Goal: Task Accomplishment & Management: Complete application form

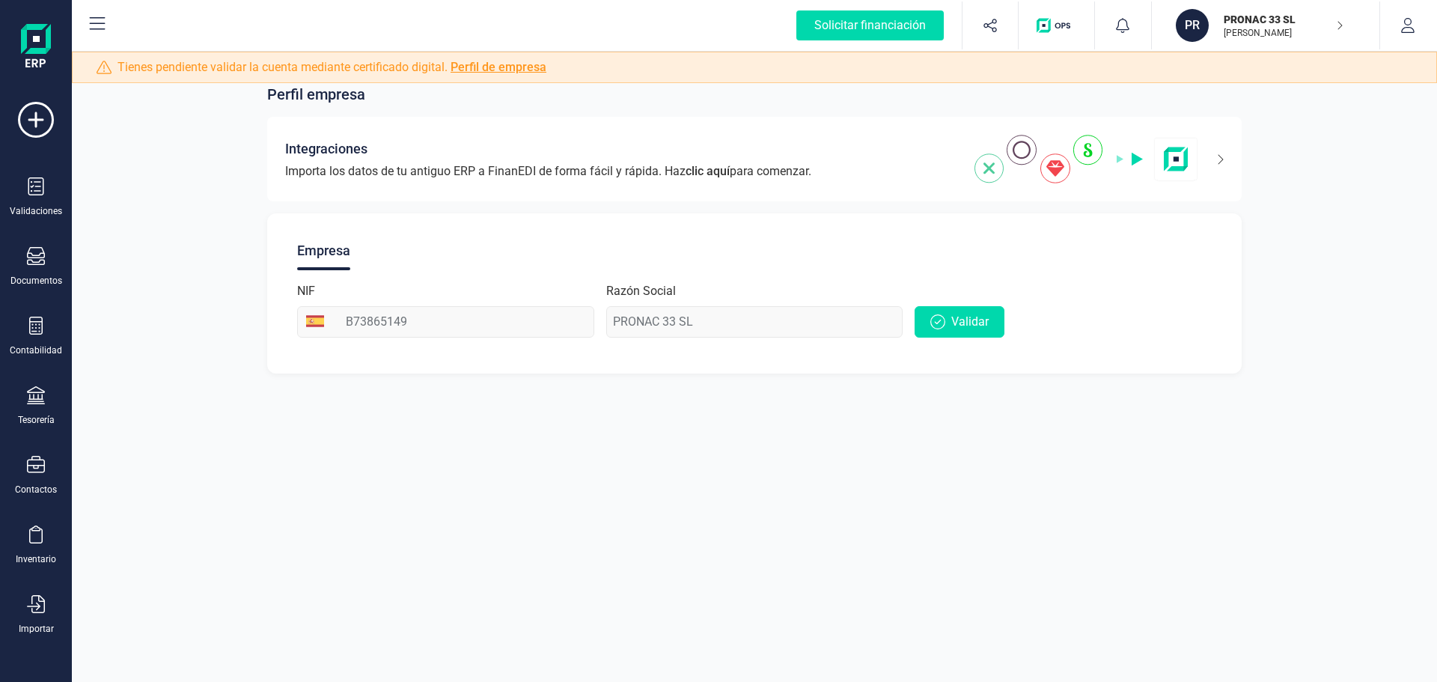
click at [1339, 28] on icon "button" at bounding box center [1339, 25] width 7 height 12
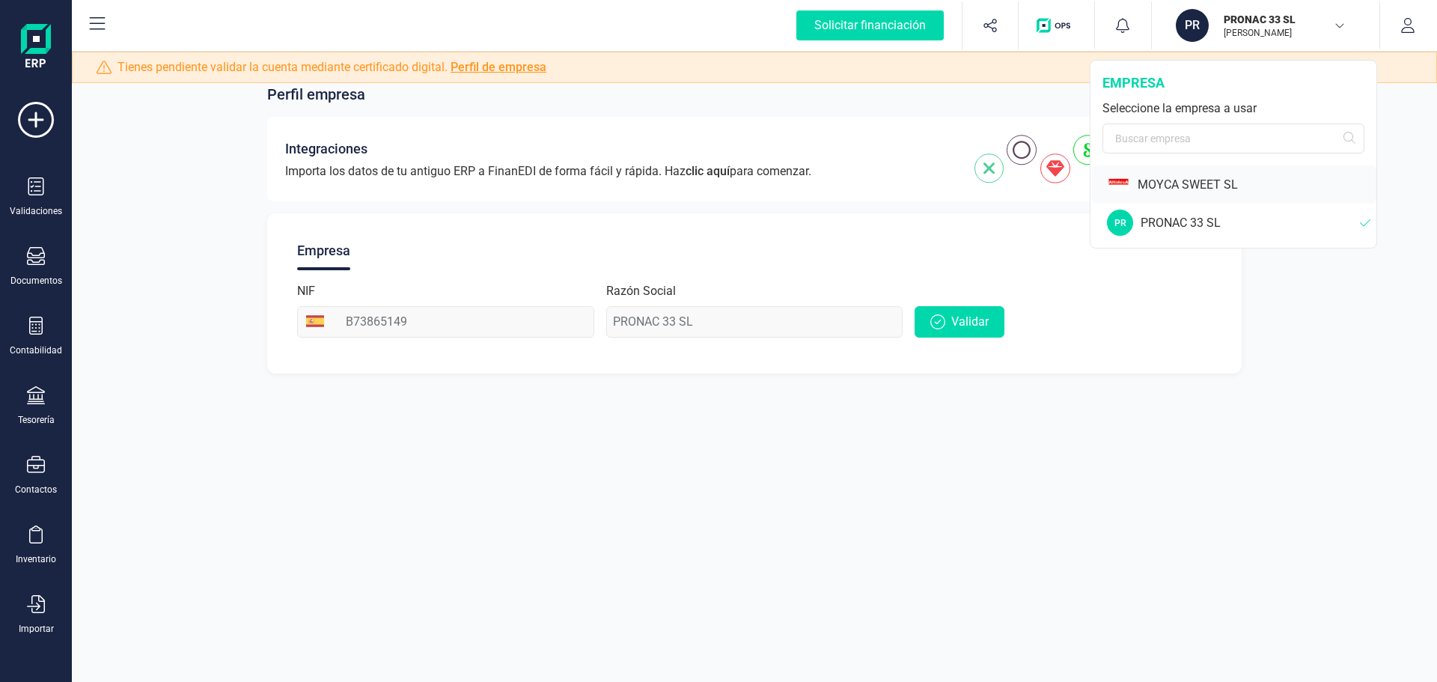
click at [1187, 197] on div "MOYCA SWEET SL" at bounding box center [1234, 184] width 284 height 38
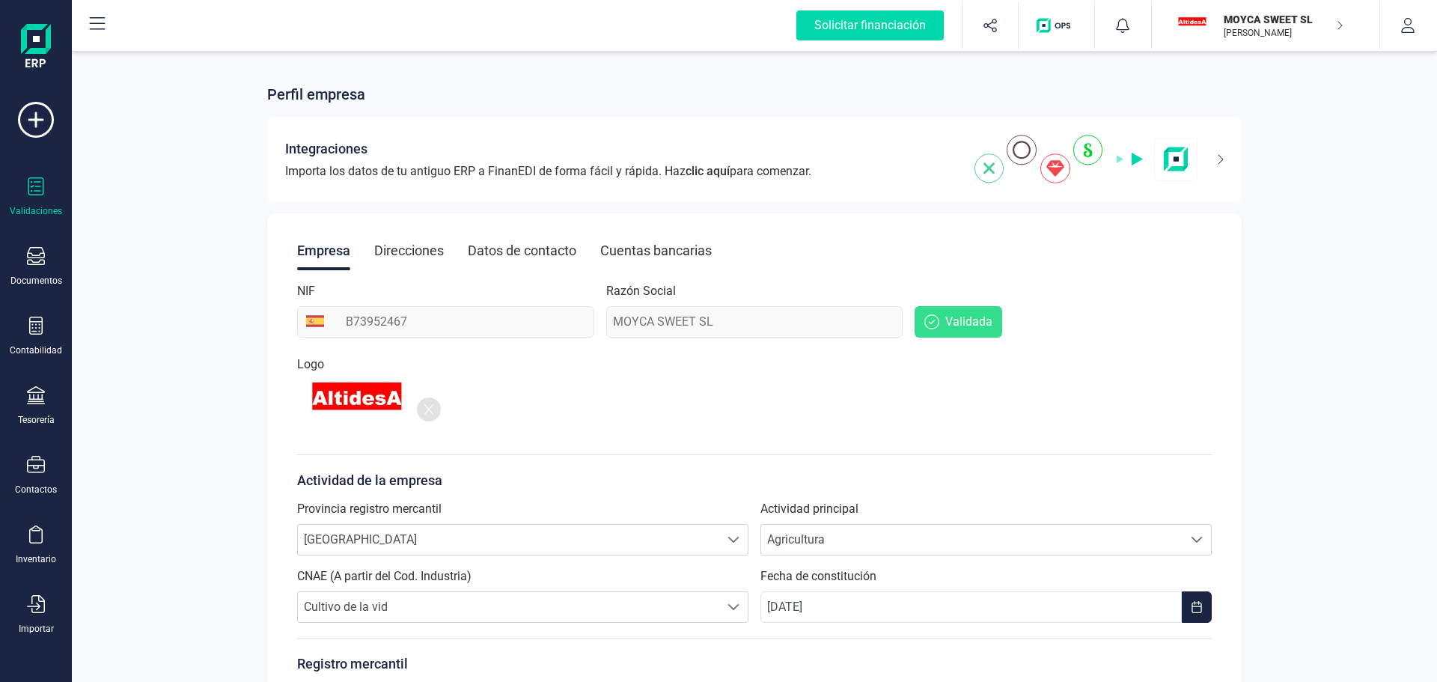
click at [40, 201] on div "Validaciones" at bounding box center [36, 197] width 60 height 40
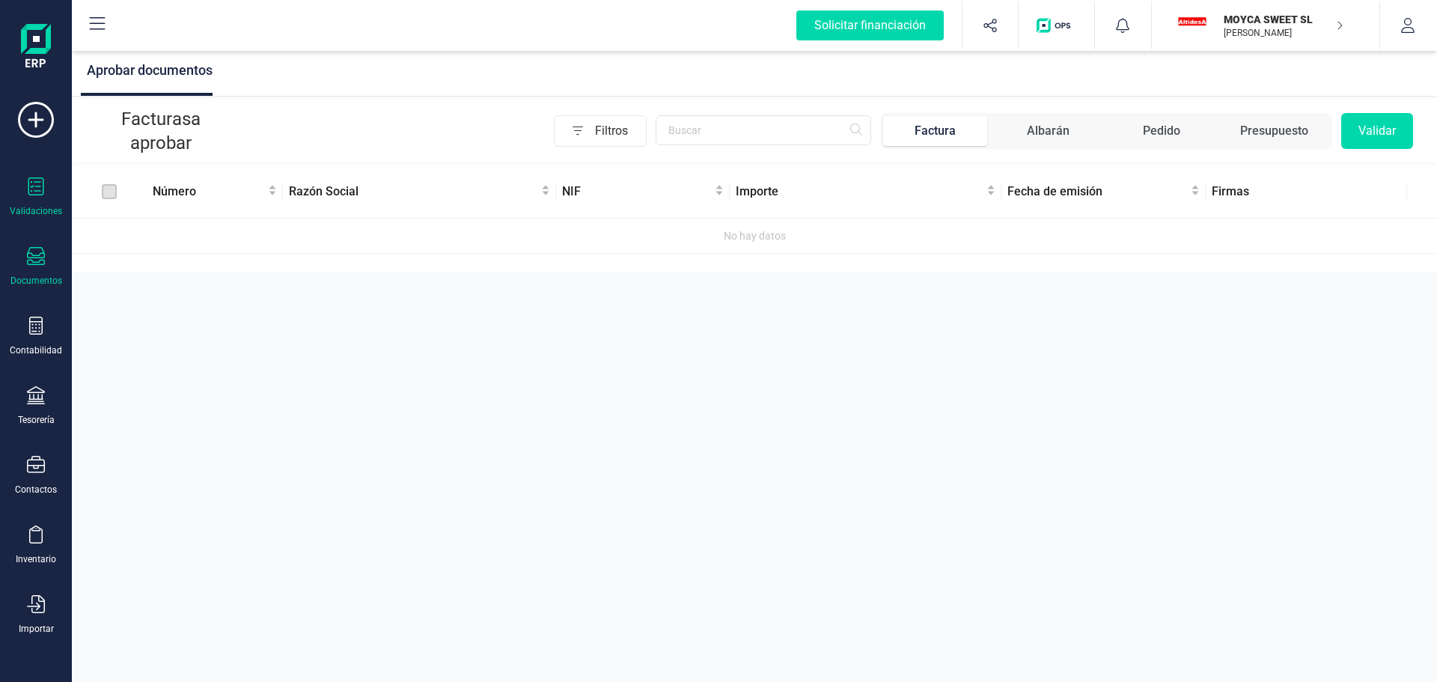
click at [37, 267] on div at bounding box center [36, 258] width 18 height 22
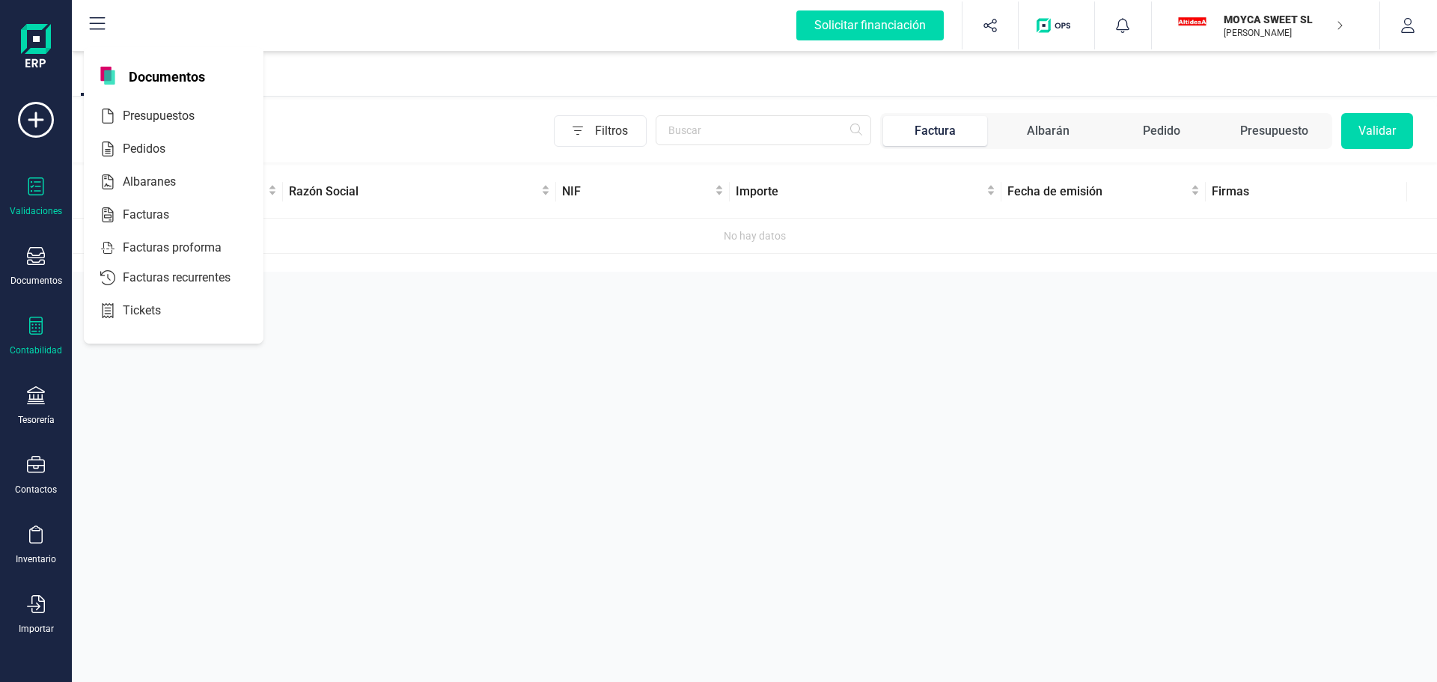
click at [43, 338] on div "Contabilidad" at bounding box center [36, 337] width 60 height 40
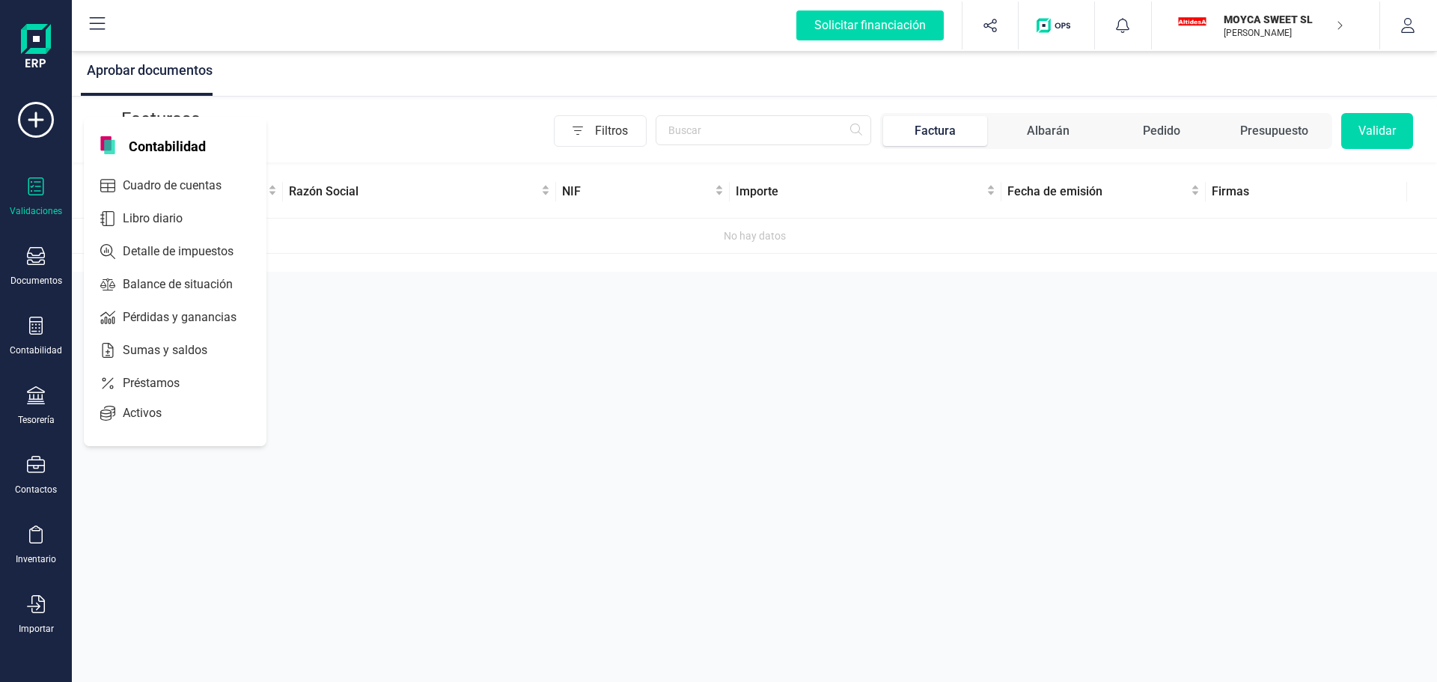
click at [353, 378] on div "Aprobar documentos Facturas a aprobar Filtros Factura Albarán Pedido Presupuest…" at bounding box center [754, 341] width 1365 height 682
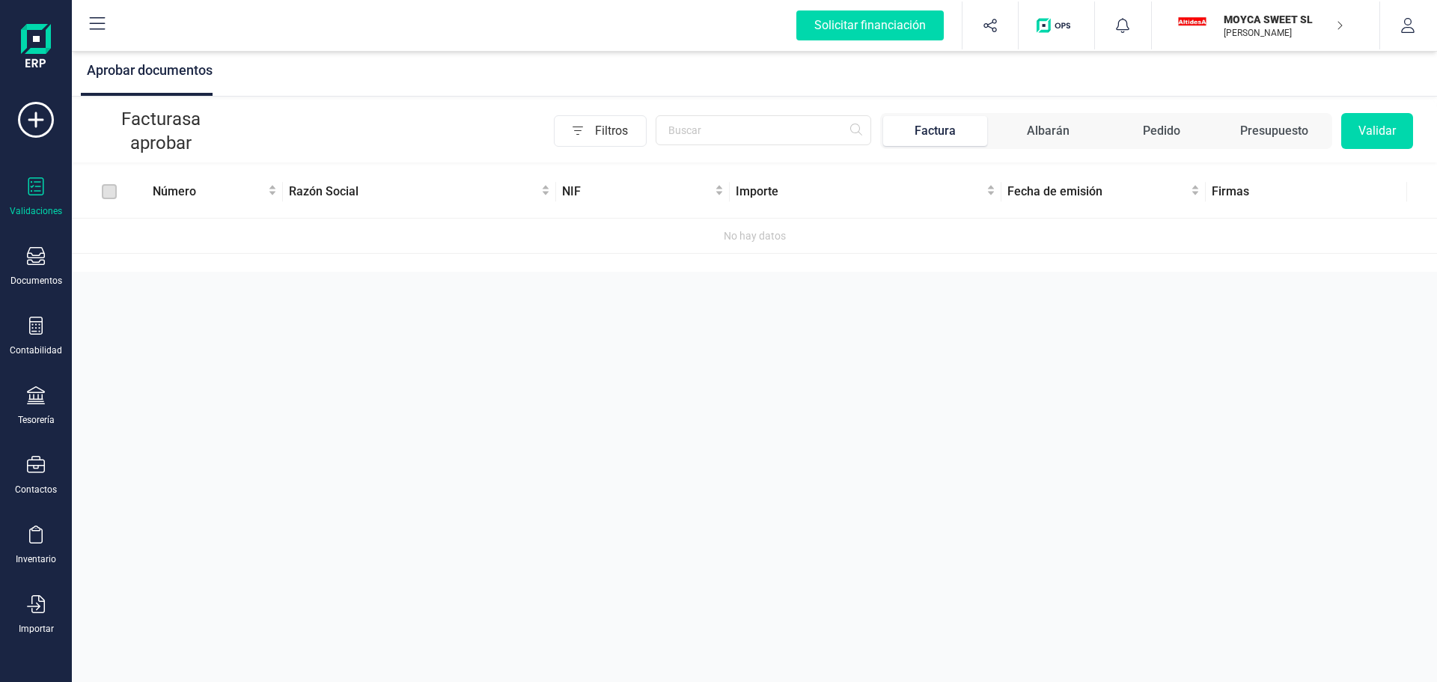
click at [30, 196] on div at bounding box center [36, 188] width 18 height 22
click at [36, 264] on icon at bounding box center [36, 256] width 18 height 18
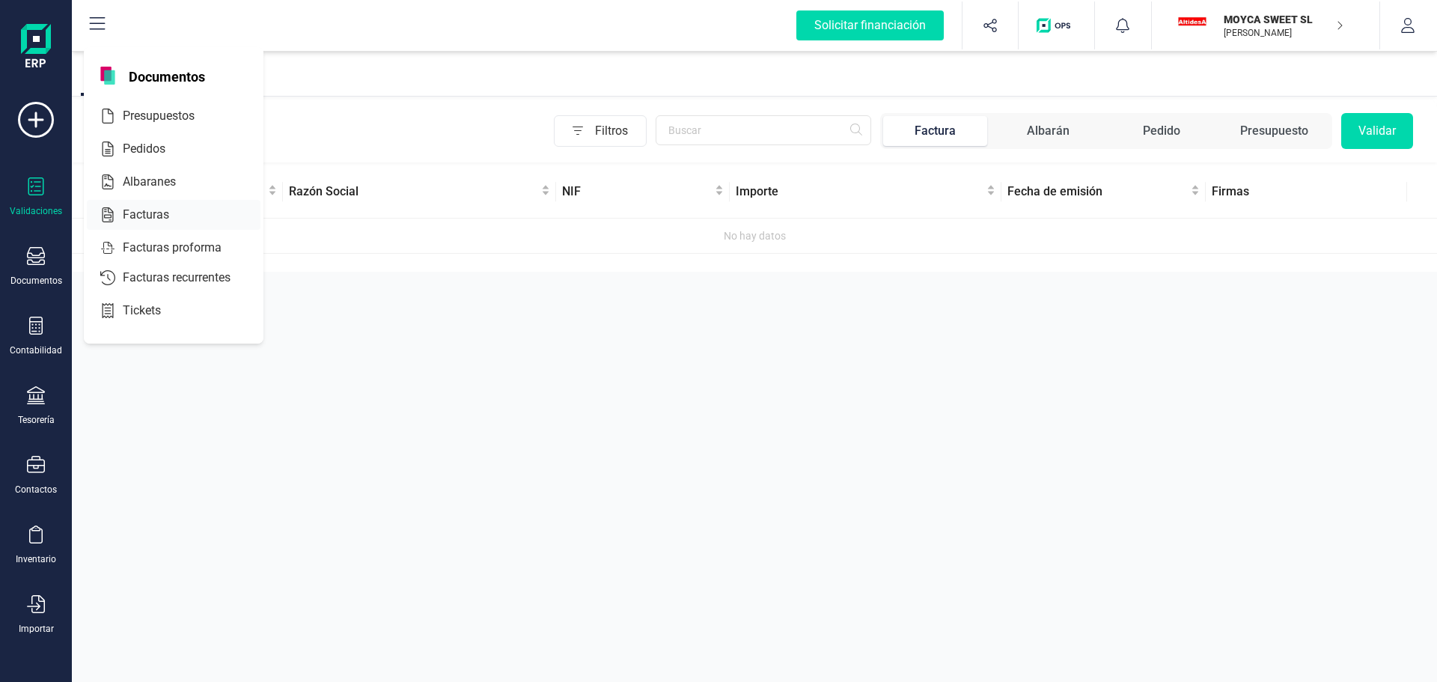
click at [164, 213] on span "Facturas" at bounding box center [156, 215] width 79 height 18
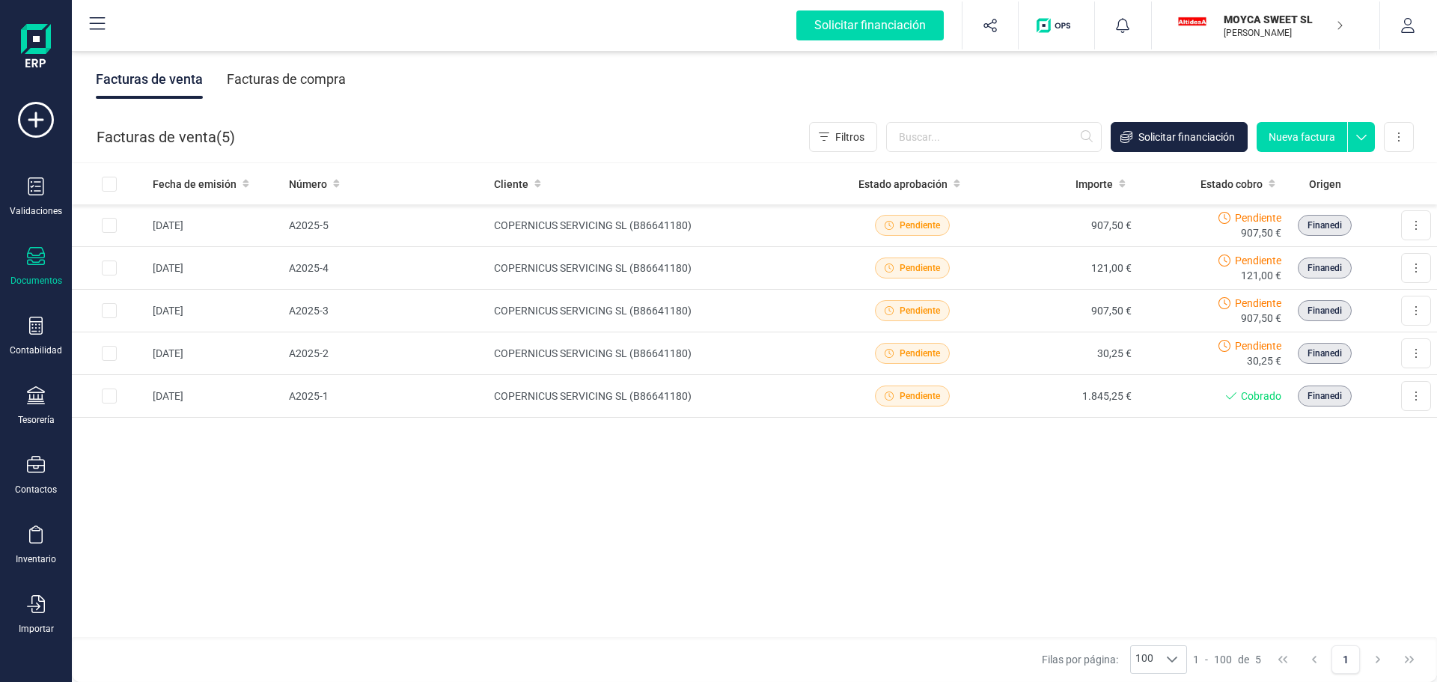
click at [290, 79] on div "Facturas de compra" at bounding box center [286, 79] width 119 height 39
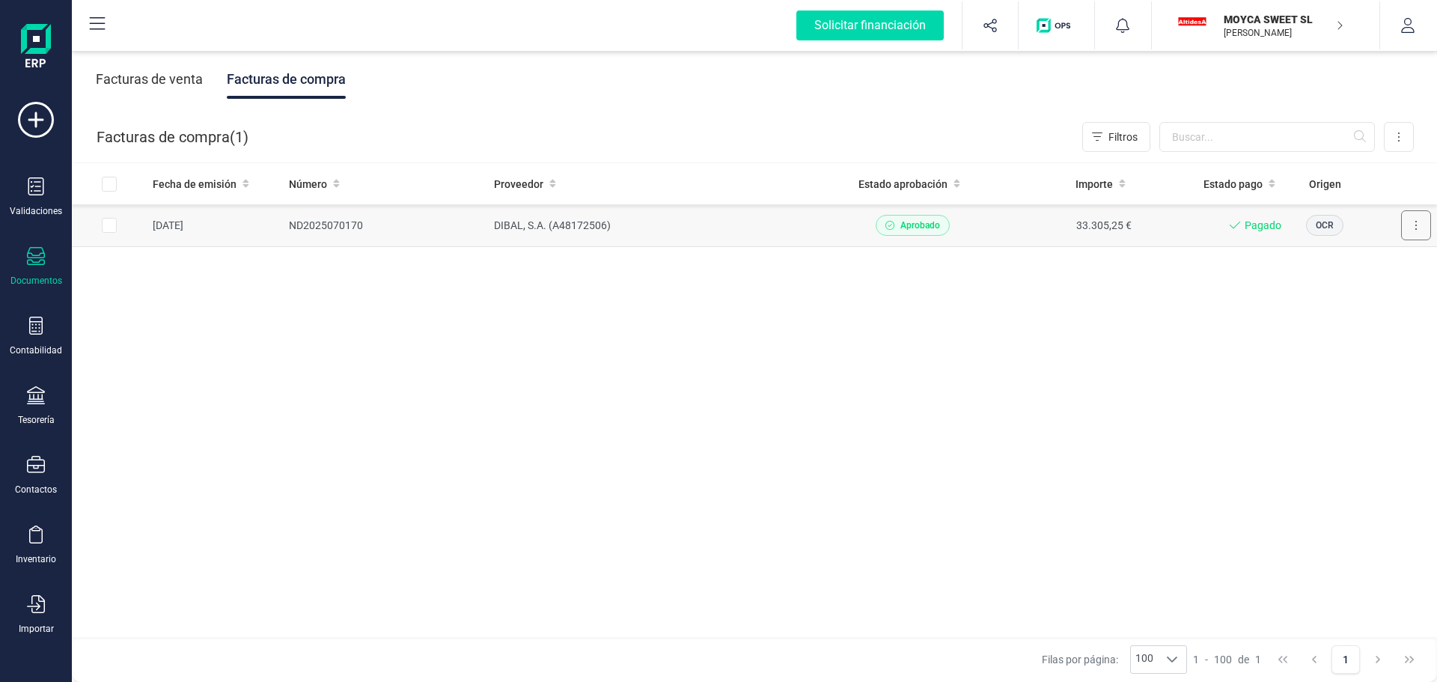
click at [1418, 223] on button at bounding box center [1416, 225] width 30 height 30
click at [1160, 317] on div "Fecha de emisión Número Proveedor Estado aprobación Importe Estado pago Origen …" at bounding box center [754, 400] width 1365 height 475
click at [47, 336] on div "Contabilidad" at bounding box center [36, 337] width 60 height 40
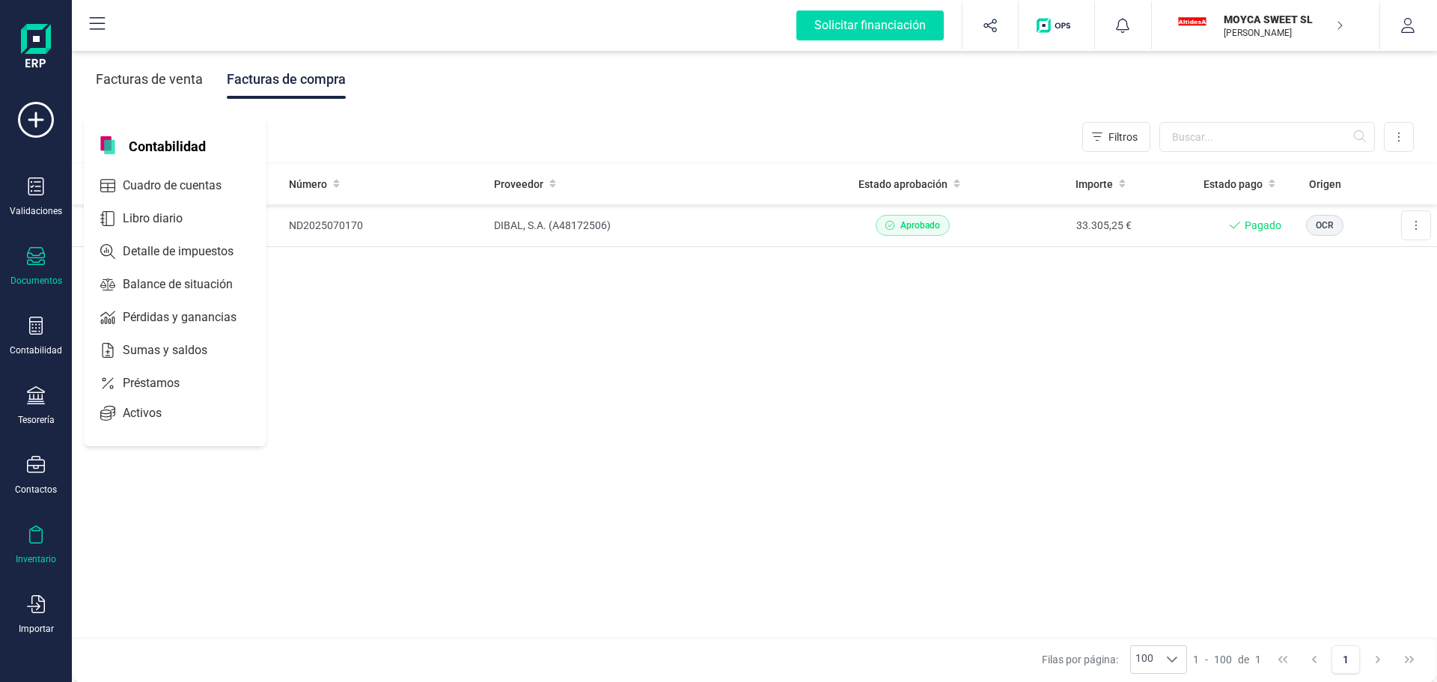
click at [43, 542] on icon at bounding box center [36, 535] width 18 height 18
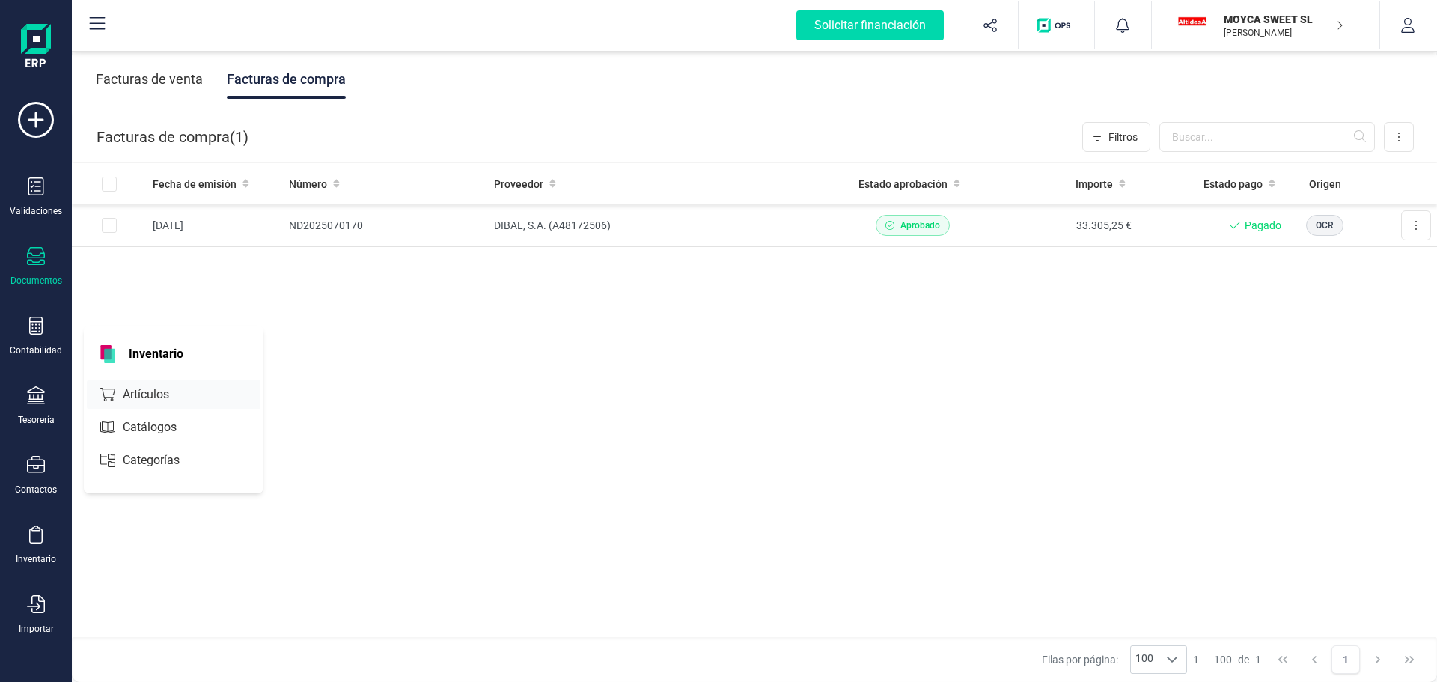
click at [144, 387] on span "Artículos" at bounding box center [156, 395] width 79 height 18
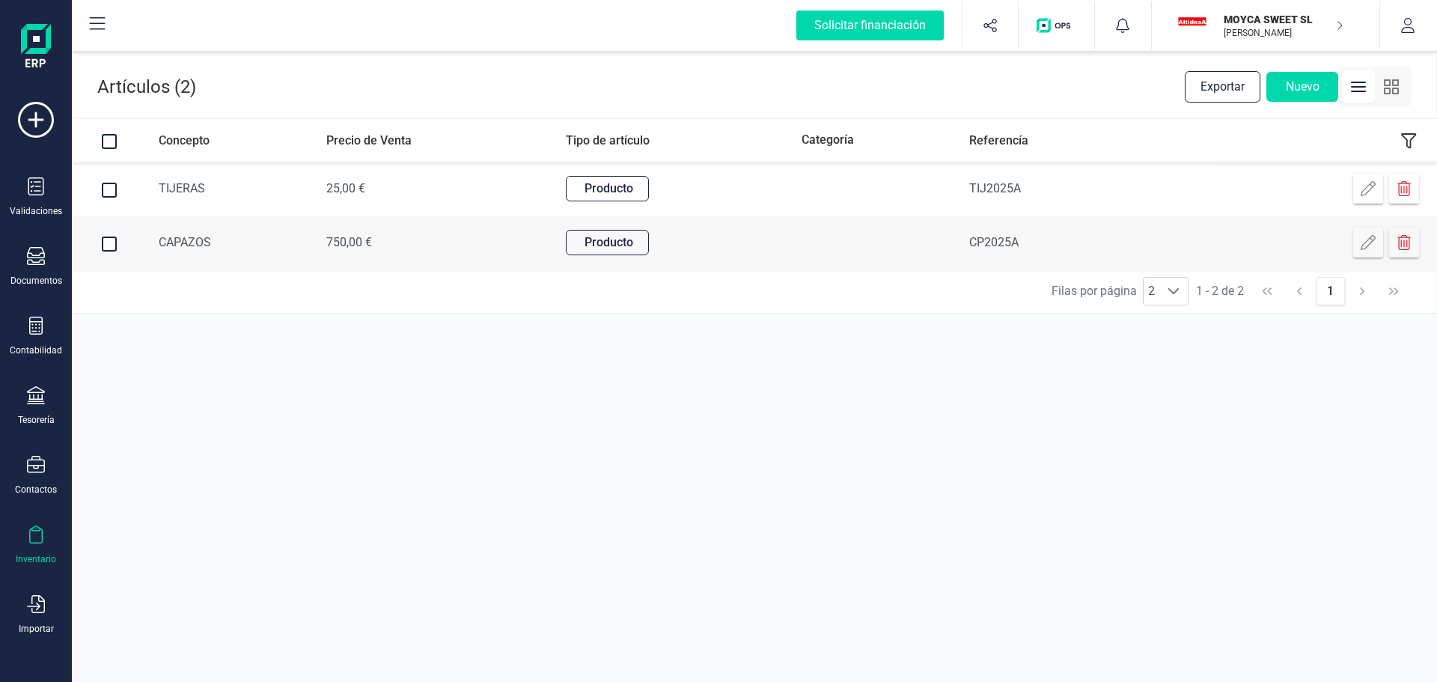
click at [258, 245] on td "CAPAZOS" at bounding box center [231, 243] width 168 height 54
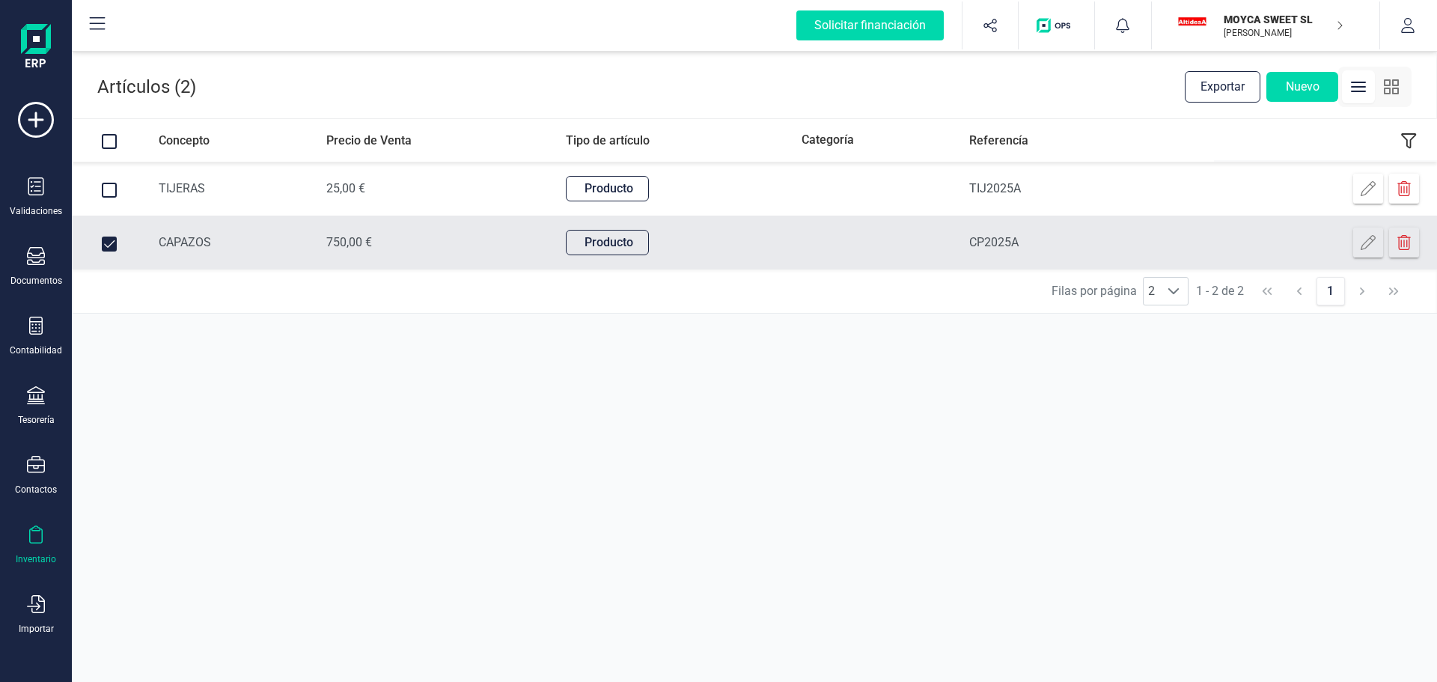
click at [111, 244] on span at bounding box center [109, 244] width 11 height 10
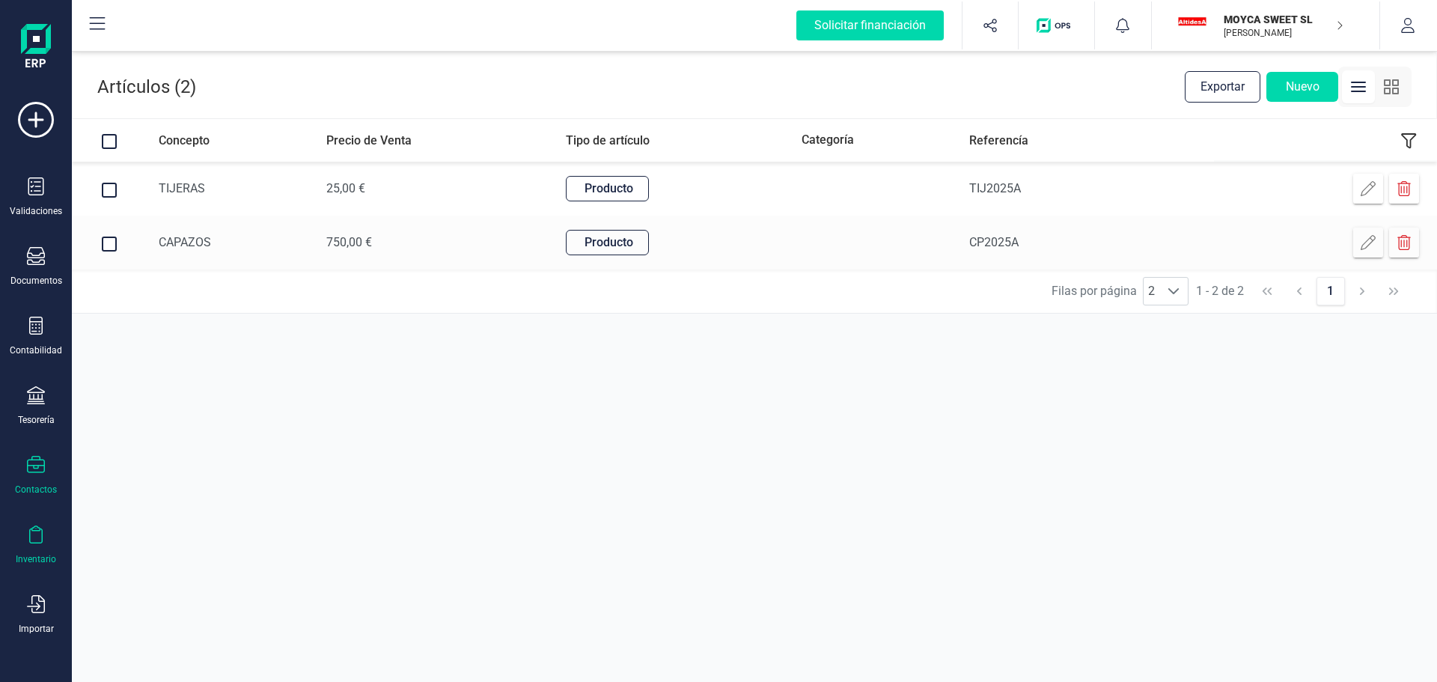
click at [44, 484] on div "Contactos" at bounding box center [36, 490] width 42 height 12
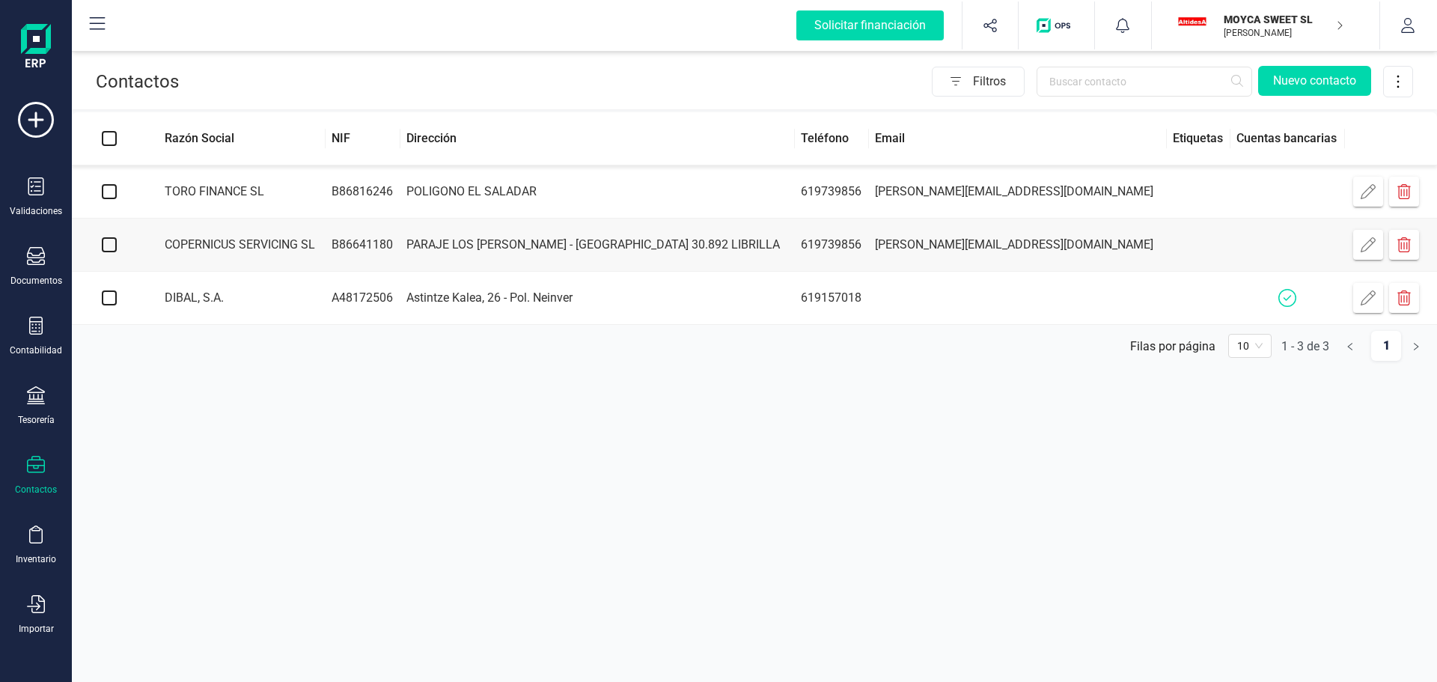
click at [107, 194] on input "checkbox" at bounding box center [109, 191] width 15 height 15
checkbox input "true"
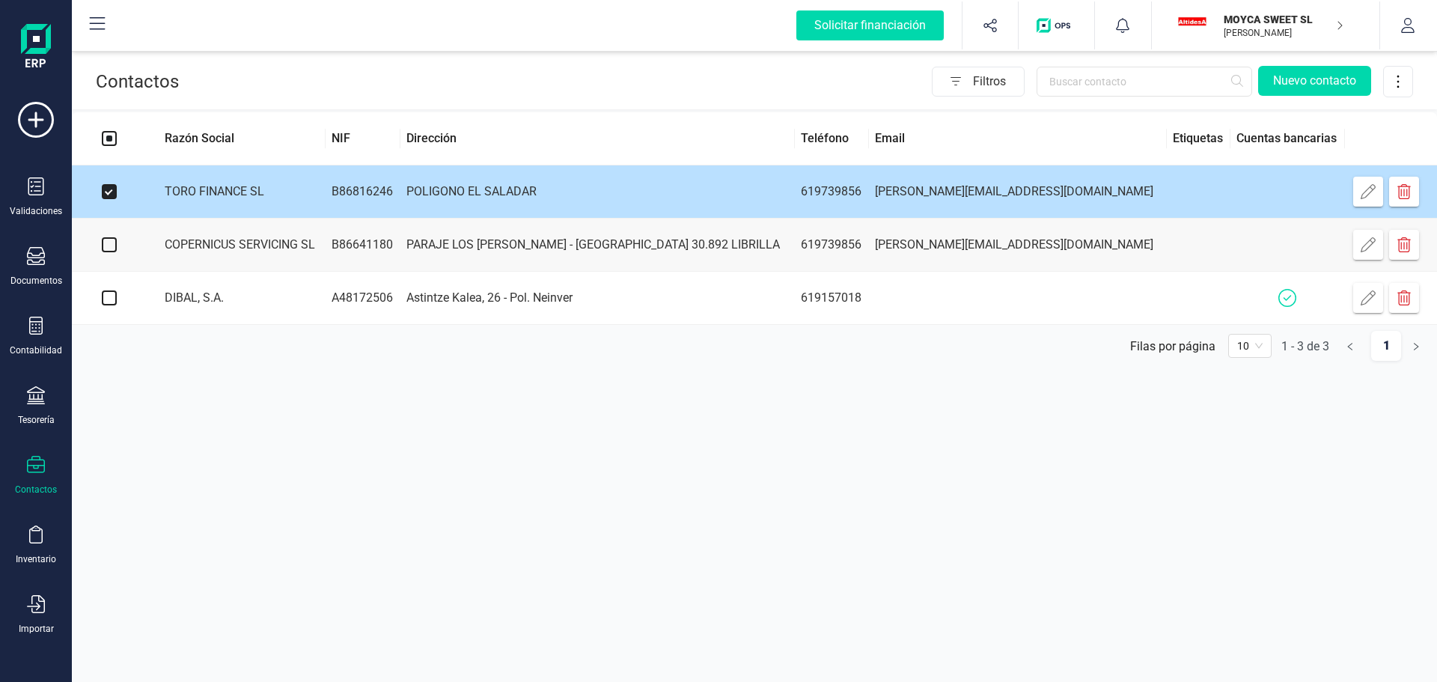
click at [583, 185] on td "POLIGONO EL SALADAR" at bounding box center [598, 191] width 395 height 53
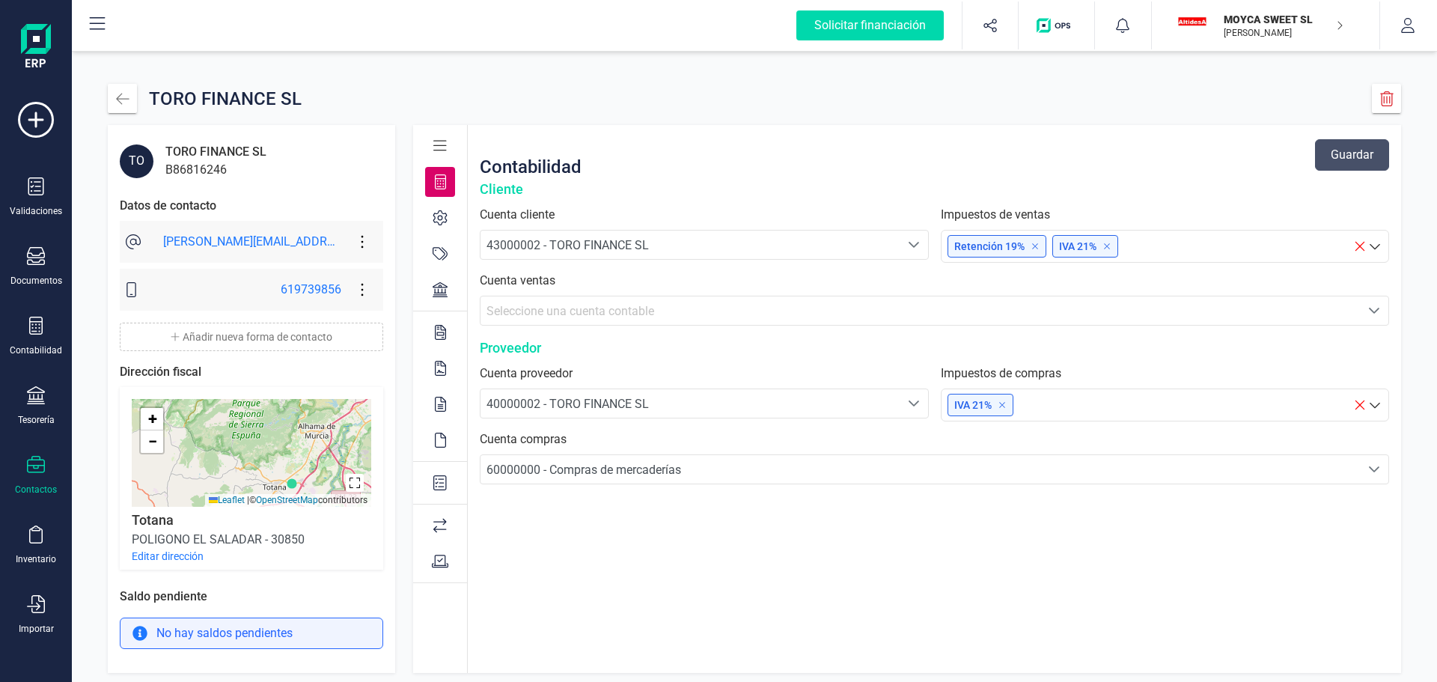
click at [448, 146] on div at bounding box center [440, 146] width 30 height 30
click at [439, 222] on icon at bounding box center [440, 217] width 15 height 15
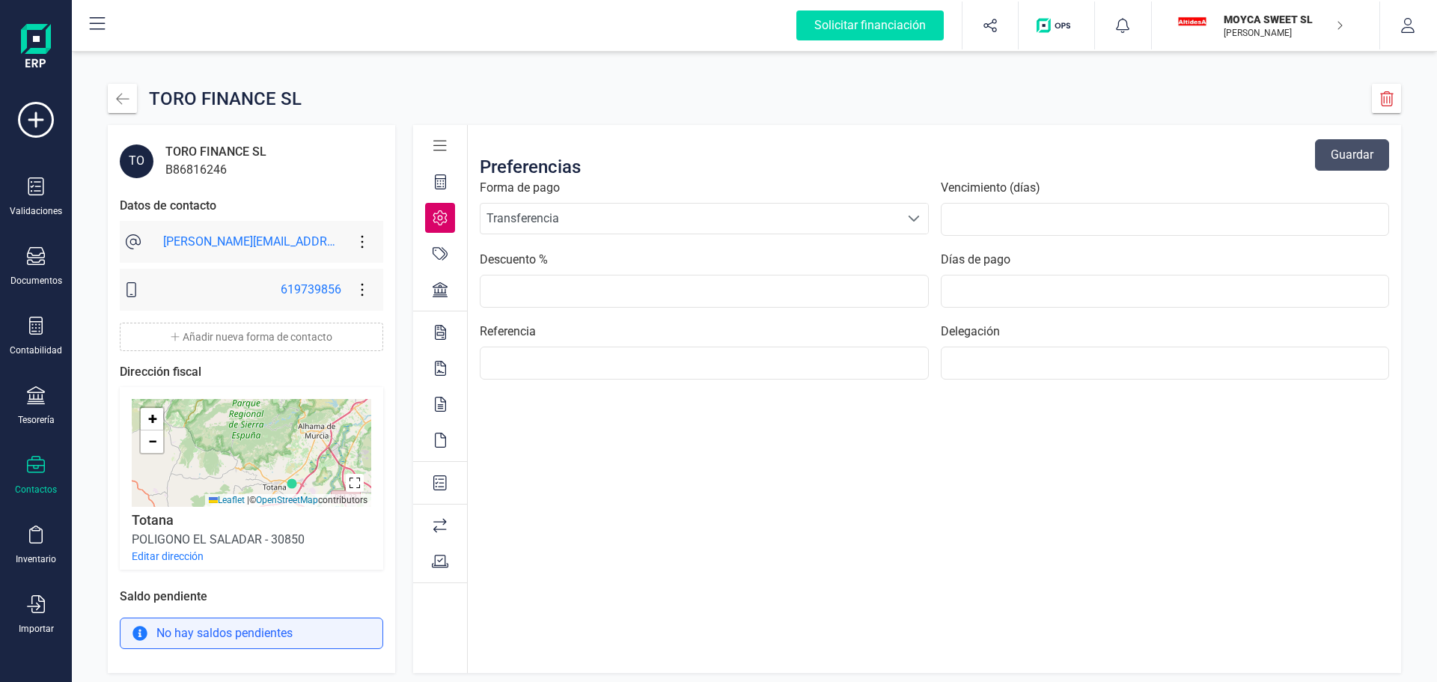
click at [438, 257] on icon at bounding box center [440, 253] width 15 height 15
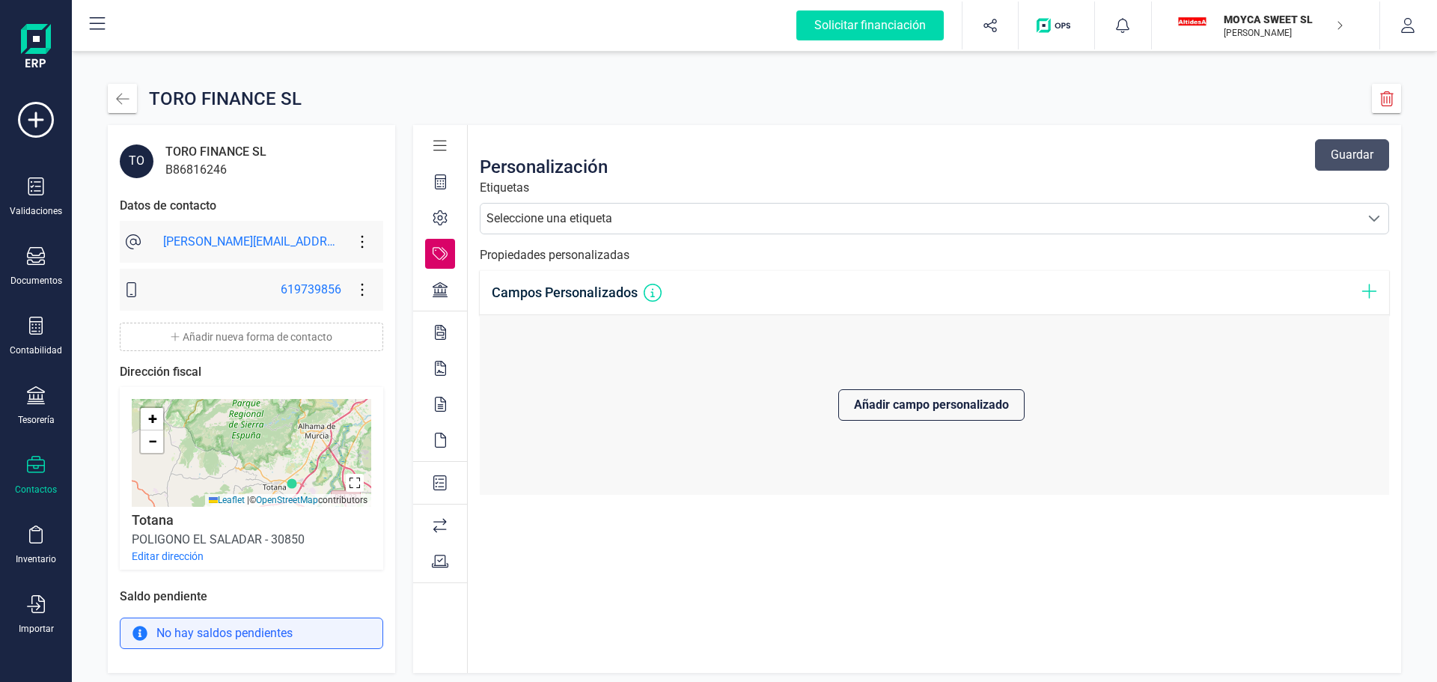
click at [446, 287] on icon at bounding box center [440, 289] width 15 height 15
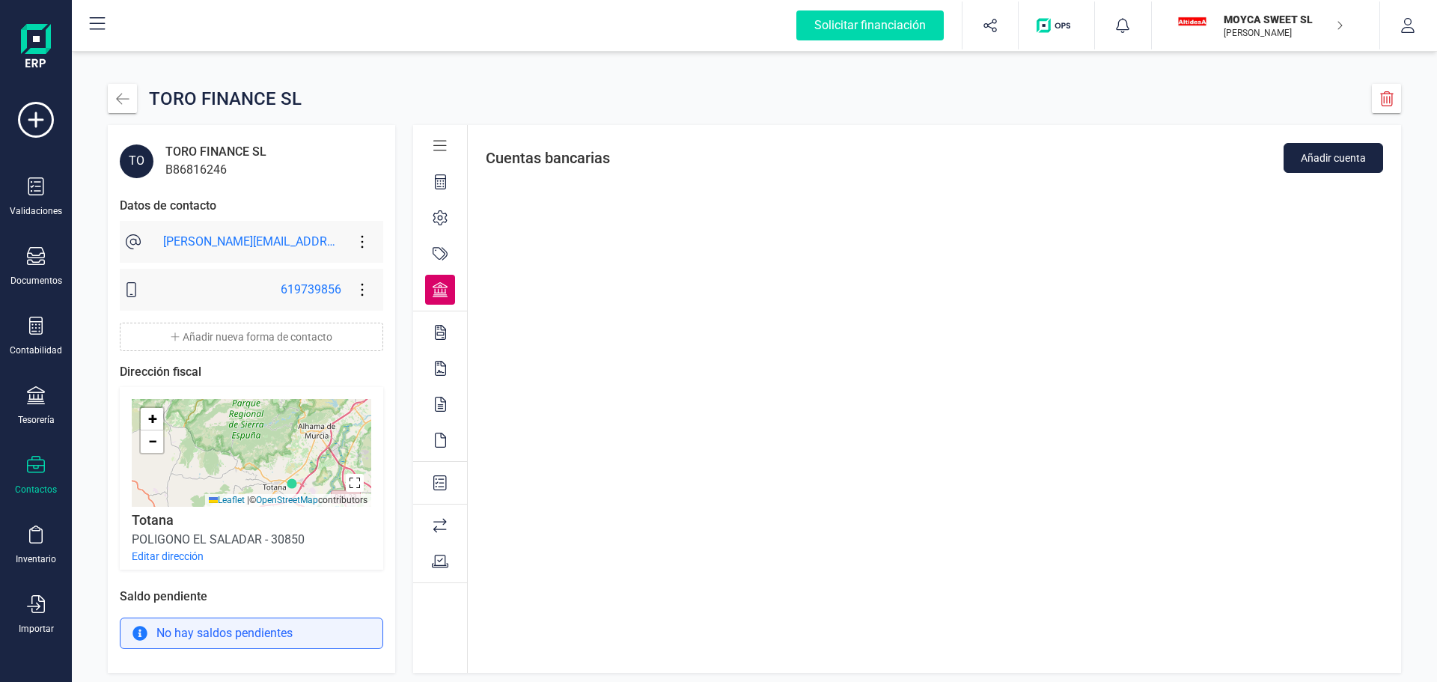
click at [445, 331] on icon at bounding box center [440, 332] width 11 height 15
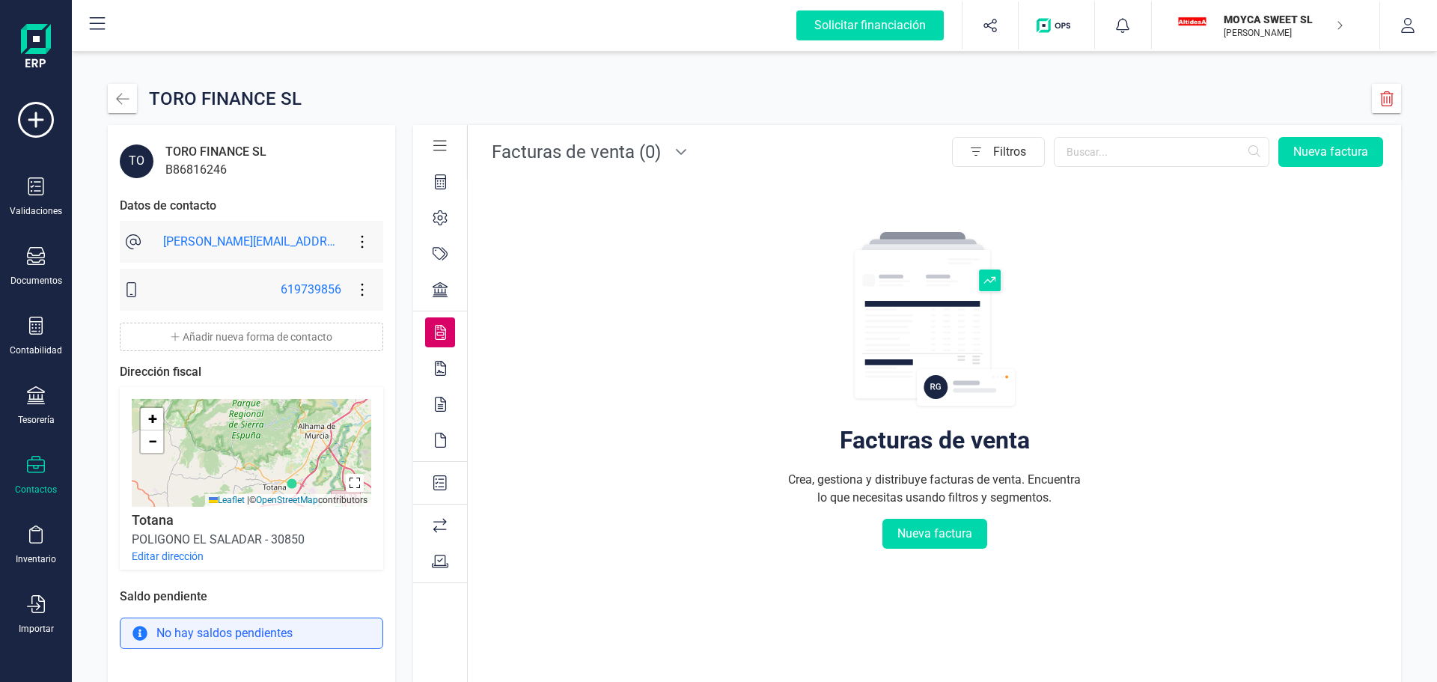
click at [439, 368] on icon at bounding box center [440, 368] width 11 height 15
click at [441, 402] on icon at bounding box center [440, 404] width 11 height 15
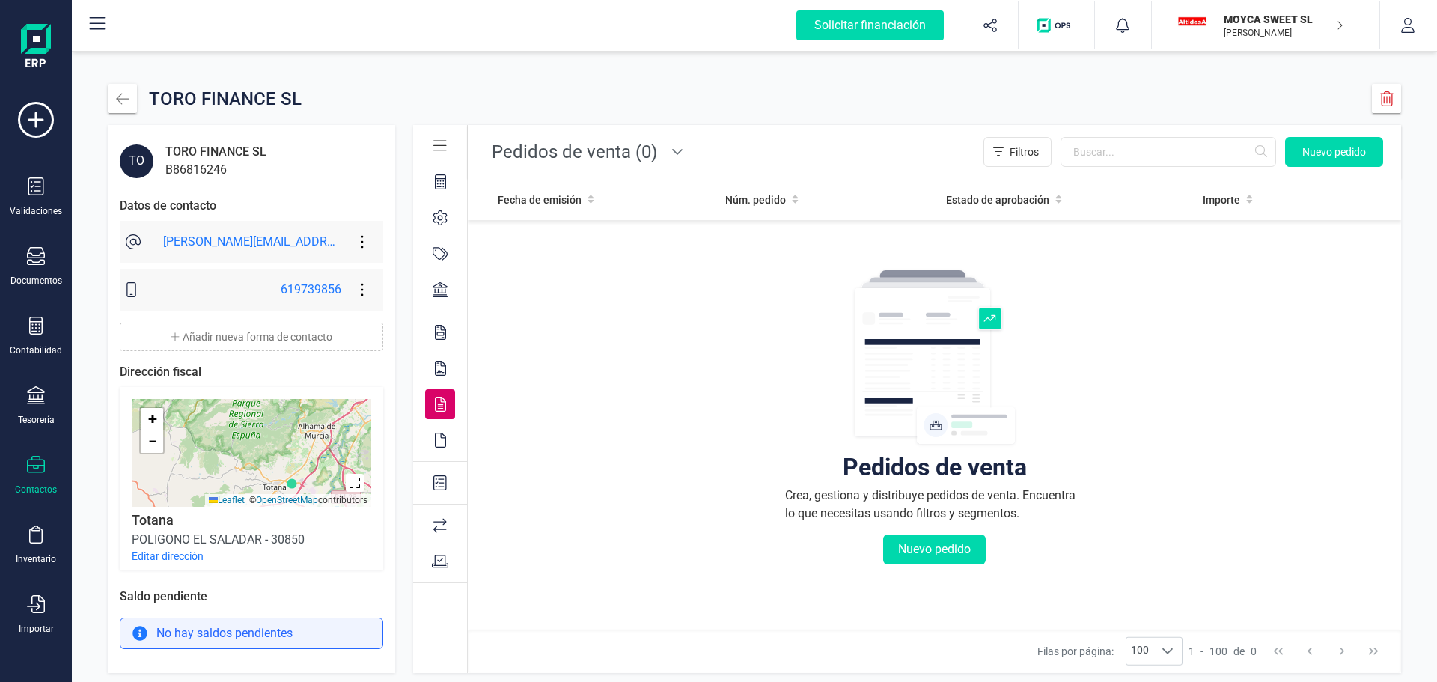
click at [442, 442] on icon at bounding box center [440, 440] width 11 height 15
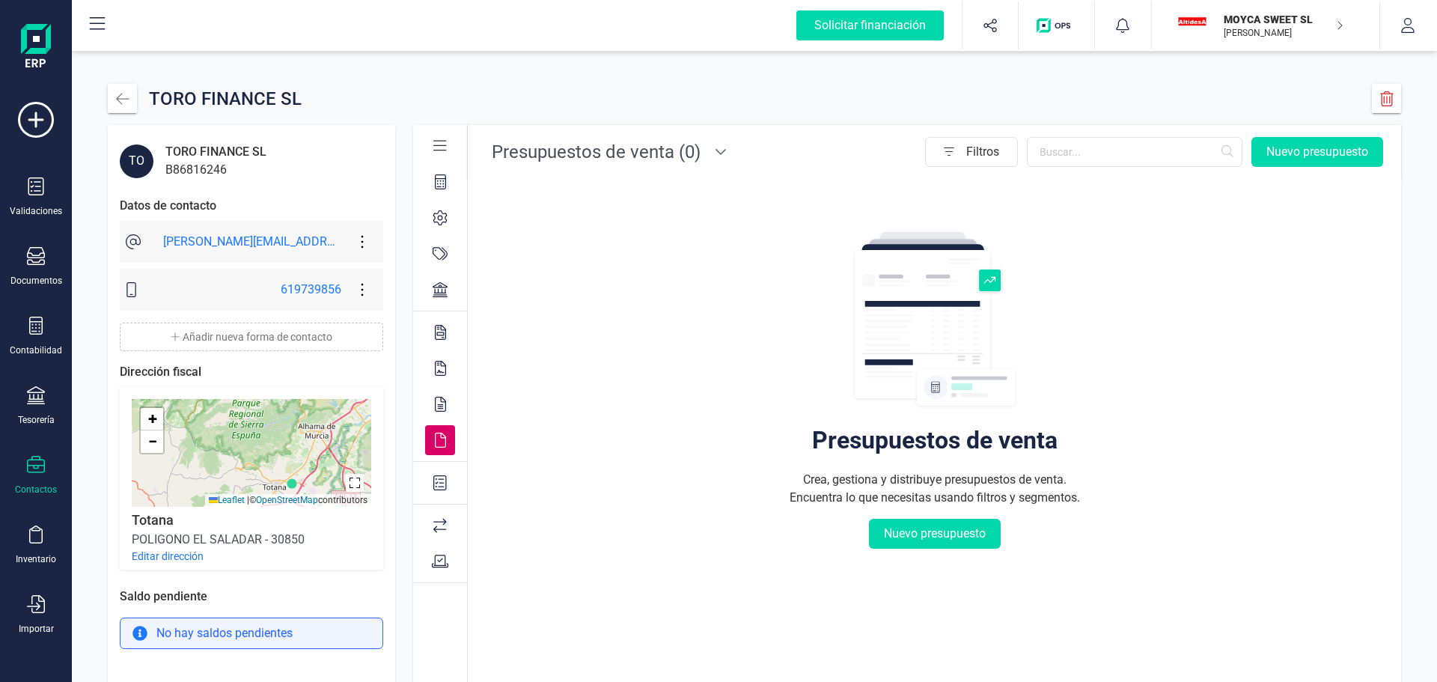
click at [446, 481] on icon at bounding box center [439, 482] width 13 height 15
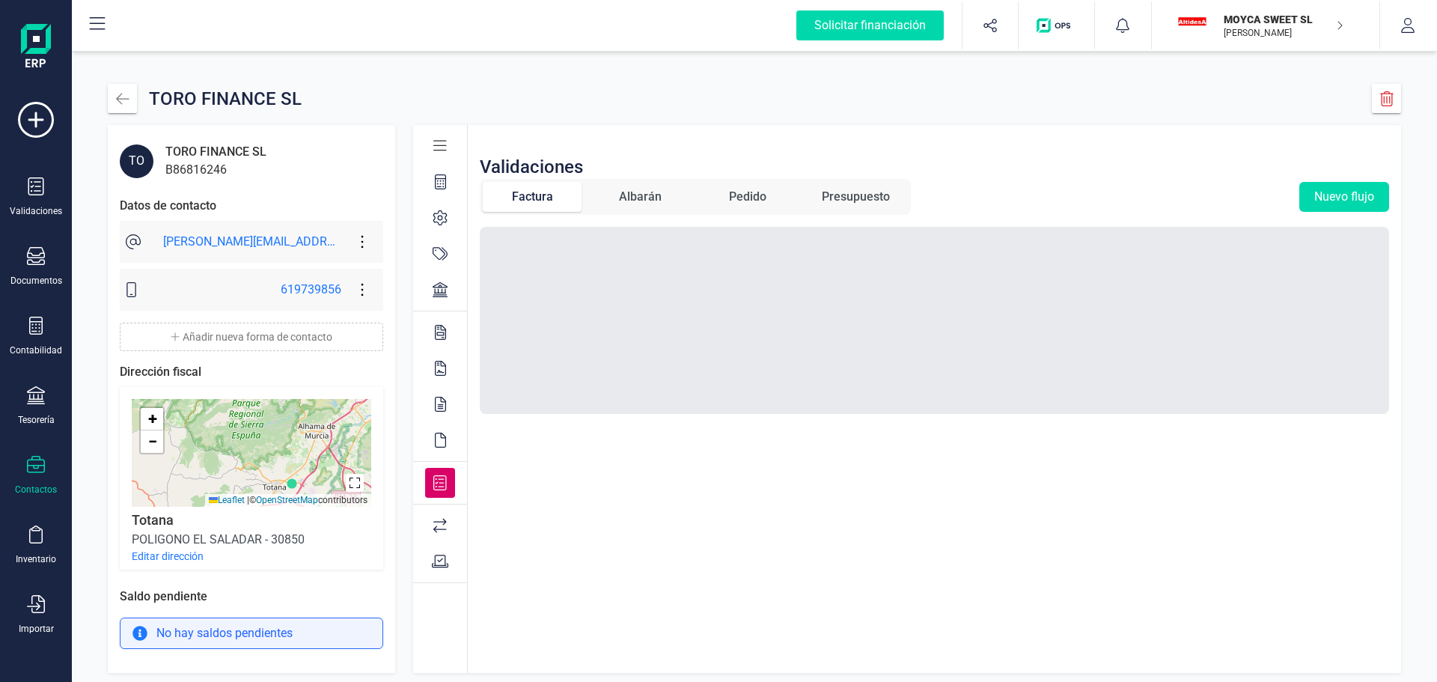
click at [438, 368] on icon at bounding box center [440, 368] width 11 height 15
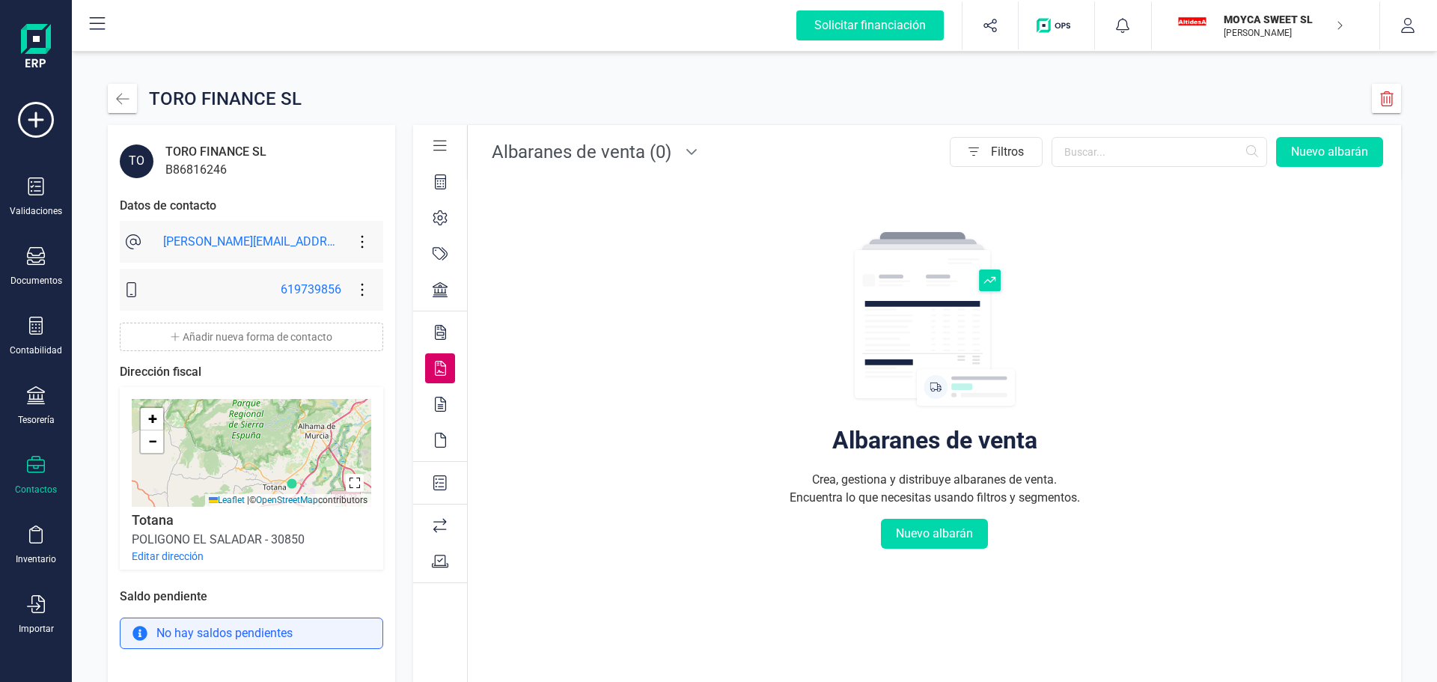
click at [439, 331] on icon at bounding box center [440, 332] width 11 height 15
click at [677, 151] on icon at bounding box center [681, 152] width 12 height 12
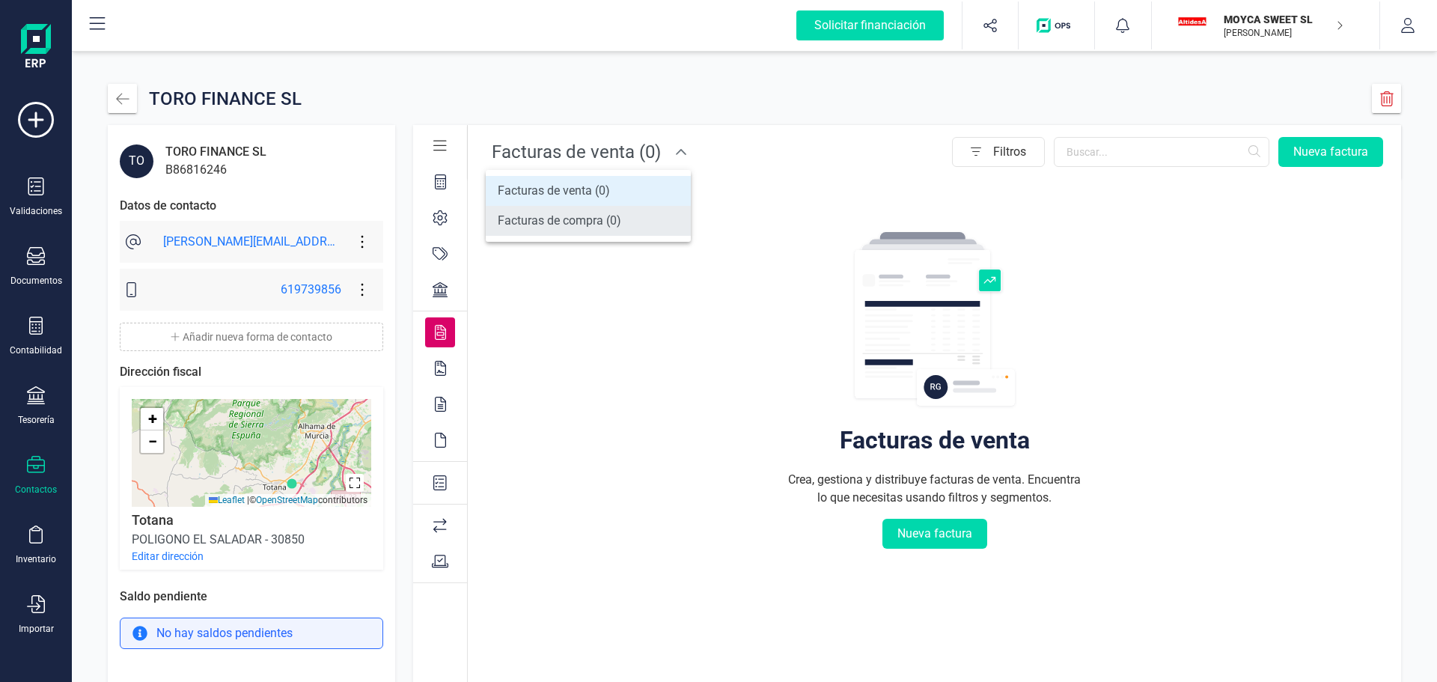
click at [607, 220] on span "Facturas de compra (0)" at bounding box center [560, 221] width 124 height 18
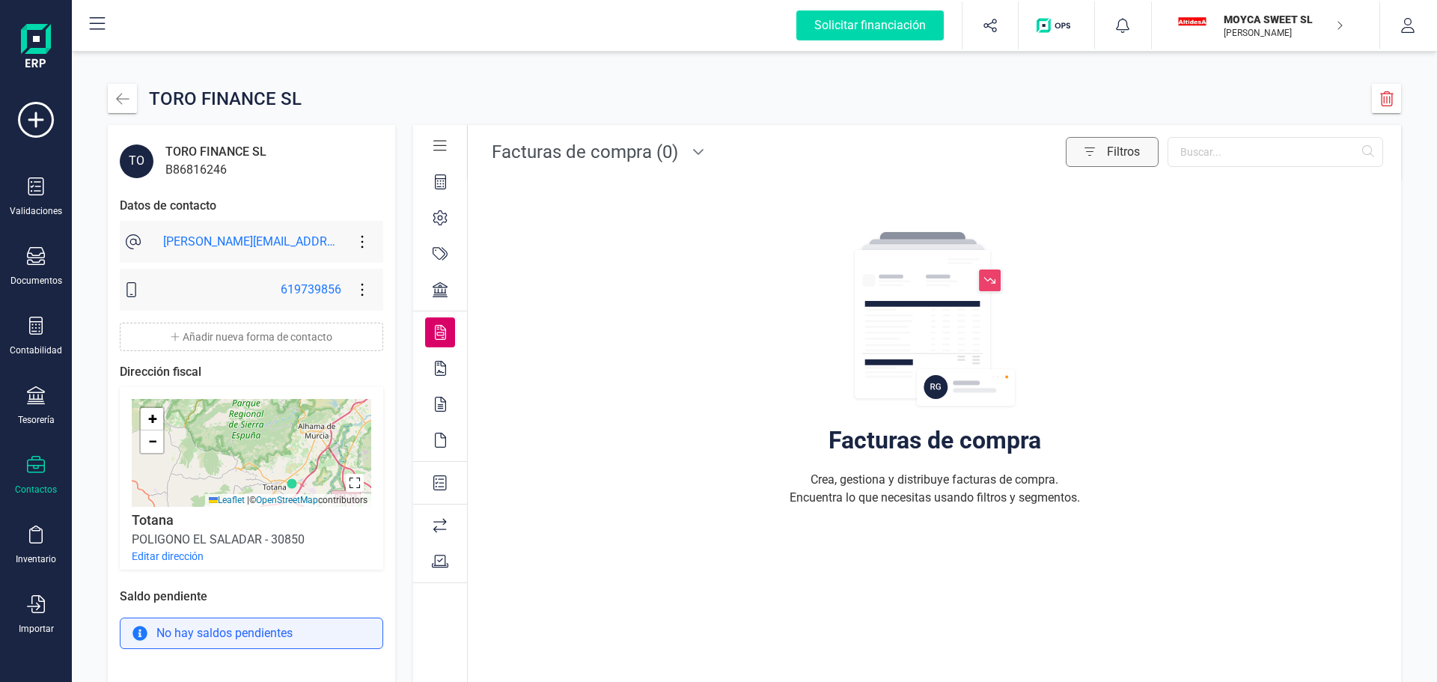
click at [1125, 150] on span "Filtros" at bounding box center [1132, 152] width 51 height 30
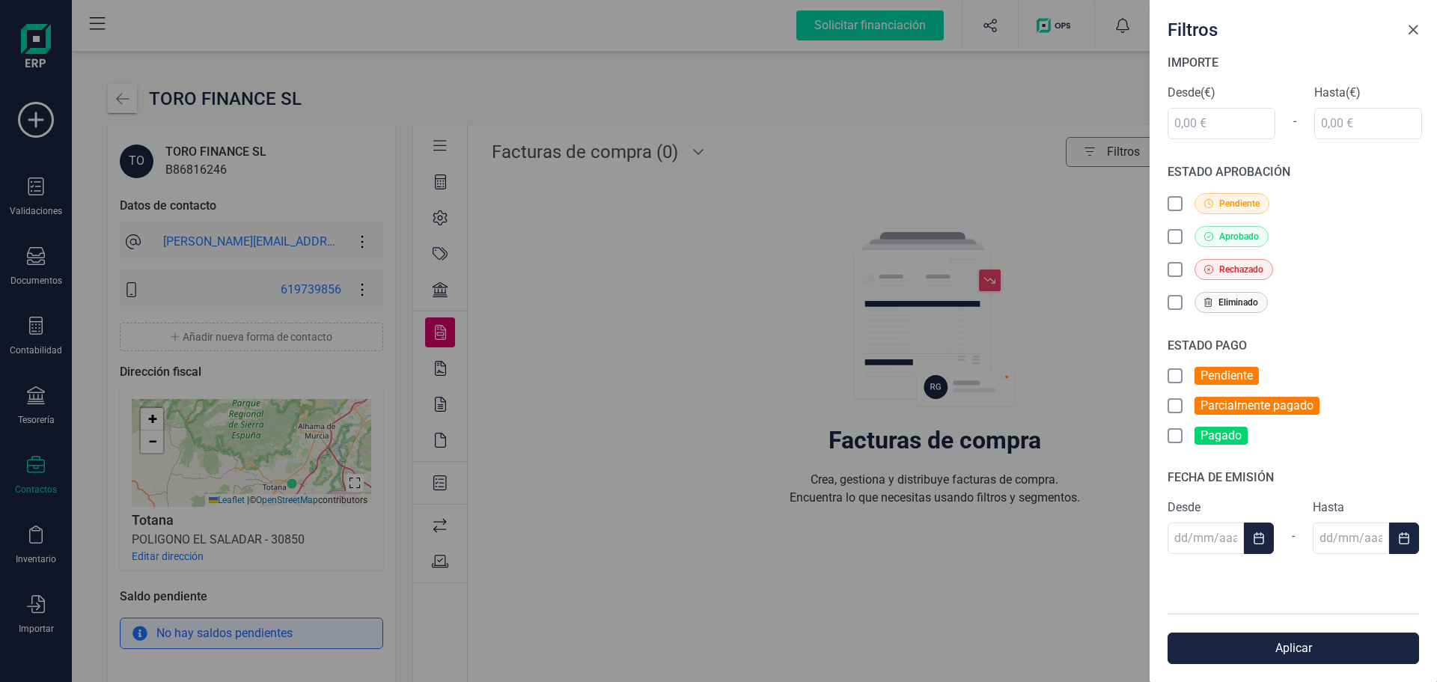
click at [1415, 28] on span "Close" at bounding box center [1413, 30] width 12 height 12
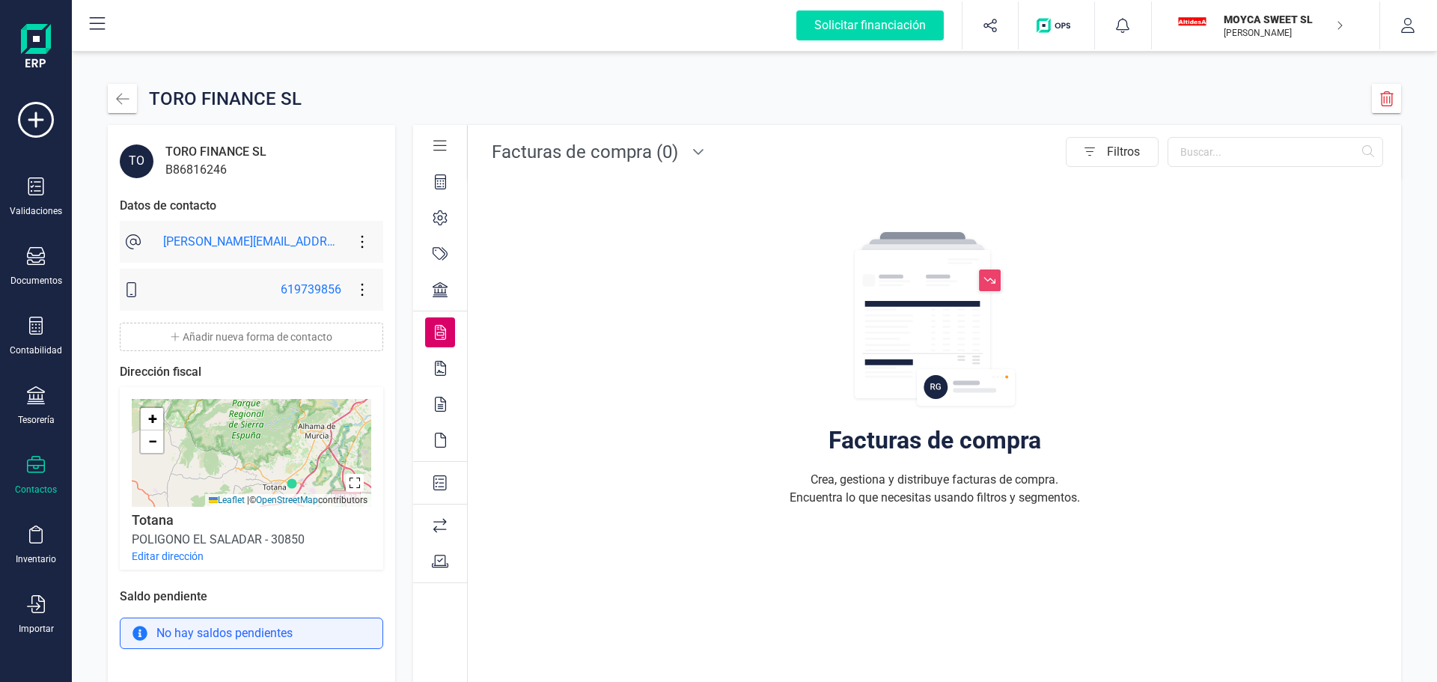
click at [447, 526] on div at bounding box center [440, 526] width 30 height 30
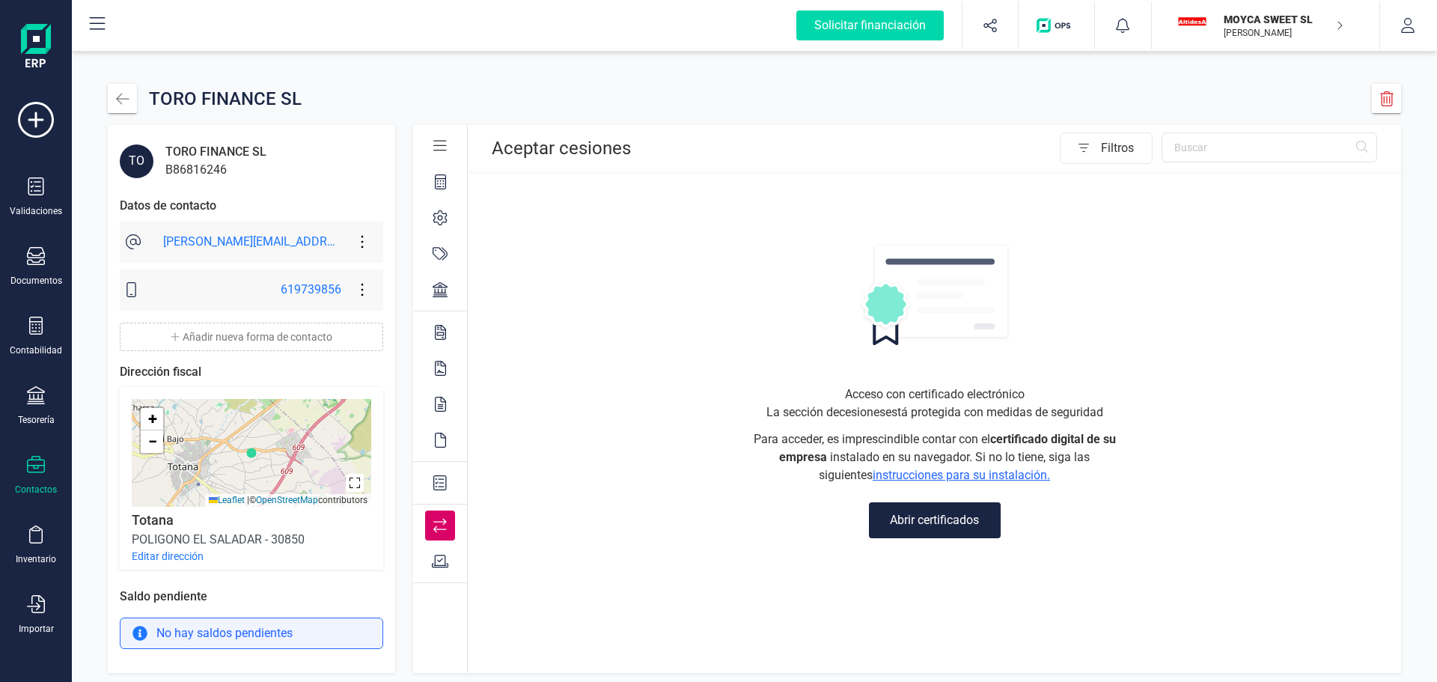
click at [439, 556] on icon at bounding box center [440, 561] width 17 height 15
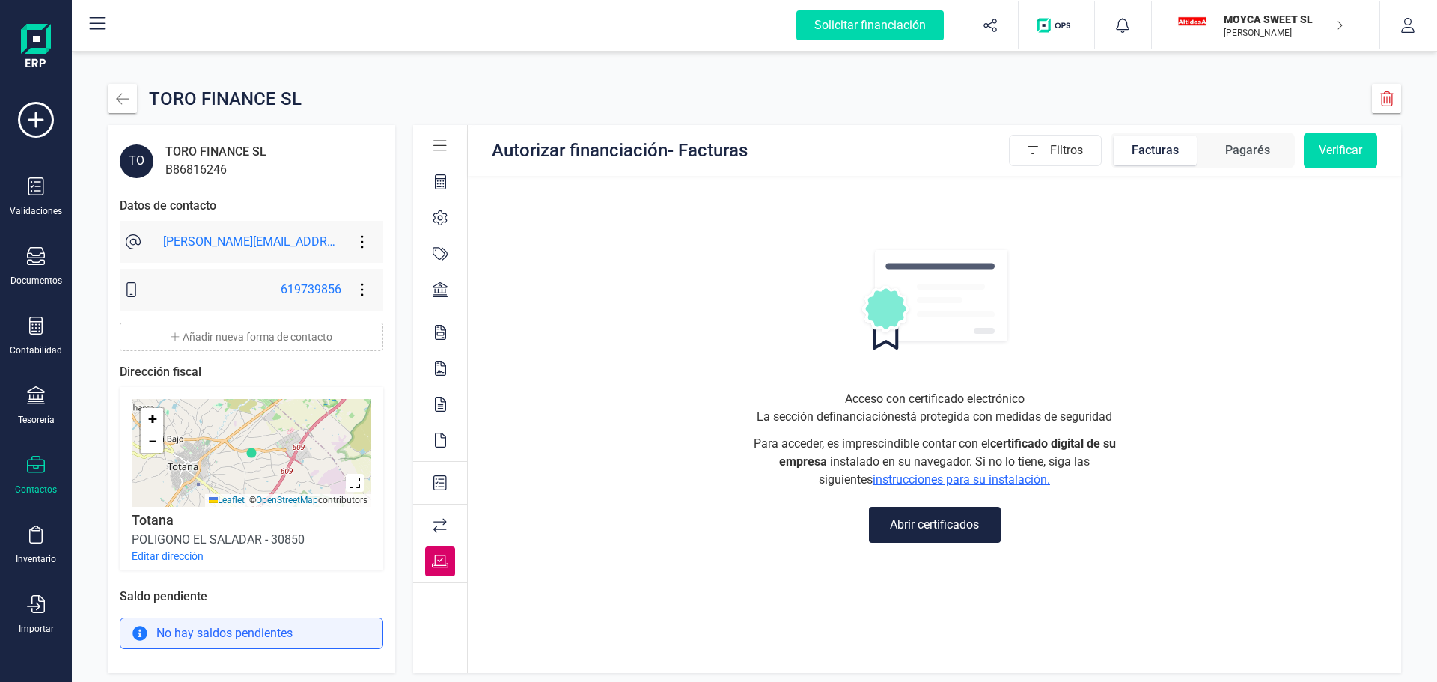
click at [448, 331] on div at bounding box center [440, 332] width 30 height 30
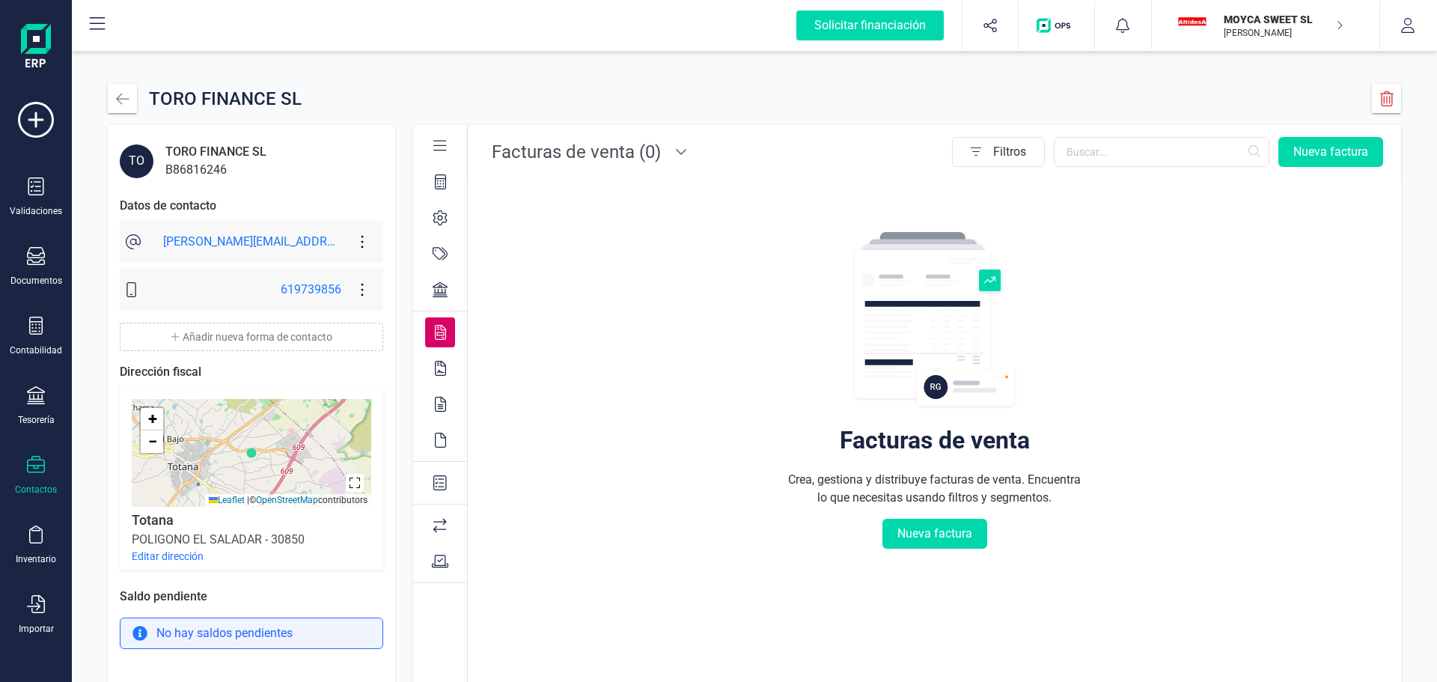
click at [444, 369] on icon at bounding box center [440, 368] width 11 height 15
click at [448, 401] on div at bounding box center [440, 404] width 30 height 30
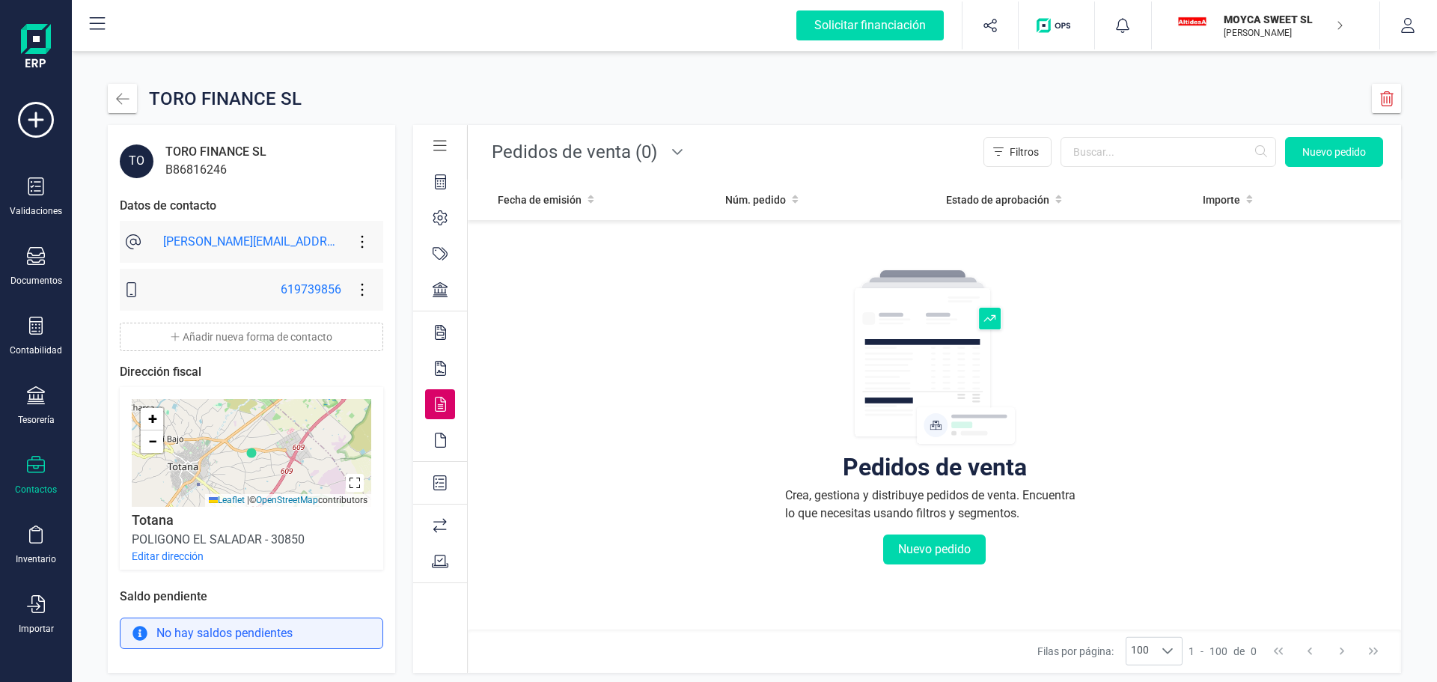
click at [445, 441] on icon at bounding box center [440, 440] width 11 height 15
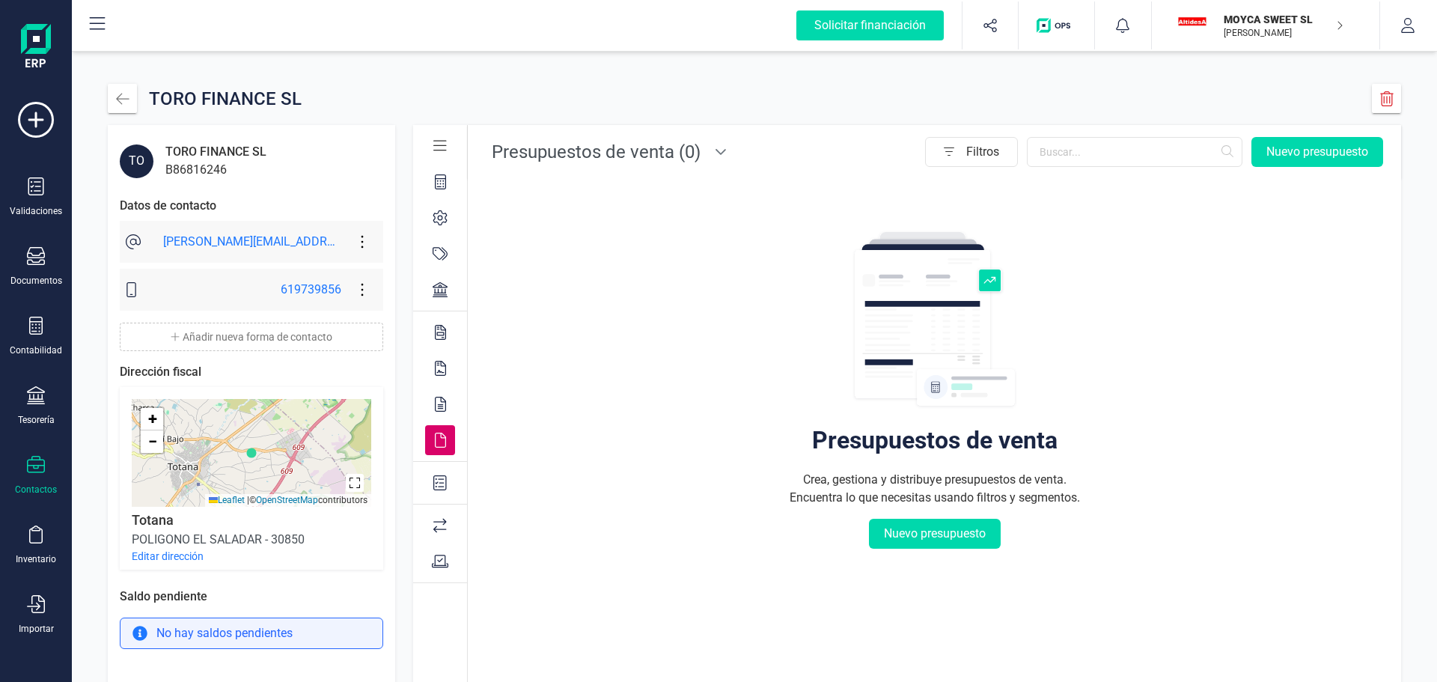
click at [446, 483] on icon at bounding box center [439, 482] width 13 height 15
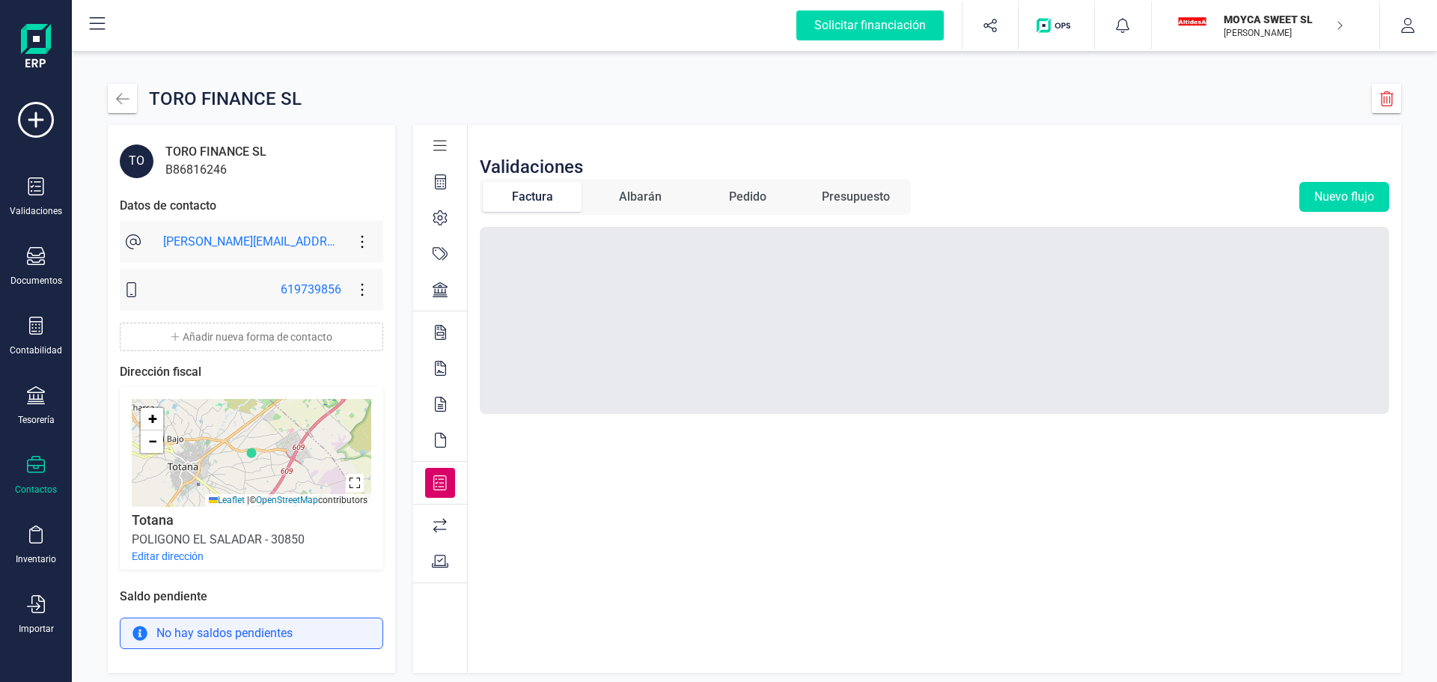
click at [442, 368] on icon at bounding box center [440, 368] width 11 height 15
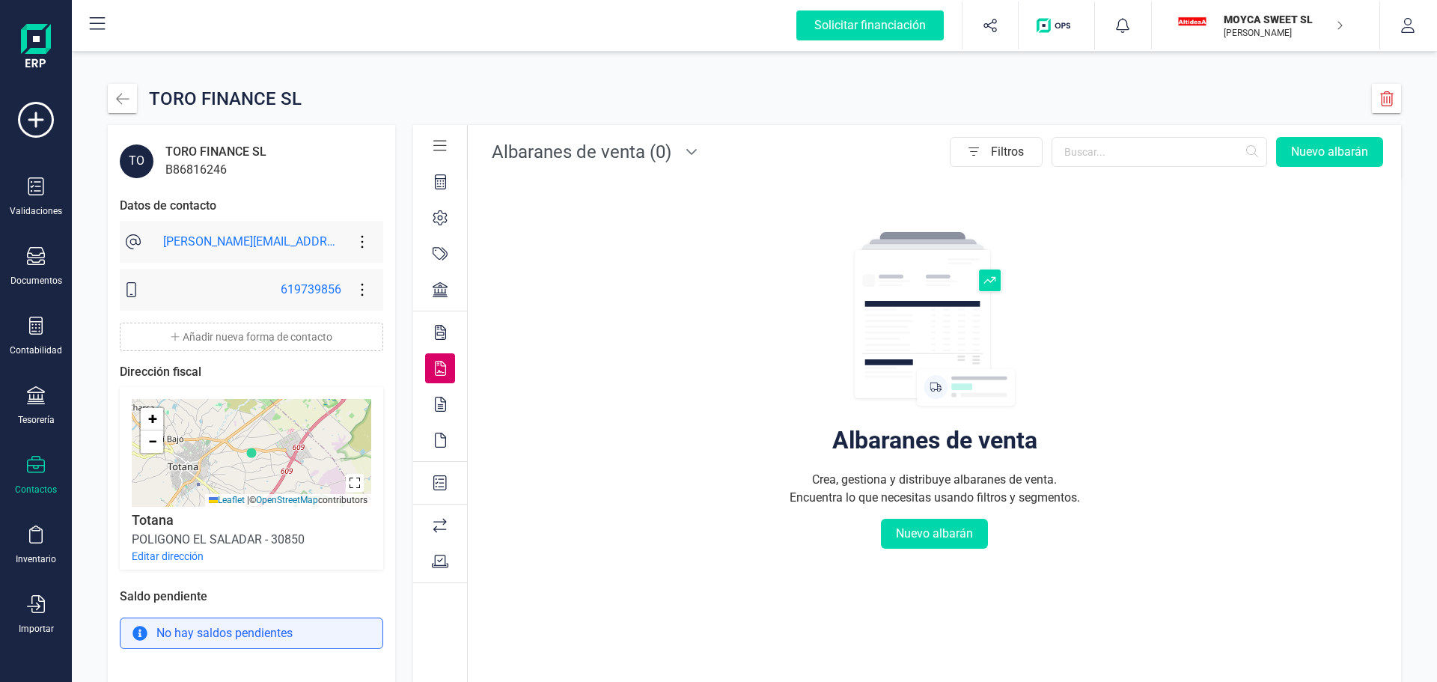
click at [443, 402] on icon at bounding box center [440, 404] width 11 height 15
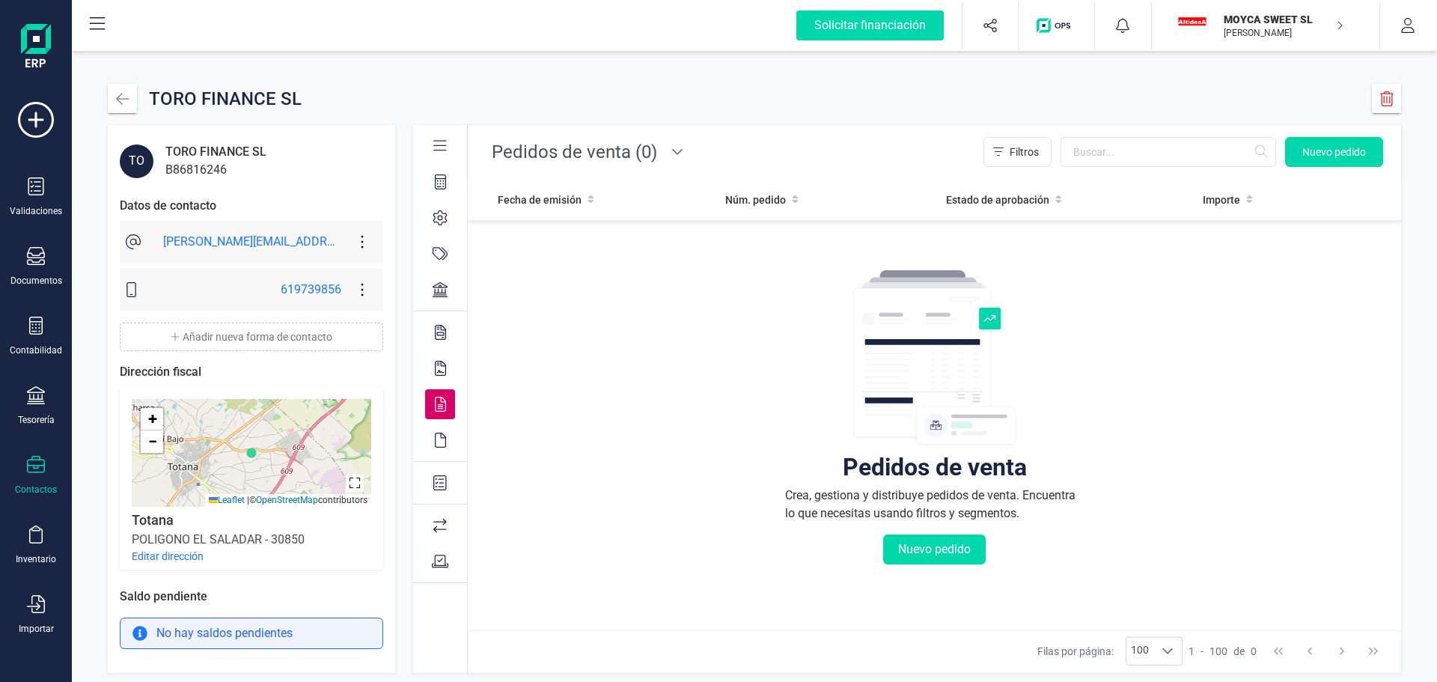
click at [440, 433] on icon at bounding box center [440, 440] width 11 height 15
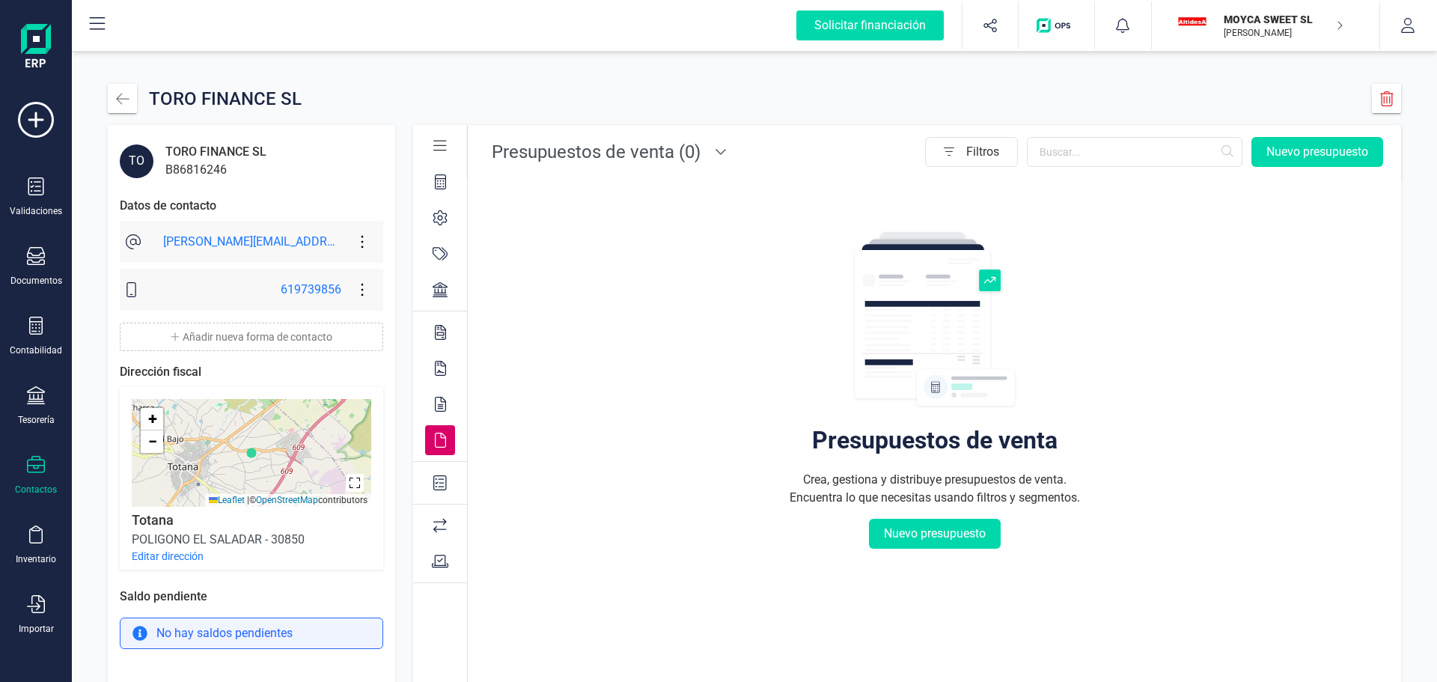
click at [446, 483] on icon at bounding box center [439, 482] width 13 height 15
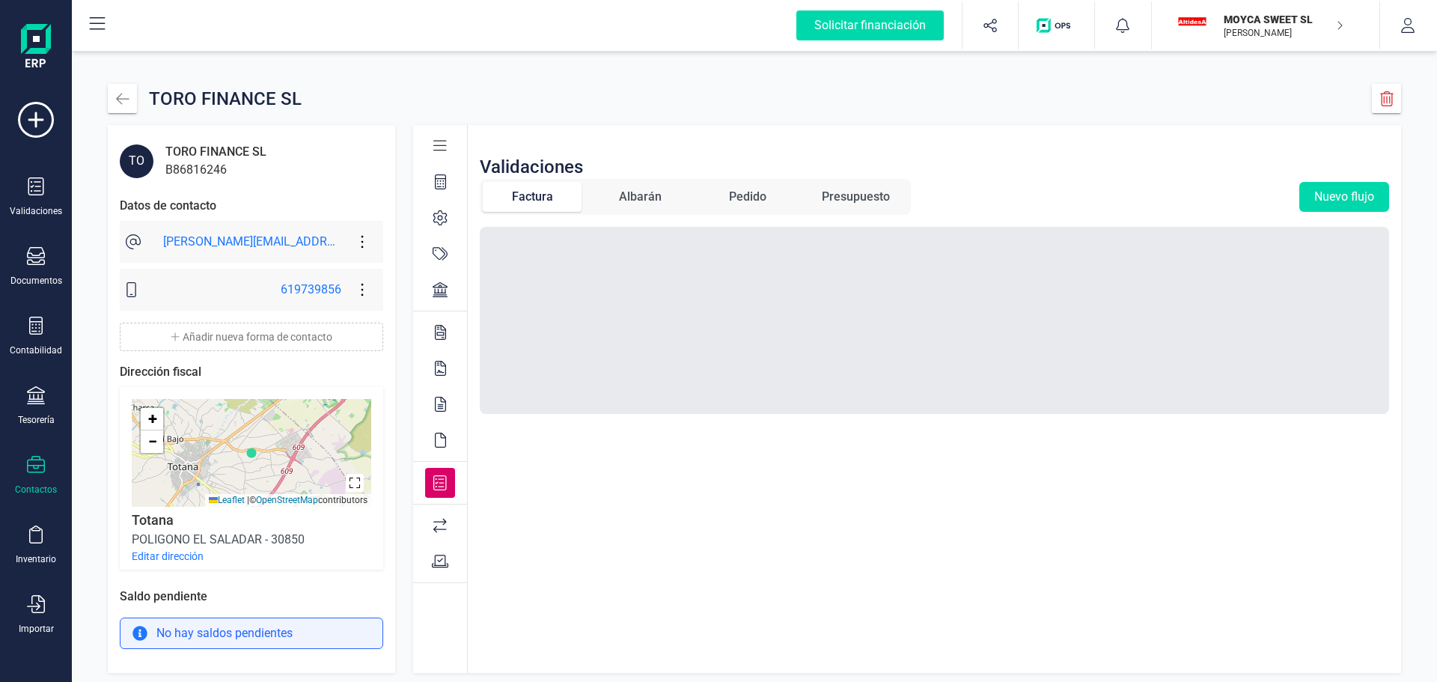
click at [447, 178] on div at bounding box center [440, 182] width 30 height 30
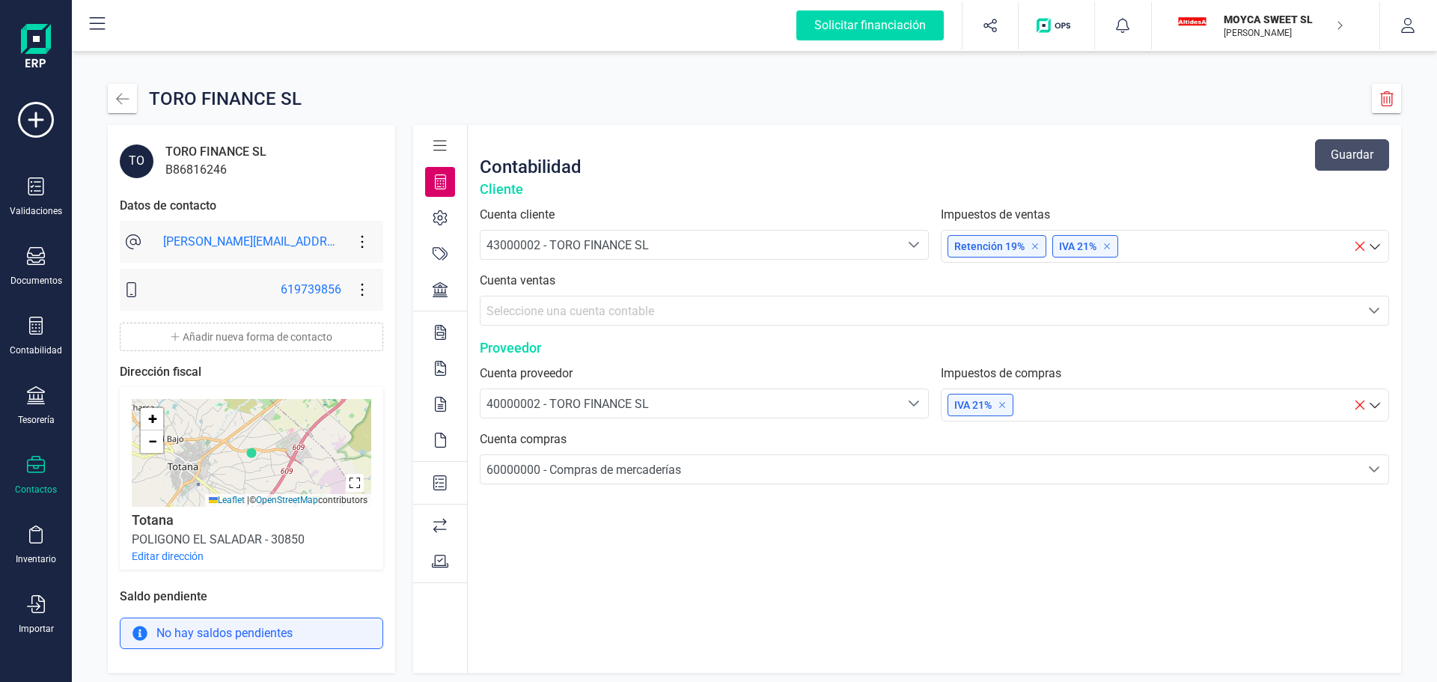
click at [444, 219] on icon at bounding box center [440, 217] width 15 height 15
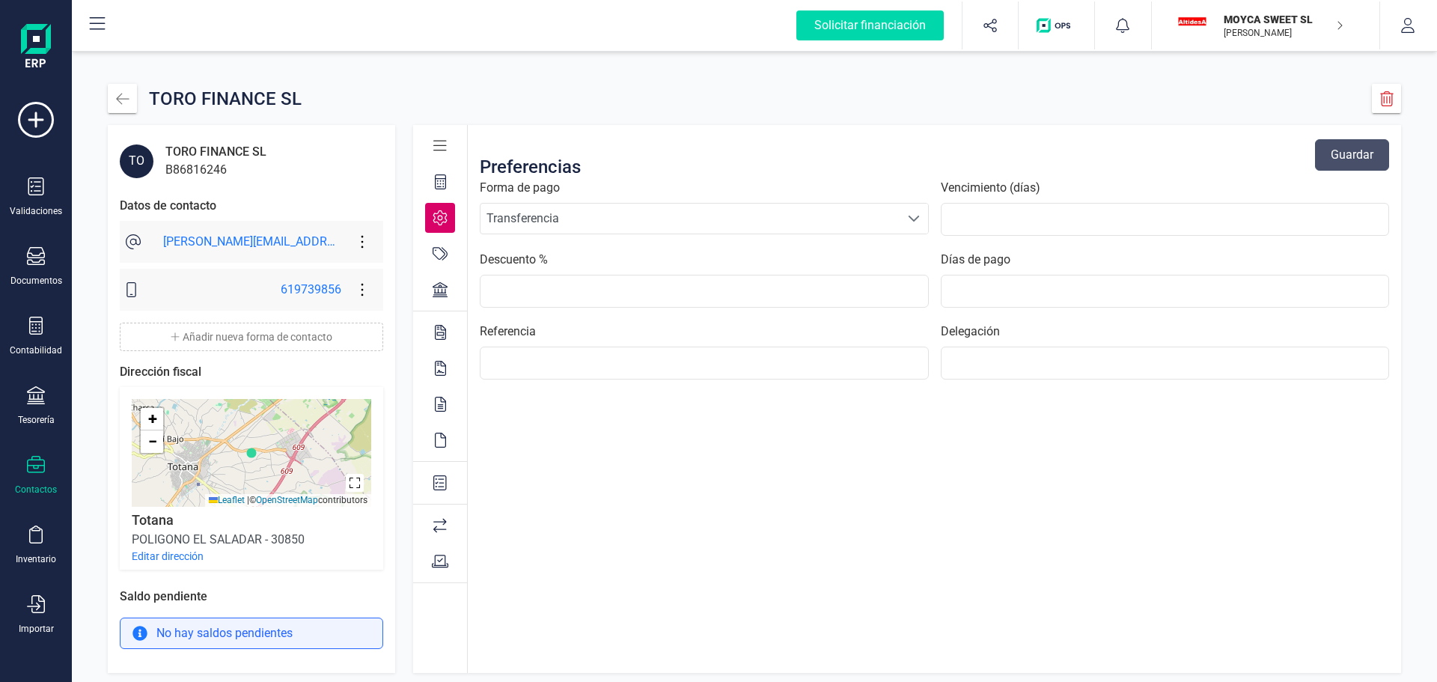
click at [439, 254] on icon at bounding box center [440, 253] width 15 height 15
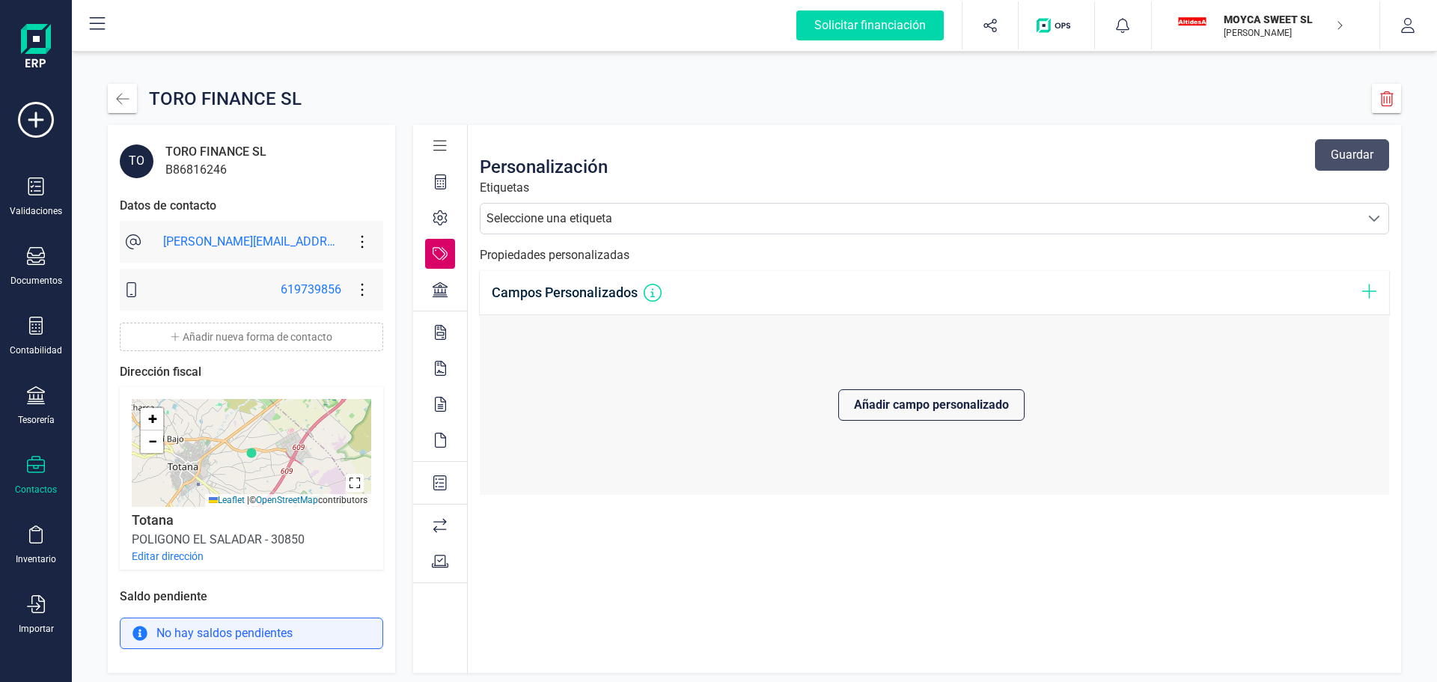
click at [445, 293] on icon at bounding box center [440, 289] width 15 height 15
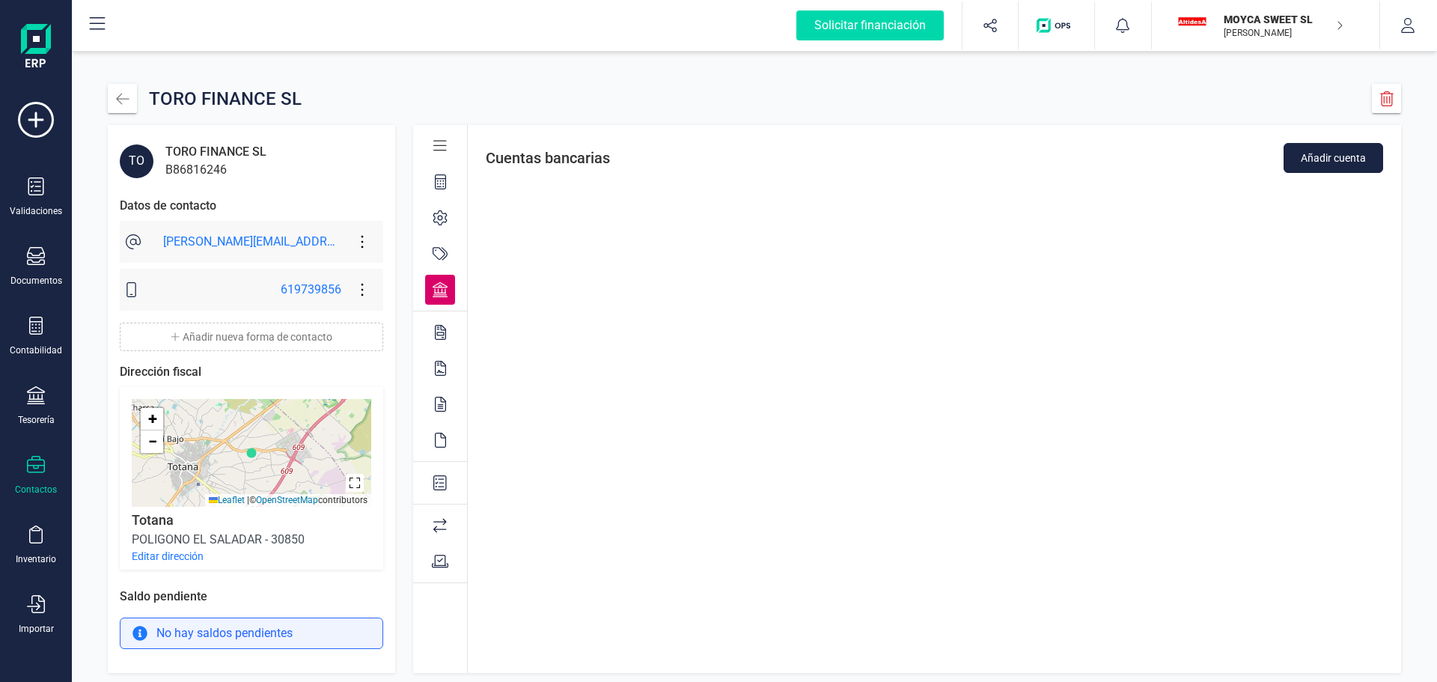
click at [443, 341] on div at bounding box center [440, 332] width 30 height 30
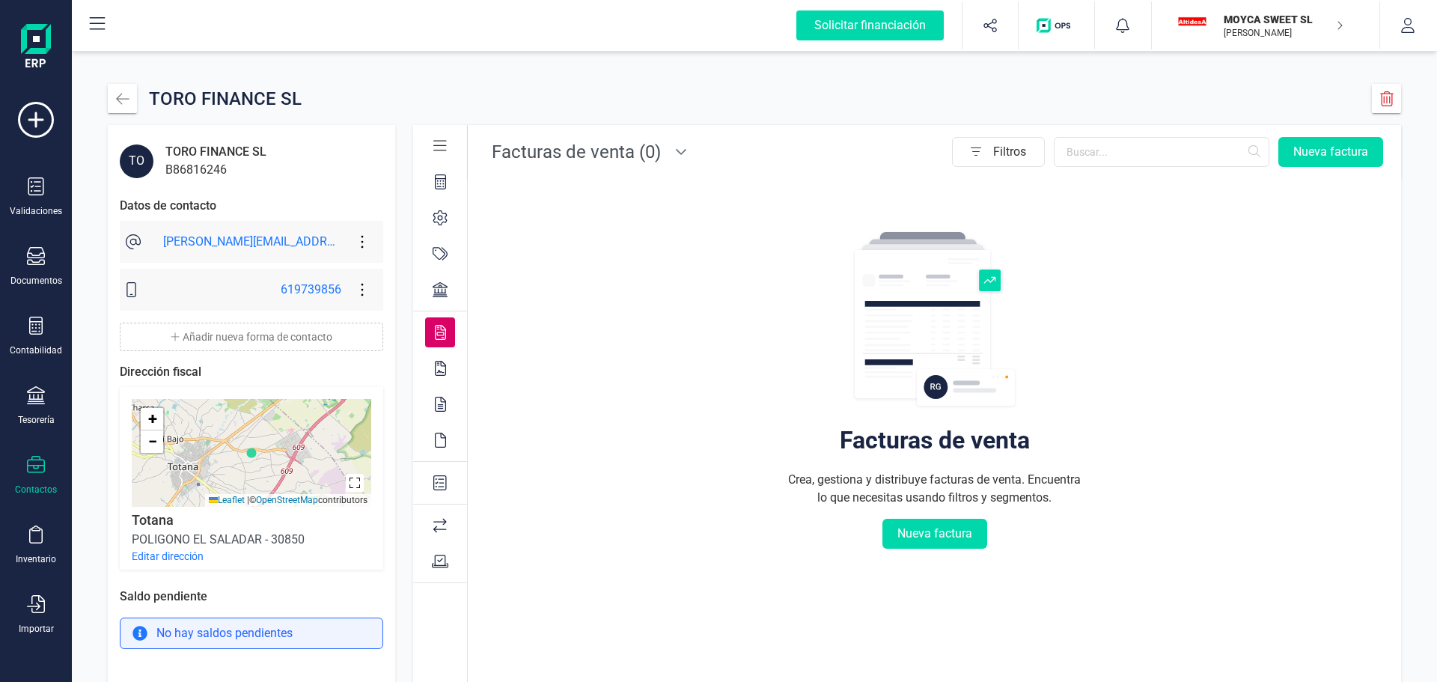
click at [680, 145] on div at bounding box center [681, 152] width 28 height 36
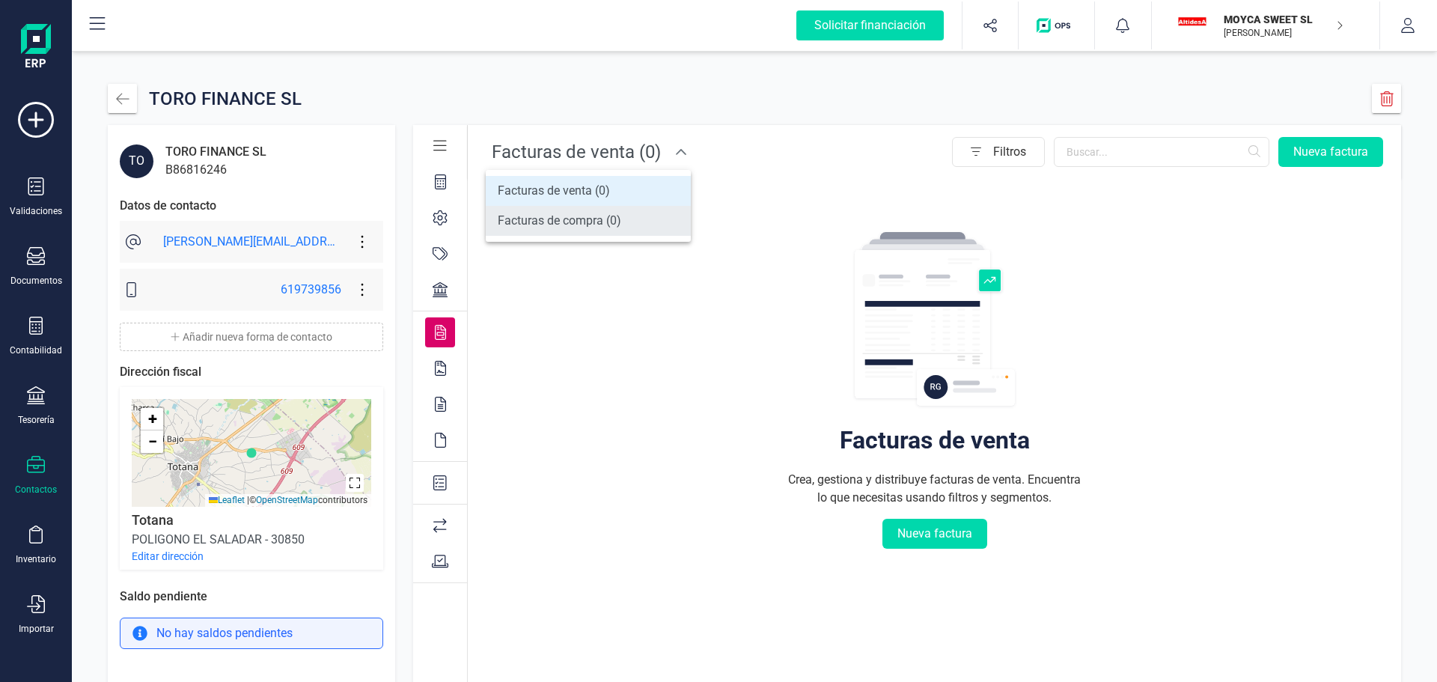
click at [615, 219] on span "Facturas de compra (0)" at bounding box center [560, 221] width 124 height 18
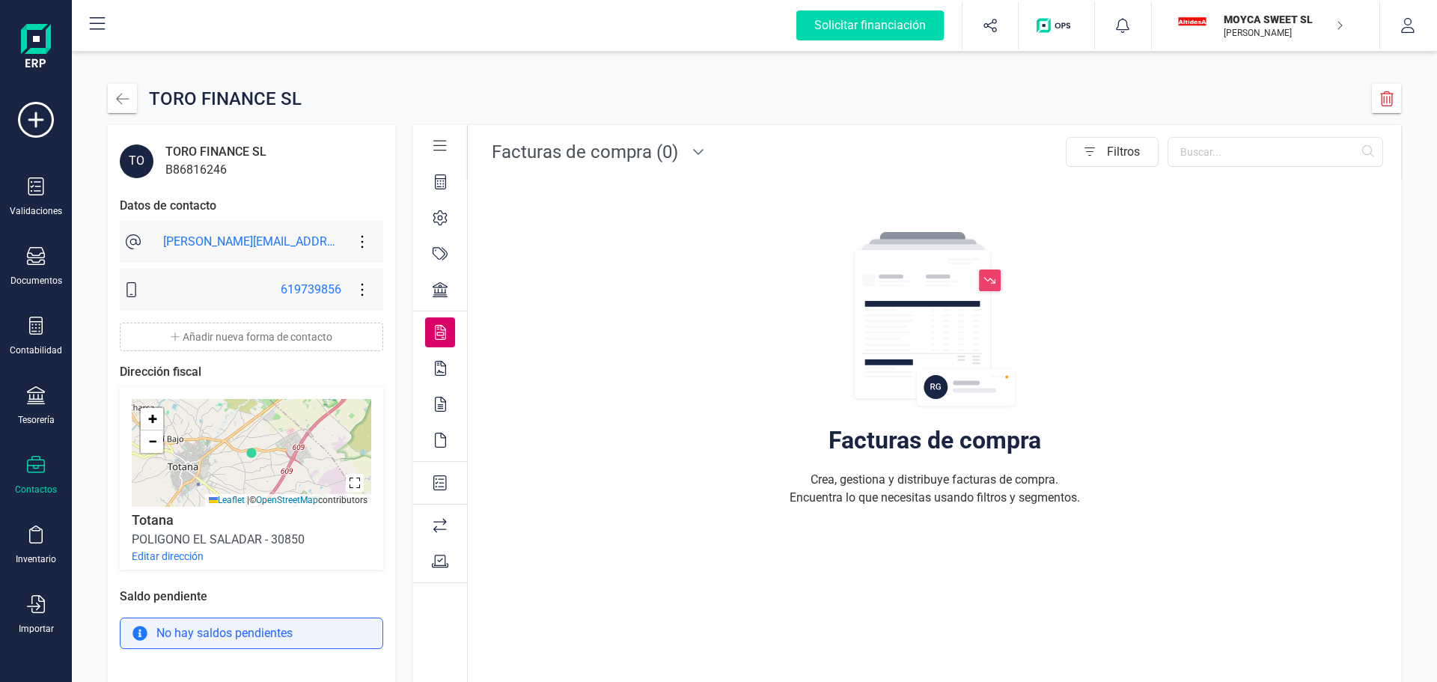
click at [693, 150] on icon at bounding box center [698, 152] width 10 height 6
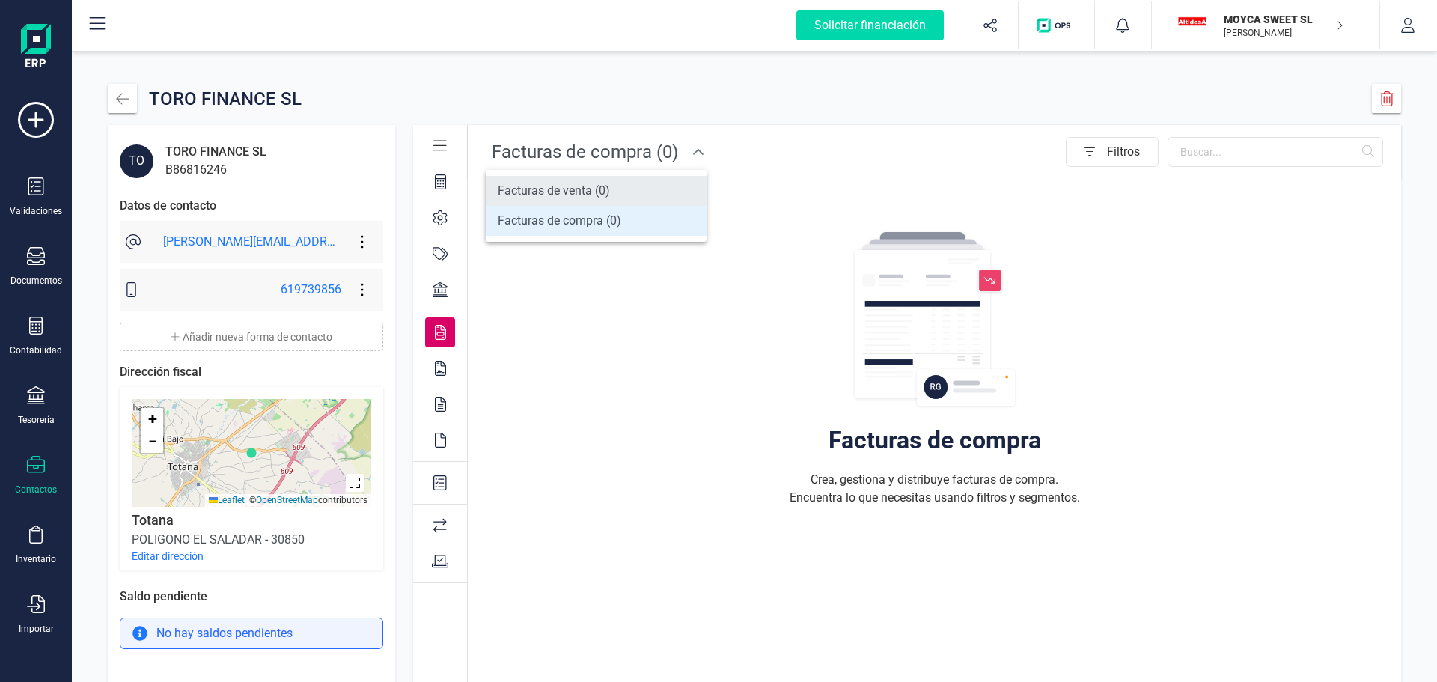
click at [586, 183] on span "Facturas de venta (0)" at bounding box center [554, 191] width 112 height 18
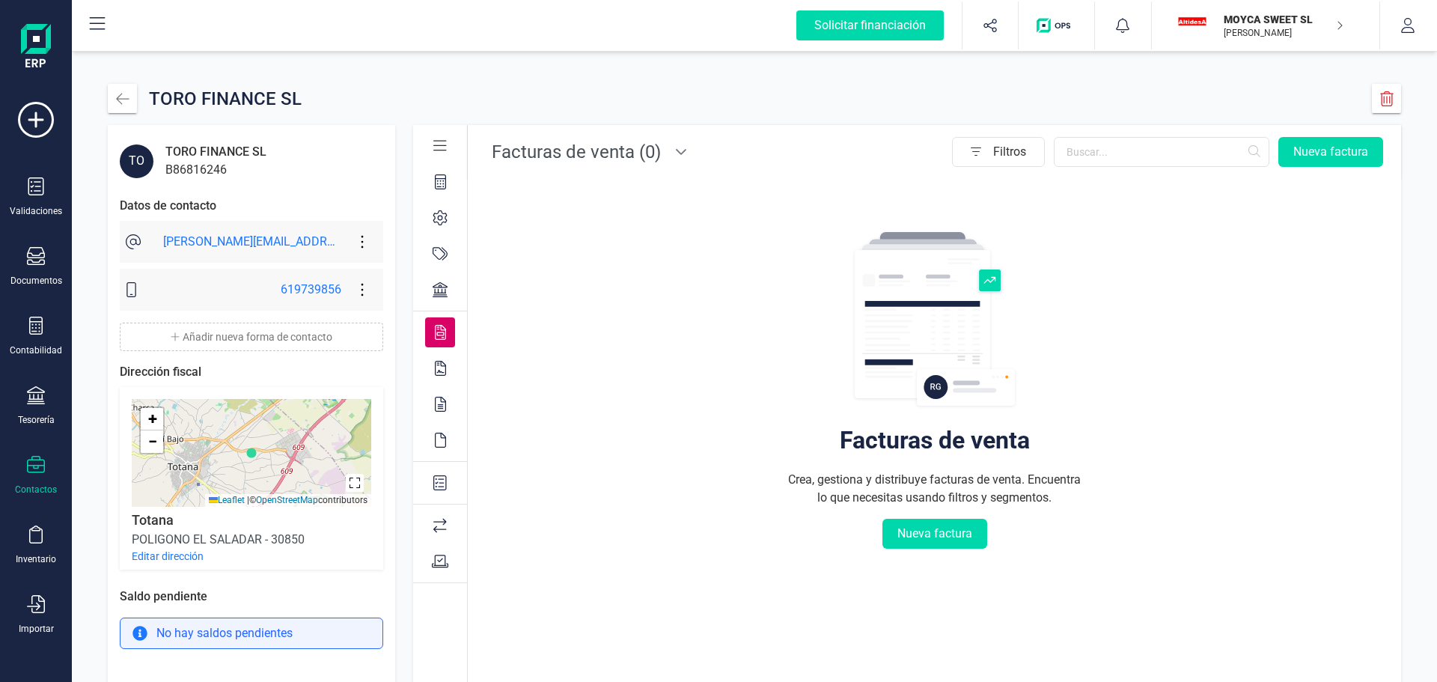
click at [677, 152] on icon at bounding box center [681, 152] width 12 height 12
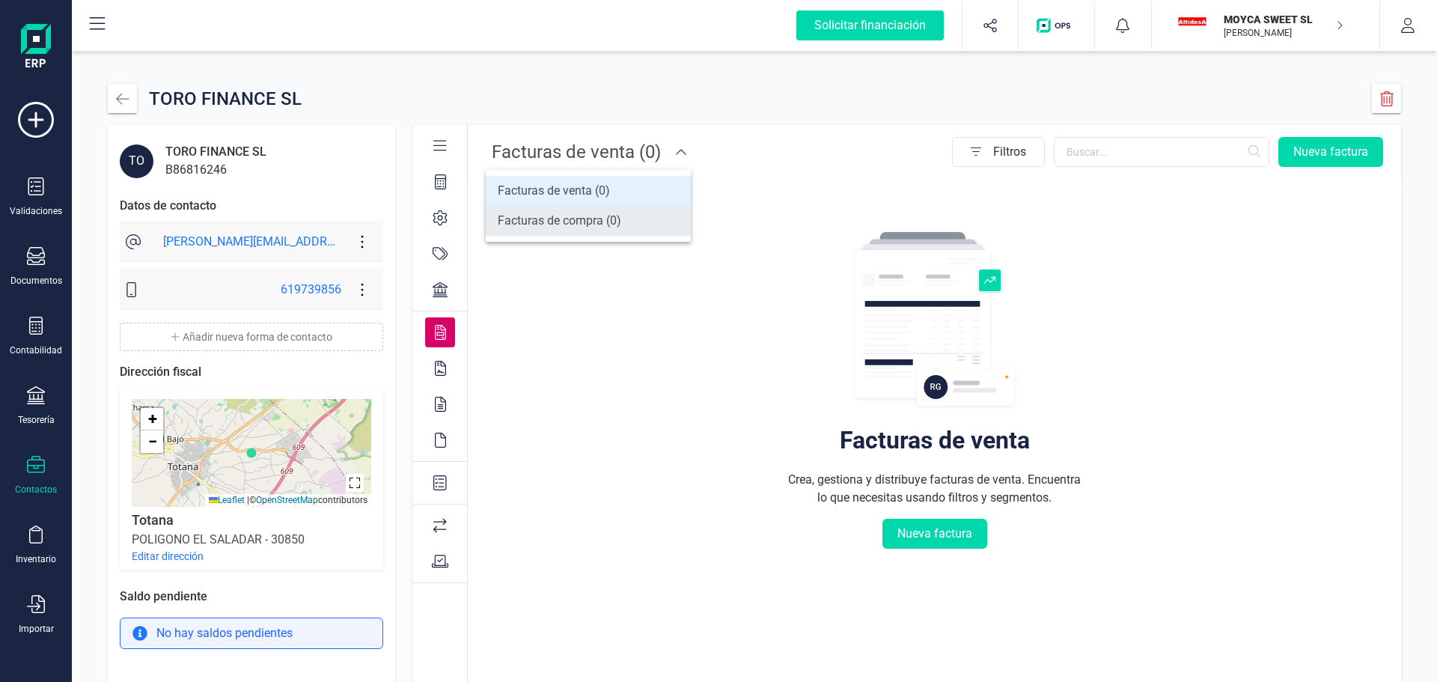
click at [617, 219] on span "Facturas de compra (0)" at bounding box center [560, 221] width 124 height 18
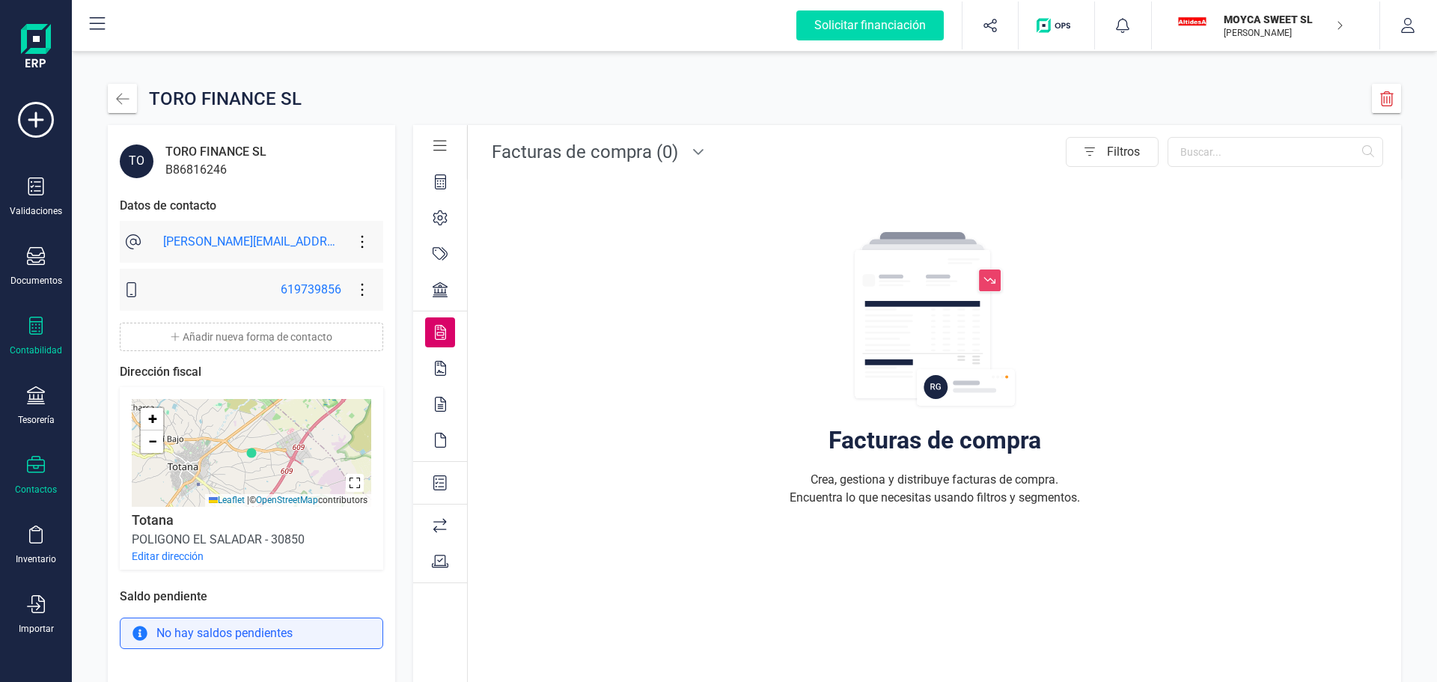
click at [44, 337] on div at bounding box center [36, 328] width 18 height 22
click at [544, 451] on div "Facturas de compra Crea, gestiona y distribuye facturas de compra. Encuentra lo…" at bounding box center [935, 469] width 922 height 562
click at [38, 545] on div at bounding box center [36, 537] width 18 height 22
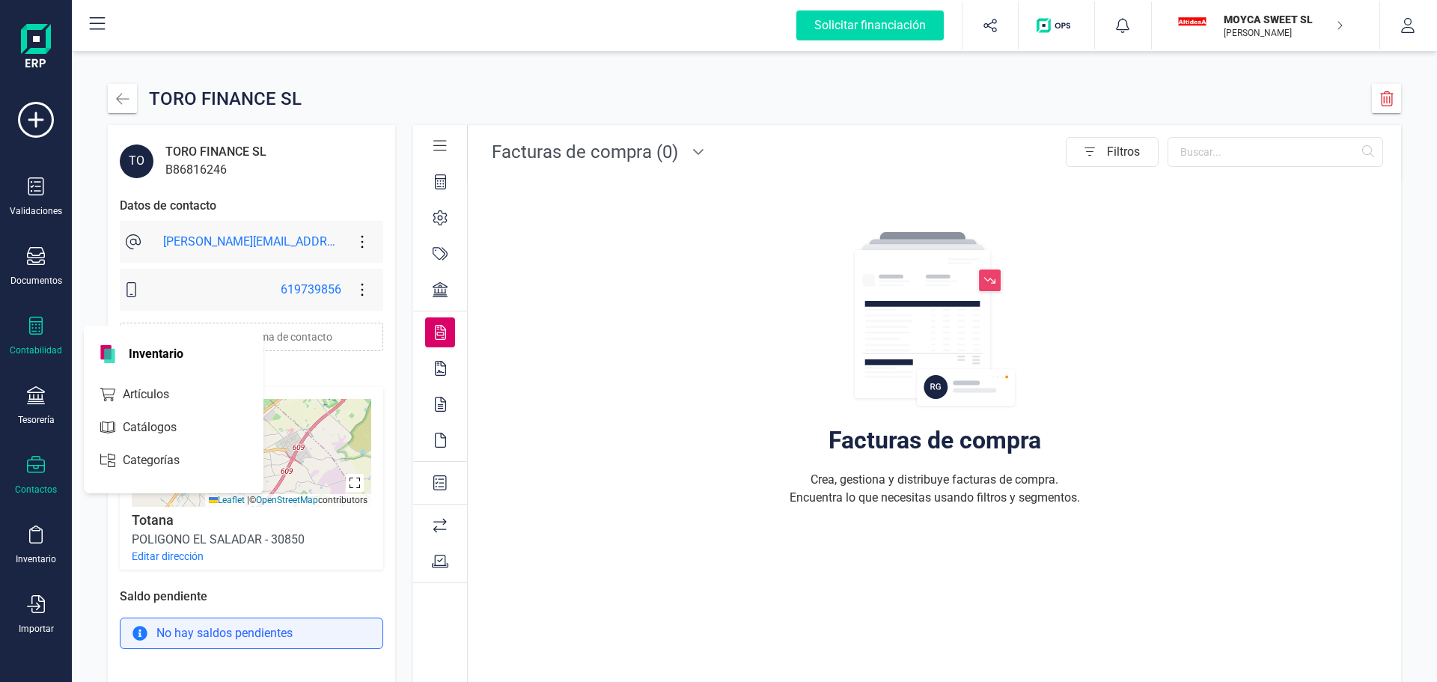
click at [47, 336] on div "Contabilidad" at bounding box center [36, 337] width 60 height 40
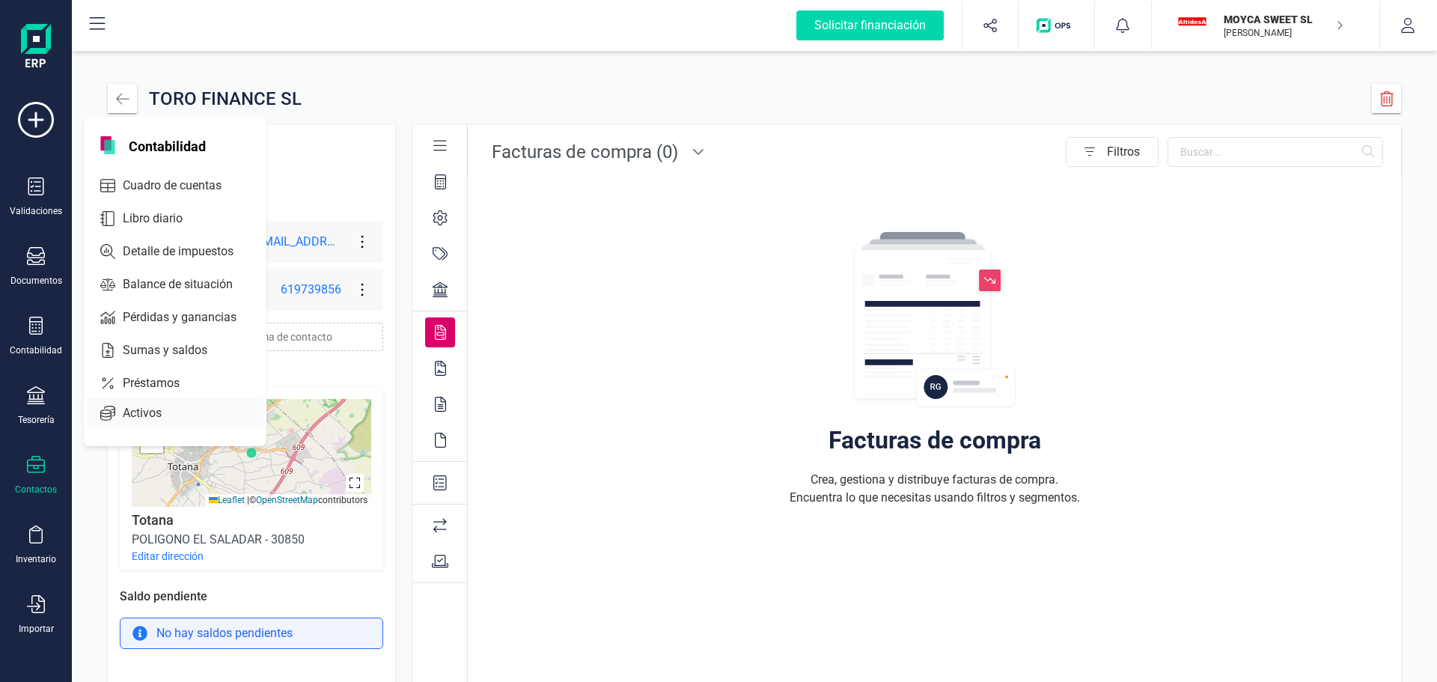
click at [148, 410] on span "Activos" at bounding box center [153, 413] width 72 height 18
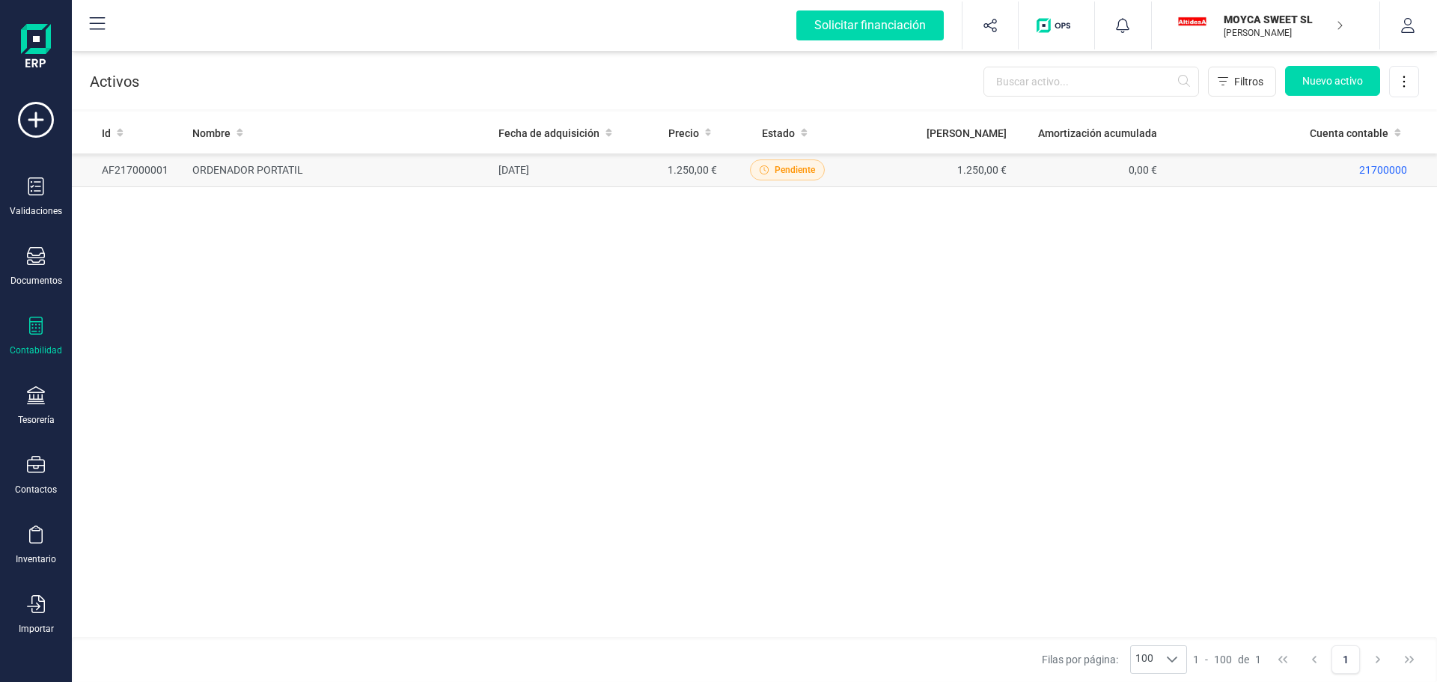
click at [290, 171] on td "ORDENADOR PORTATIL" at bounding box center [339, 170] width 306 height 34
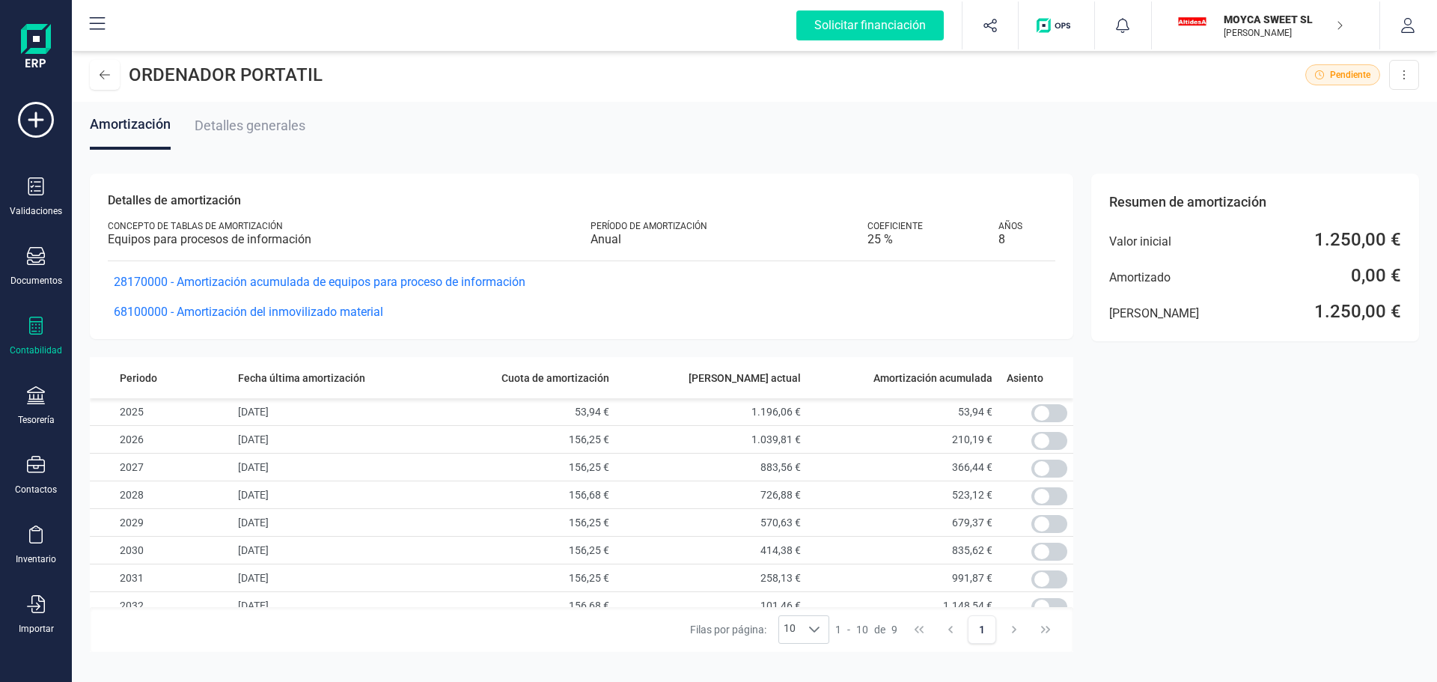
click at [265, 123] on span "Detalles generales" at bounding box center [250, 126] width 111 height 16
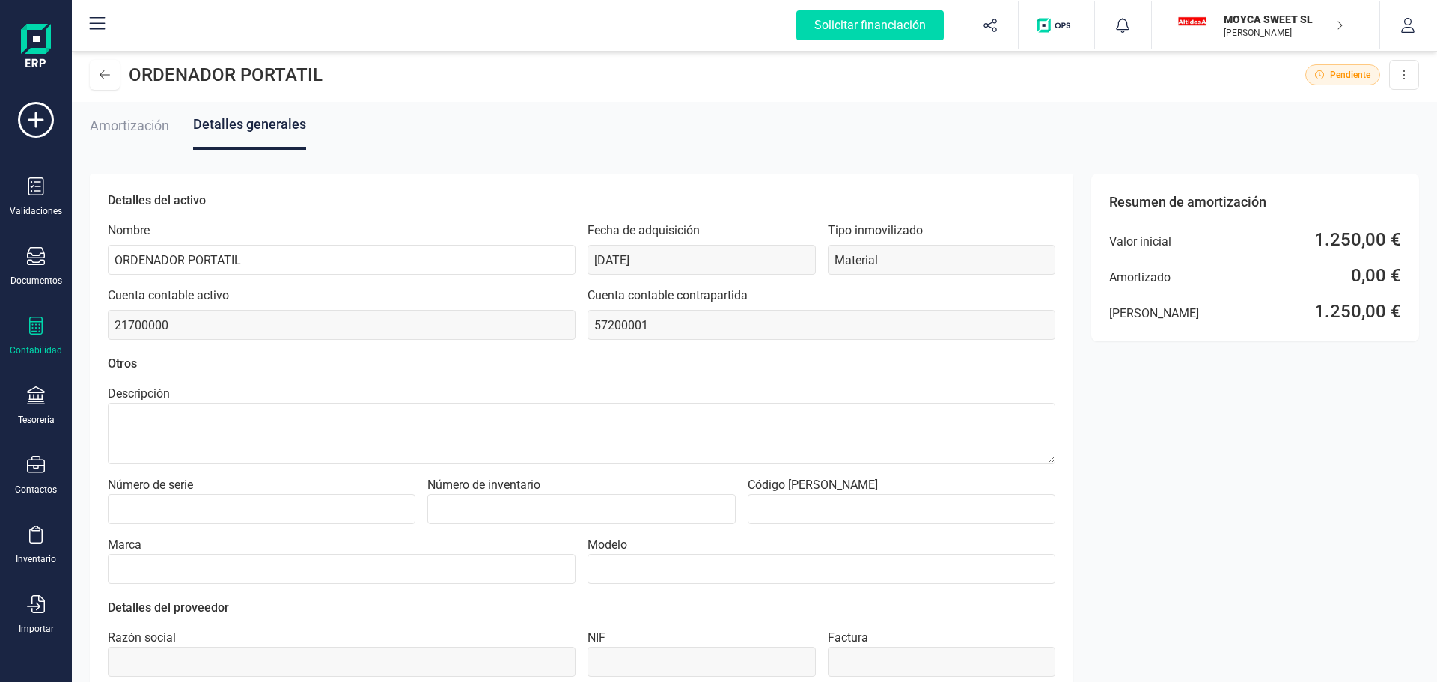
click at [111, 121] on span "Amortización" at bounding box center [129, 126] width 79 height 16
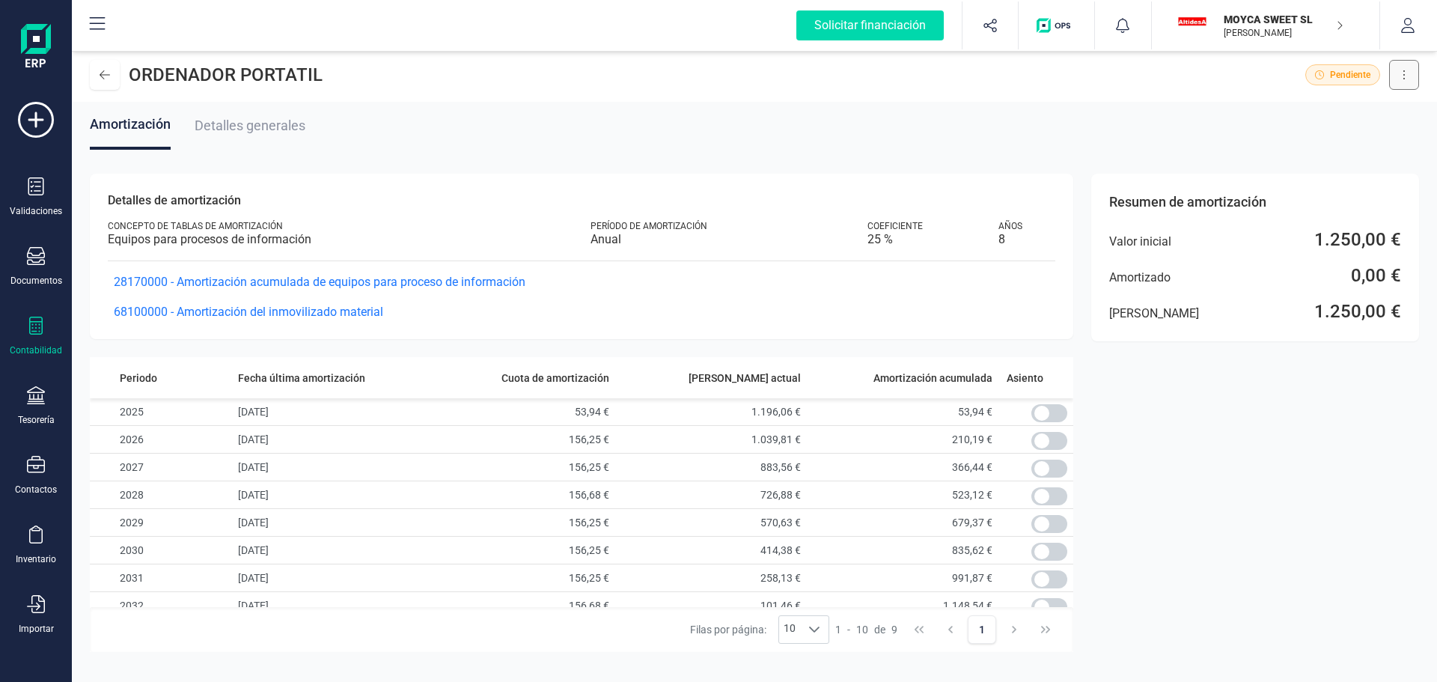
click at [1401, 72] on button at bounding box center [1404, 75] width 30 height 30
click at [1108, 110] on aside "Resumen de amortización Valor inicial 1.250,00 € Amortizado 0,00 € Valor neto 1…" at bounding box center [1255, 383] width 328 height 562
click at [100, 71] on icon at bounding box center [105, 75] width 10 height 12
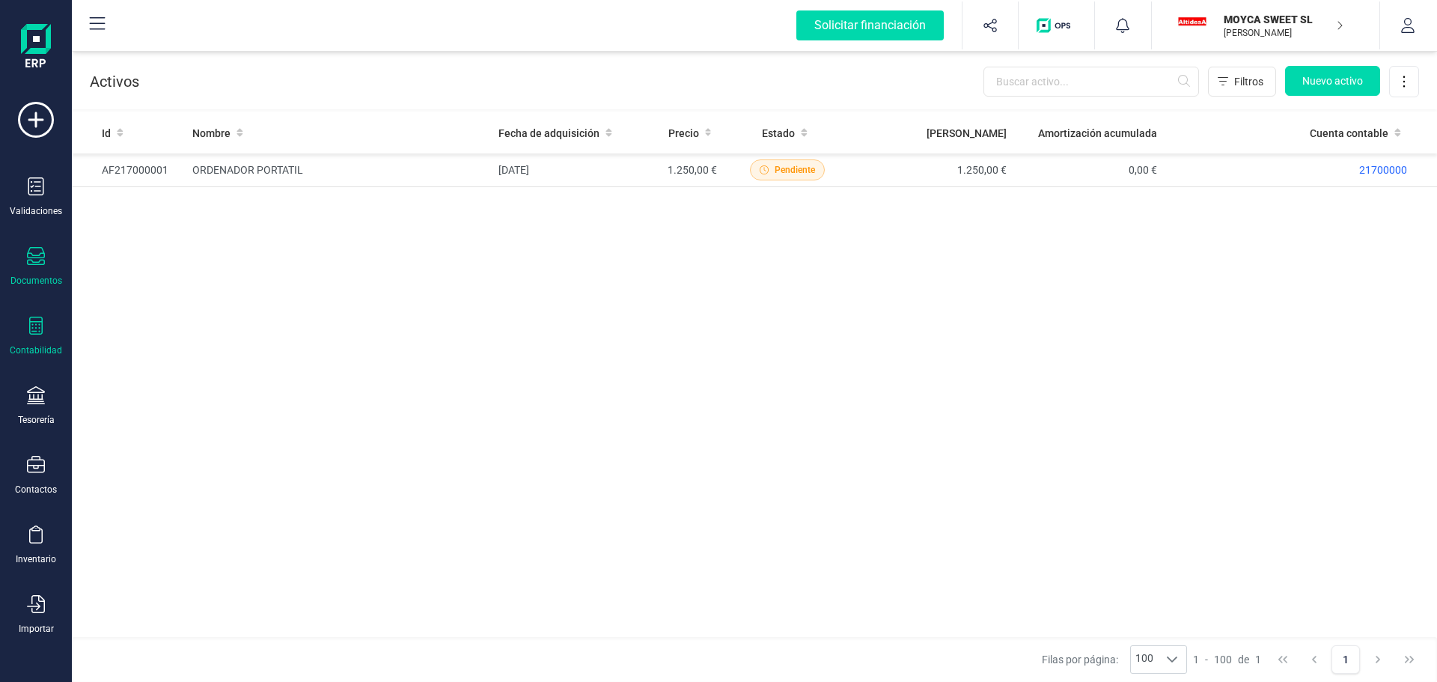
click at [42, 266] on div at bounding box center [36, 258] width 18 height 22
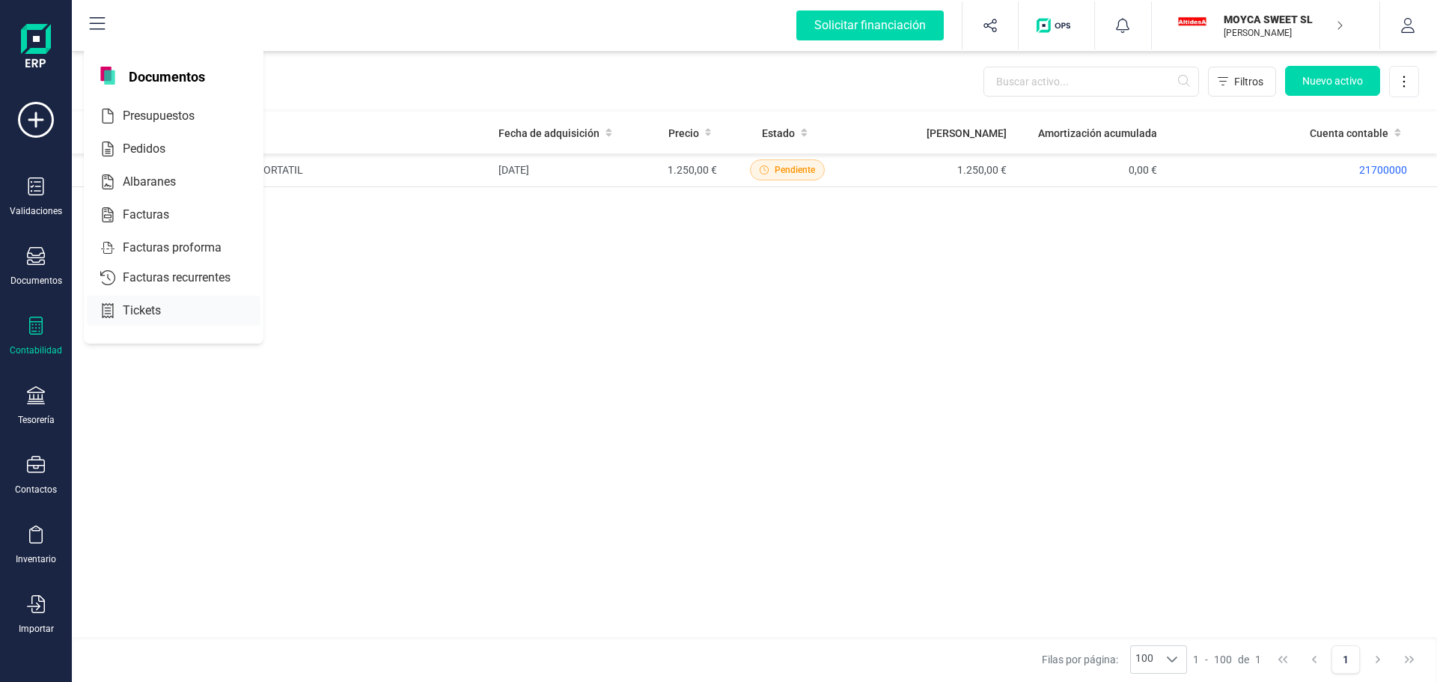
click at [146, 311] on span "Tickets" at bounding box center [152, 311] width 71 height 18
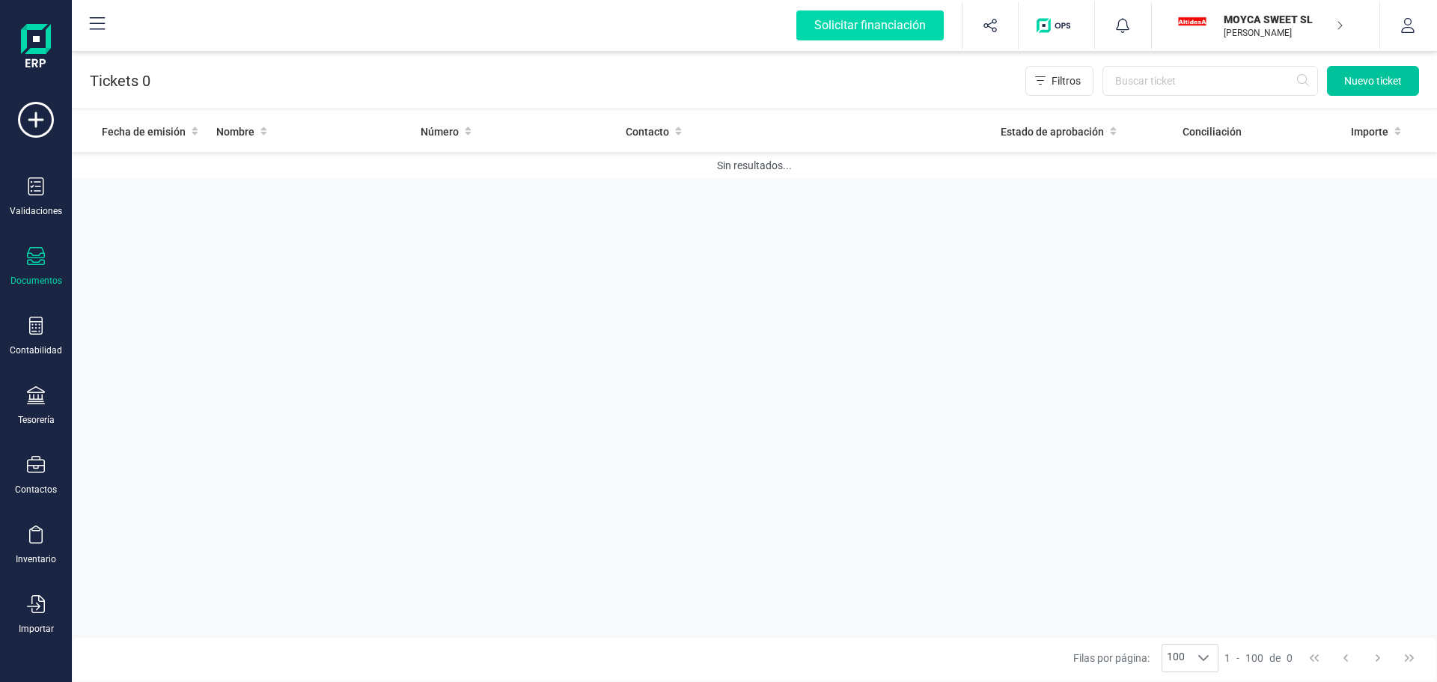
click at [1373, 77] on span "Nuevo ticket" at bounding box center [1374, 80] width 58 height 15
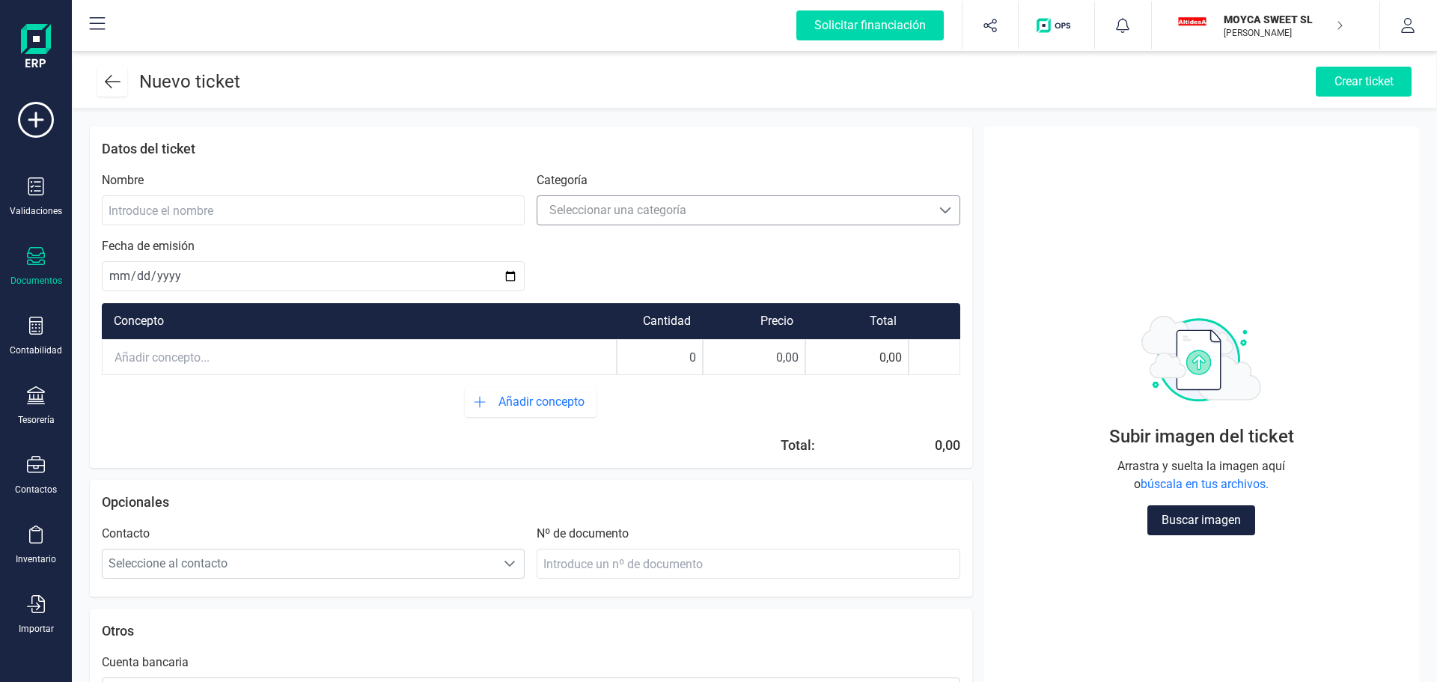
click at [943, 213] on span at bounding box center [946, 210] width 12 height 12
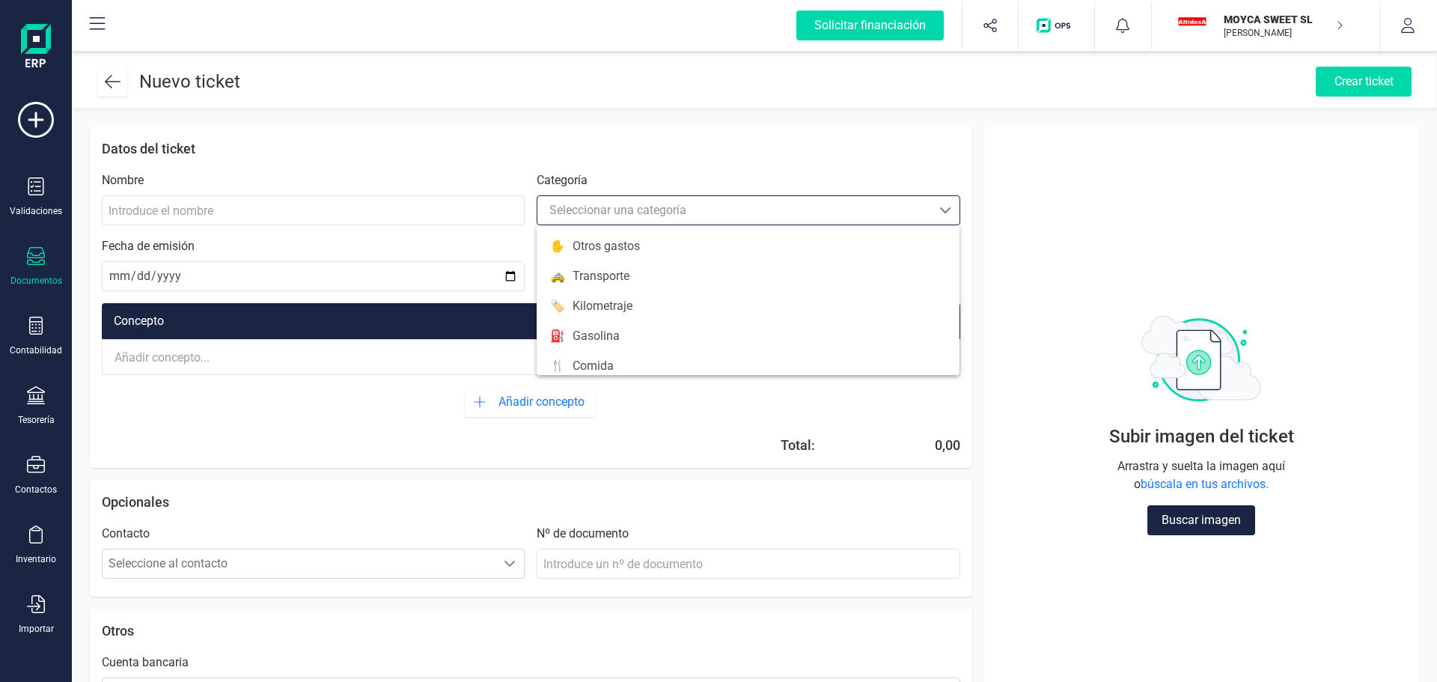
scroll to position [9, 66]
click at [943, 213] on span at bounding box center [946, 210] width 12 height 12
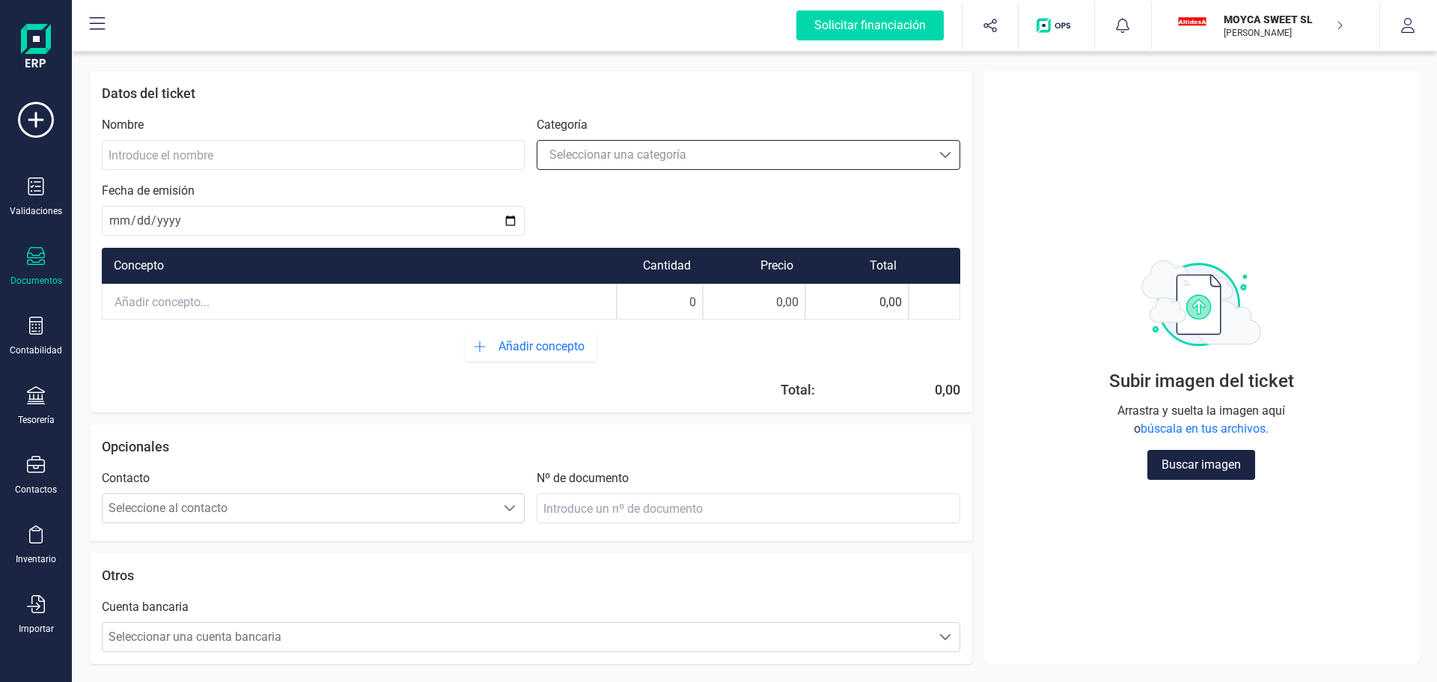
scroll to position [0, 0]
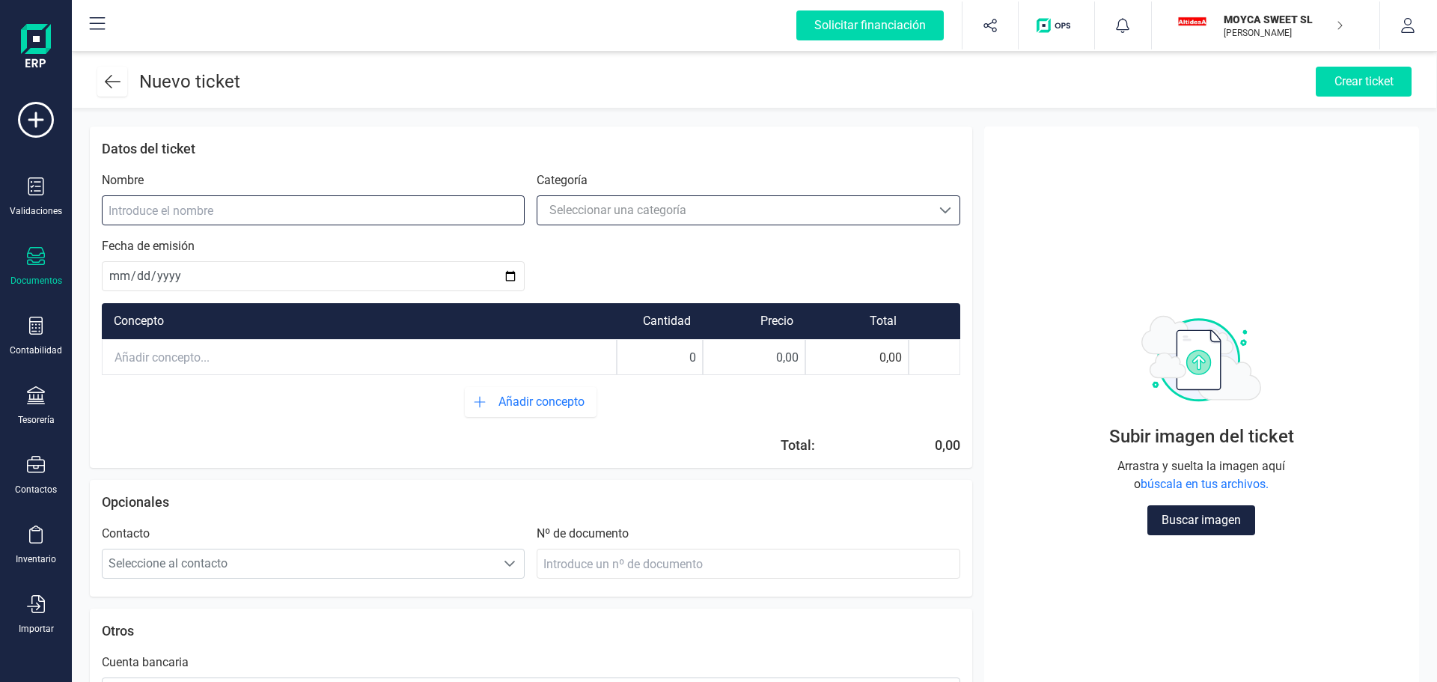
click at [246, 204] on input at bounding box center [313, 210] width 423 height 30
click at [353, 145] on p "Datos del ticket" at bounding box center [531, 148] width 859 height 21
click at [951, 201] on div "Seleccionar una categoría Seleccionar una categoría" at bounding box center [748, 210] width 423 height 30
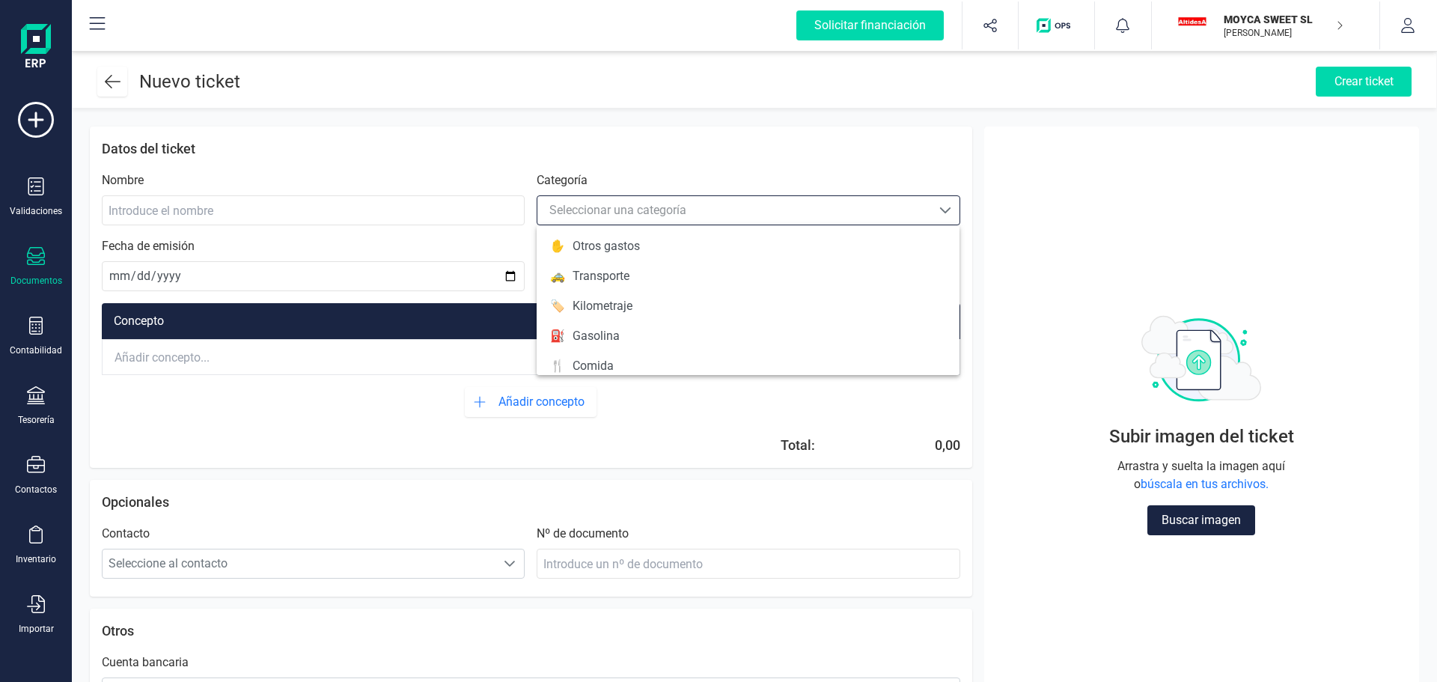
click at [951, 201] on div "Seleccionar una categoría Seleccionar una categoría" at bounding box center [748, 210] width 423 height 30
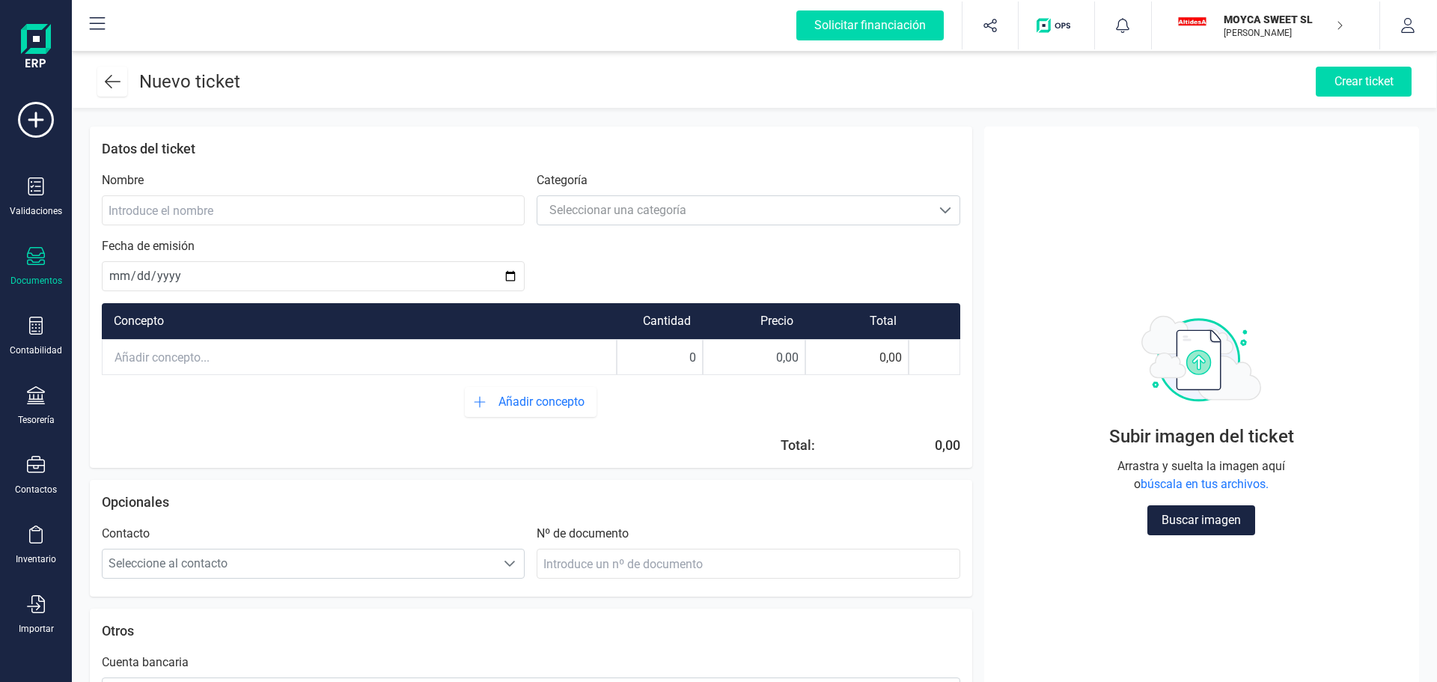
click at [601, 258] on div "Nombre Categoría Seleccionar una categoría Seleccionar una categoría Fecha de e…" at bounding box center [531, 231] width 859 height 120
click at [535, 401] on span "Añadir concepto" at bounding box center [545, 402] width 92 height 18
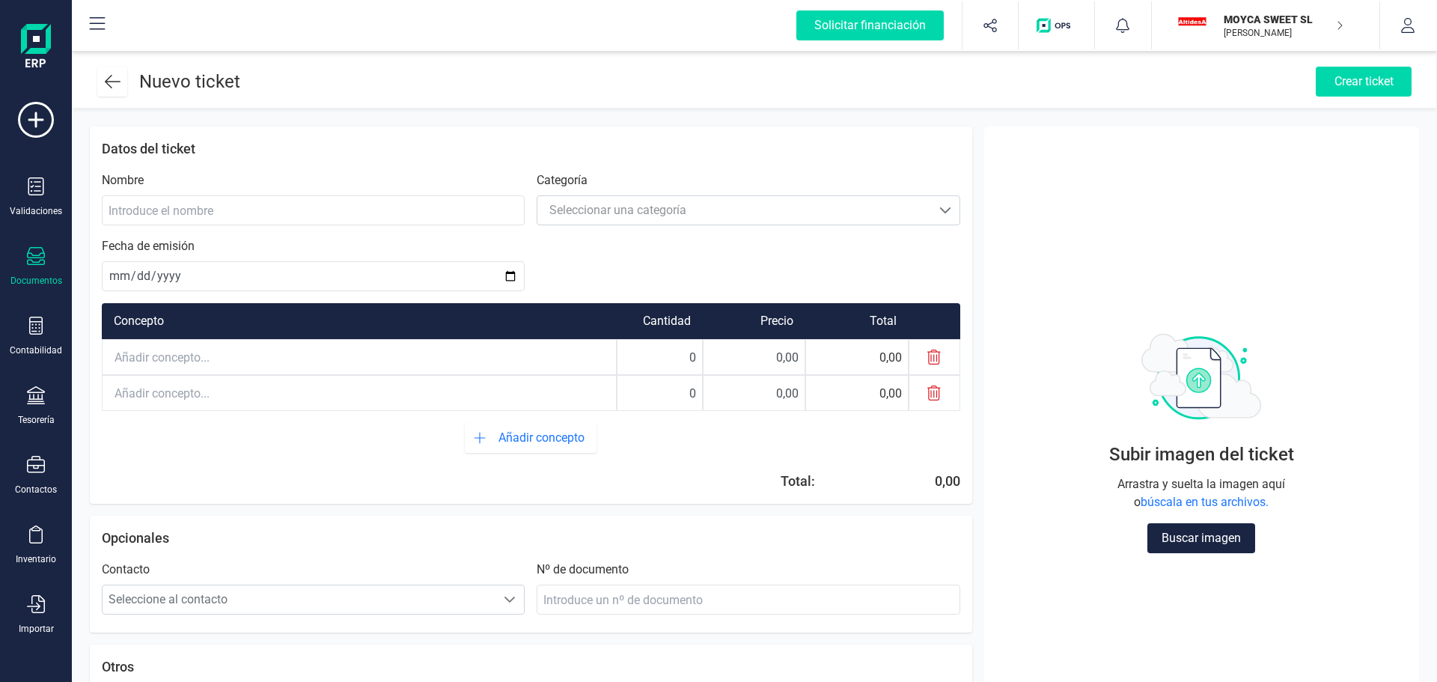
click at [255, 388] on input "text" at bounding box center [360, 393] width 514 height 33
click at [940, 392] on icon at bounding box center [934, 393] width 13 height 15
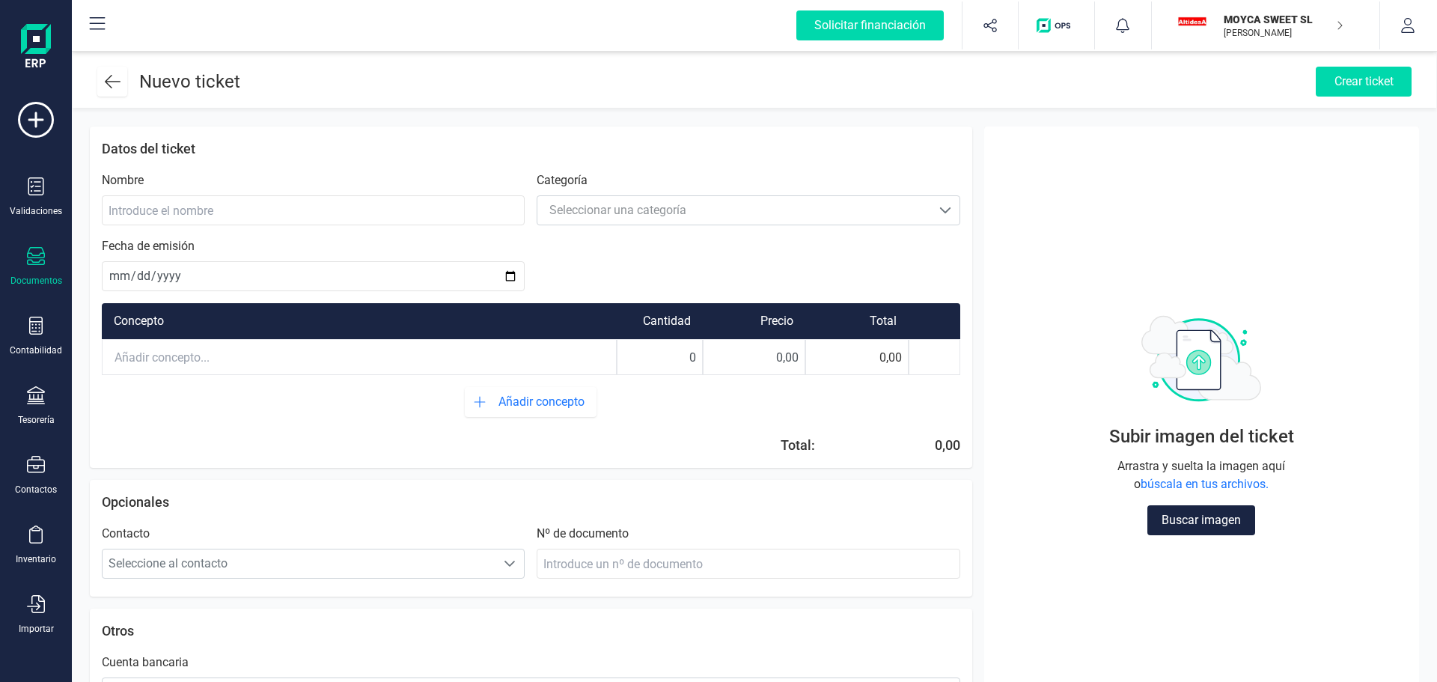
click at [421, 353] on input "text" at bounding box center [360, 357] width 514 height 33
click at [379, 421] on div "Concepto Cantidad Precio Total 0 0,00 0,00 Añadir concepto Total: 0,00" at bounding box center [531, 373] width 859 height 165
click at [399, 355] on input "text" at bounding box center [360, 357] width 514 height 33
click at [375, 415] on div "Añadir concepto" at bounding box center [531, 402] width 859 height 30
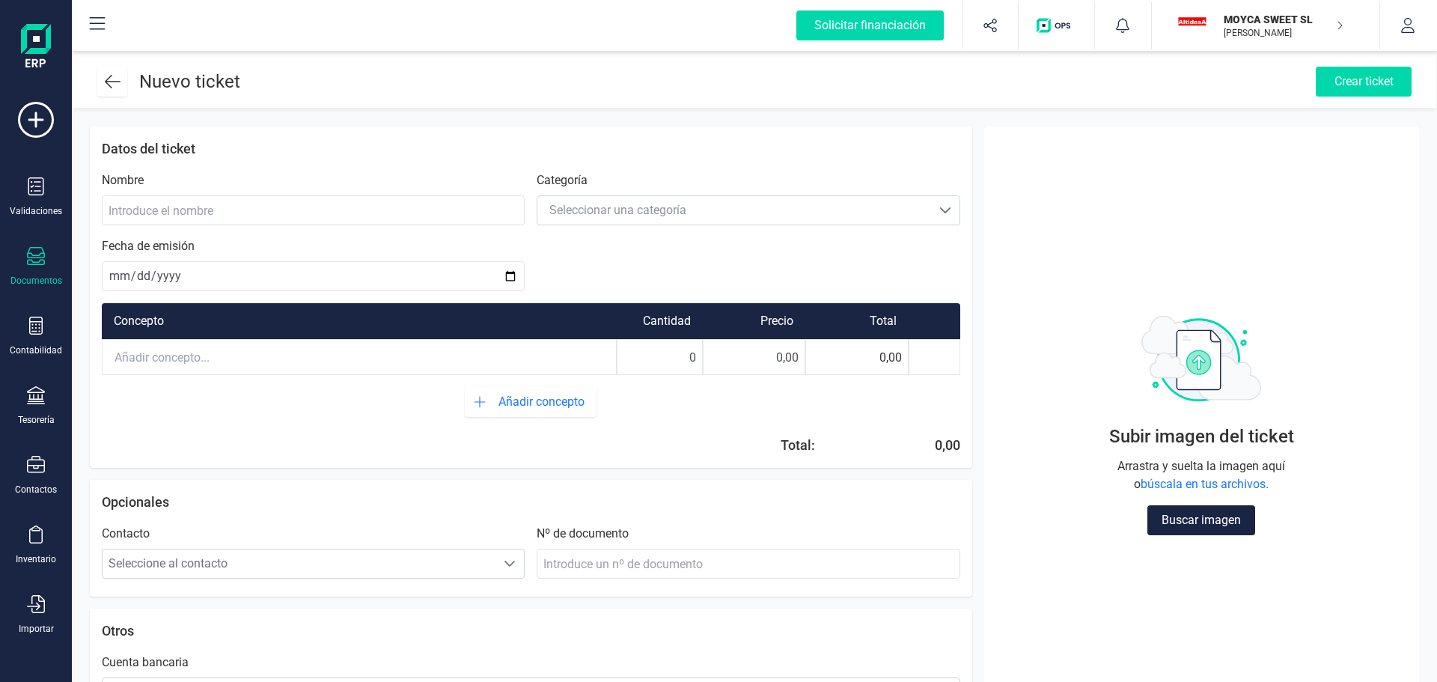
scroll to position [55, 0]
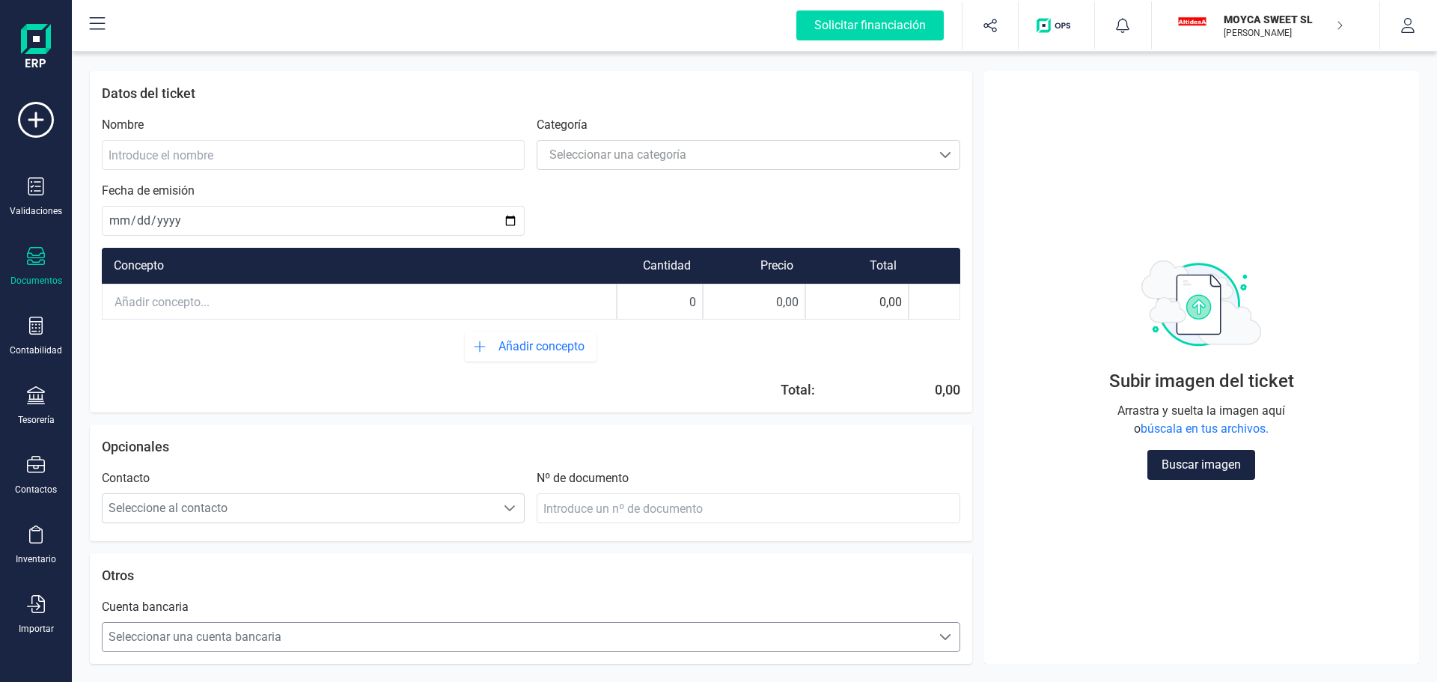
click at [485, 639] on span "Seleccionar una cuenta bancaria" at bounding box center [517, 637] width 829 height 30
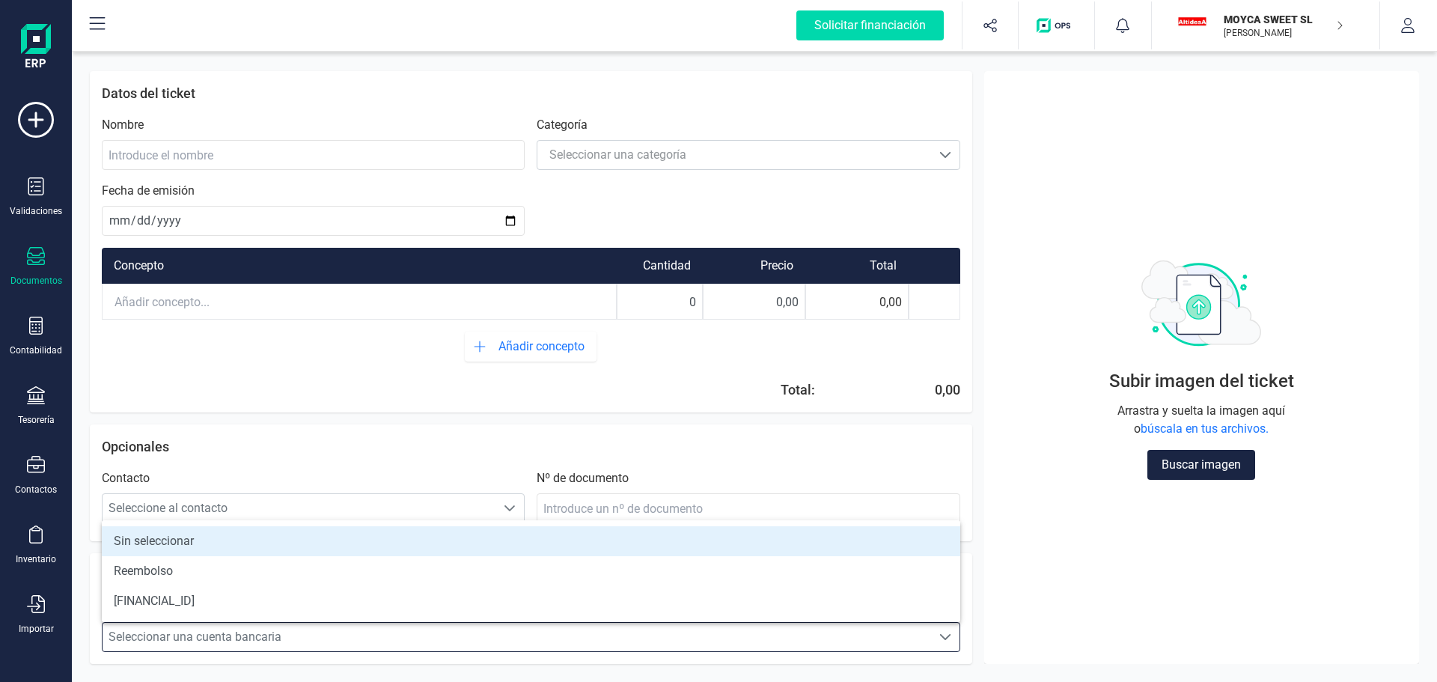
scroll to position [9, 66]
click at [1047, 553] on div "Subir imagen del ticket Arrastra y suelta la imagen aquí o búscala en tus archi…" at bounding box center [1201, 367] width 411 height 569
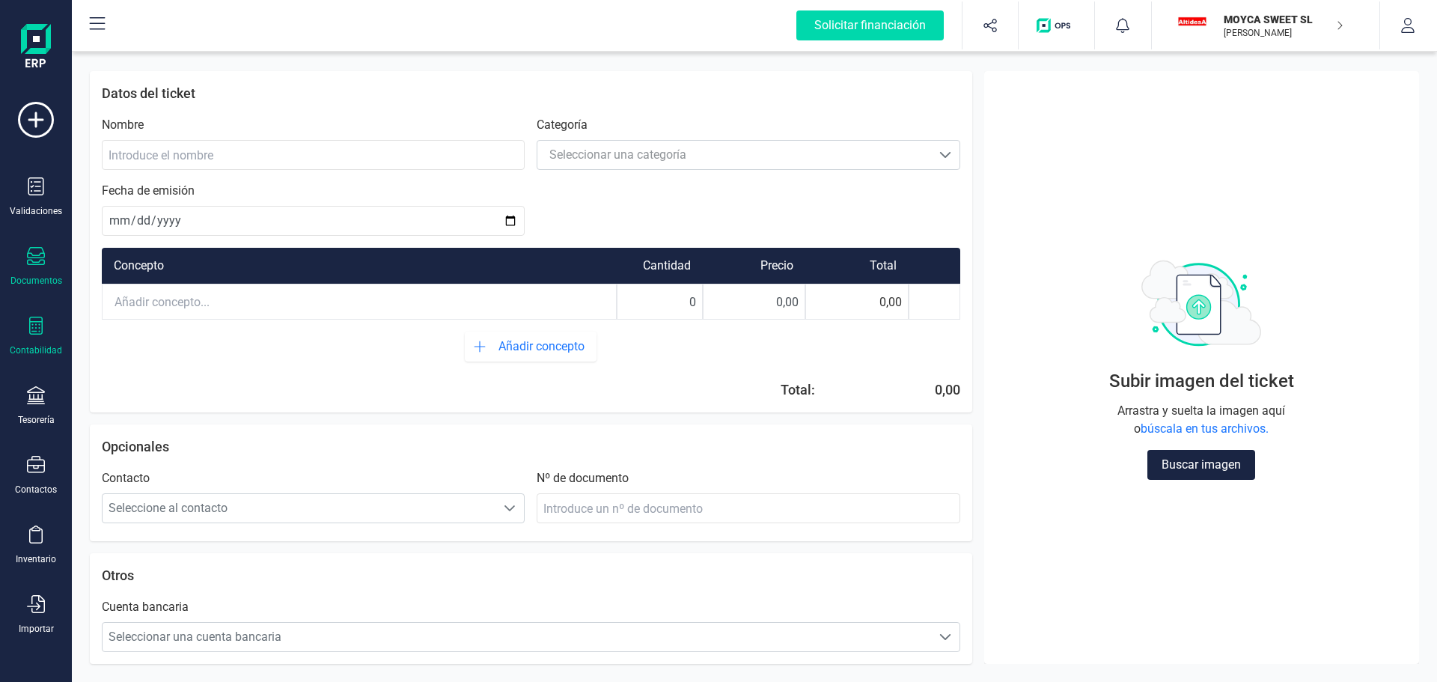
click at [32, 338] on div at bounding box center [36, 328] width 18 height 22
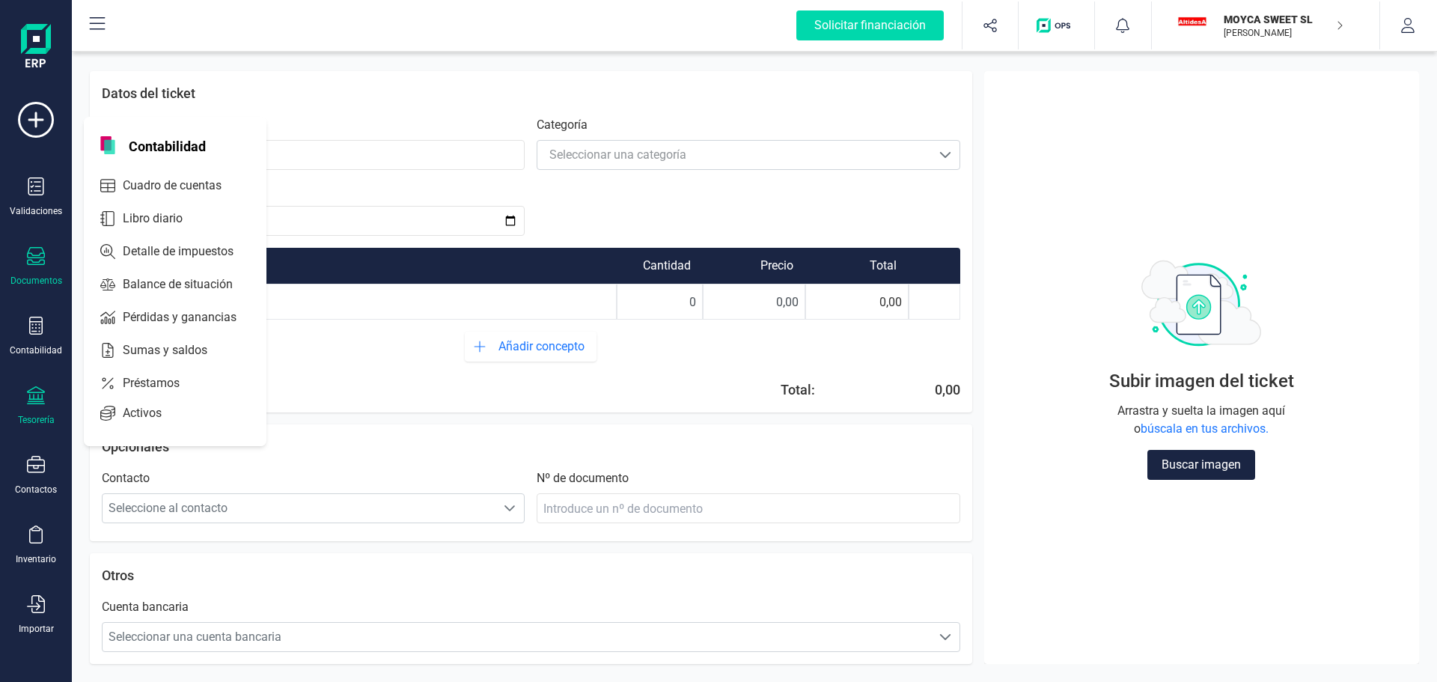
click at [31, 389] on icon at bounding box center [36, 395] width 18 height 18
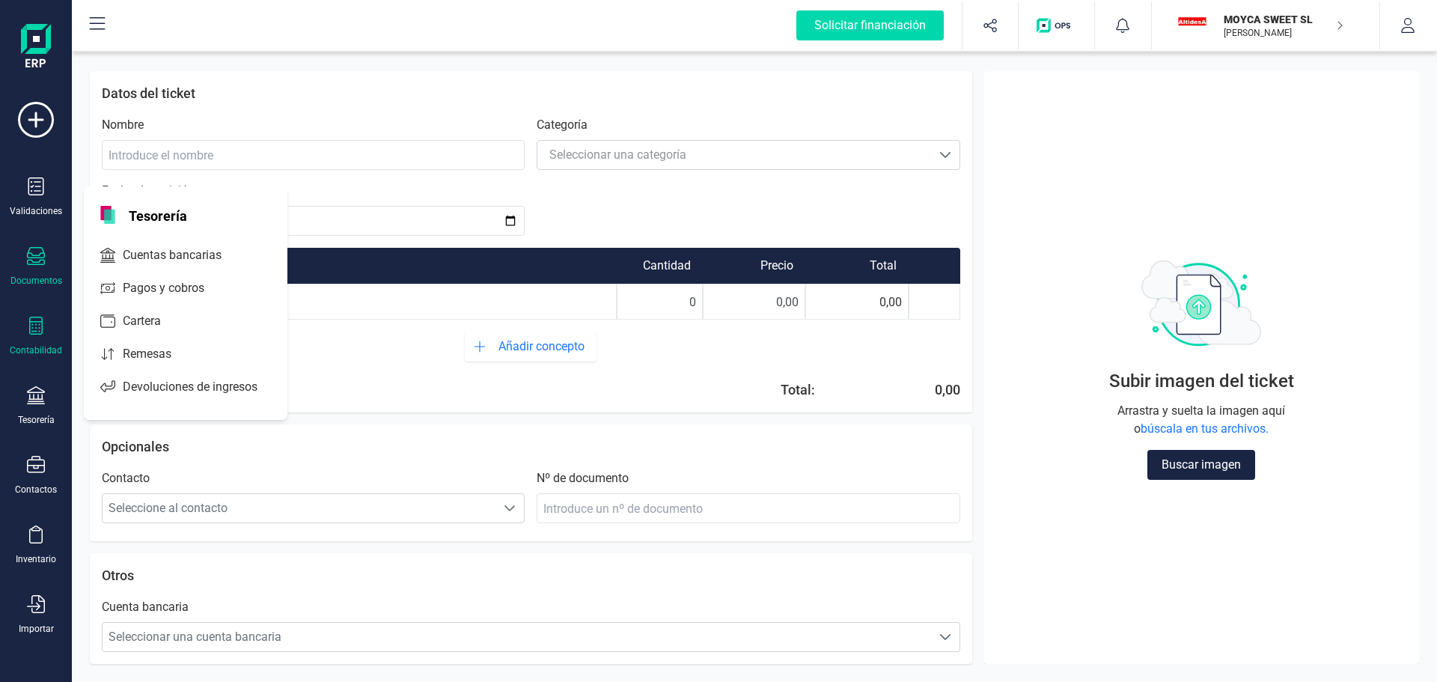
click at [49, 335] on div "Contabilidad" at bounding box center [36, 337] width 60 height 40
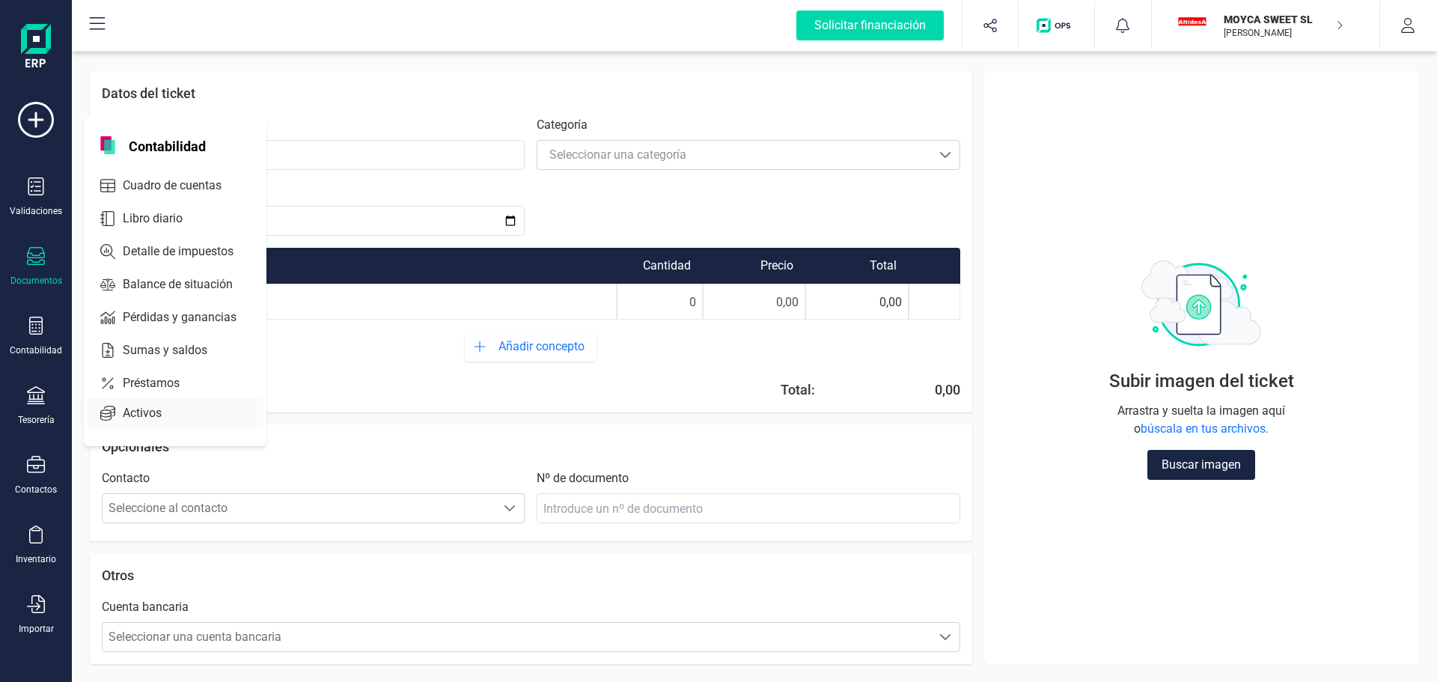
click at [193, 412] on div "Activos" at bounding box center [175, 413] width 177 height 30
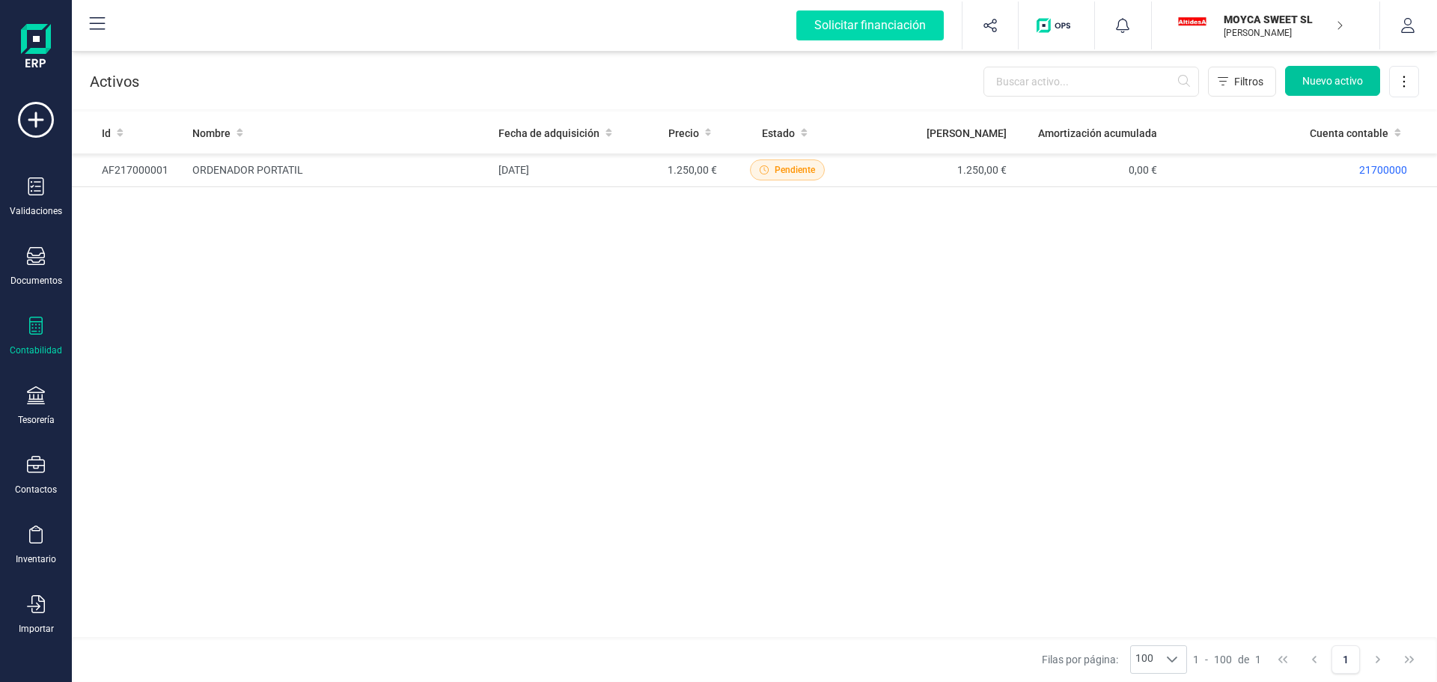
click at [1311, 79] on span "Nuevo activo" at bounding box center [1333, 80] width 61 height 15
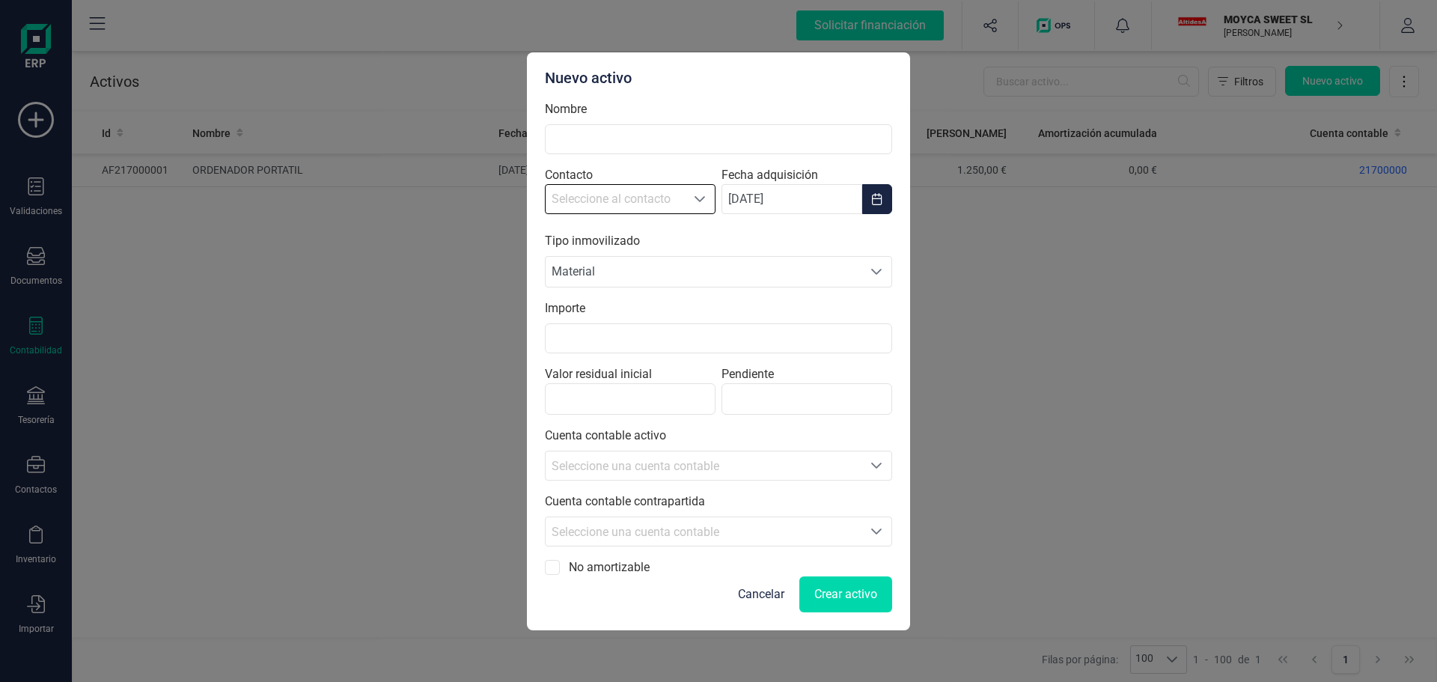
click at [700, 199] on icon "Seleccione al contacto" at bounding box center [700, 199] width 12 height 12
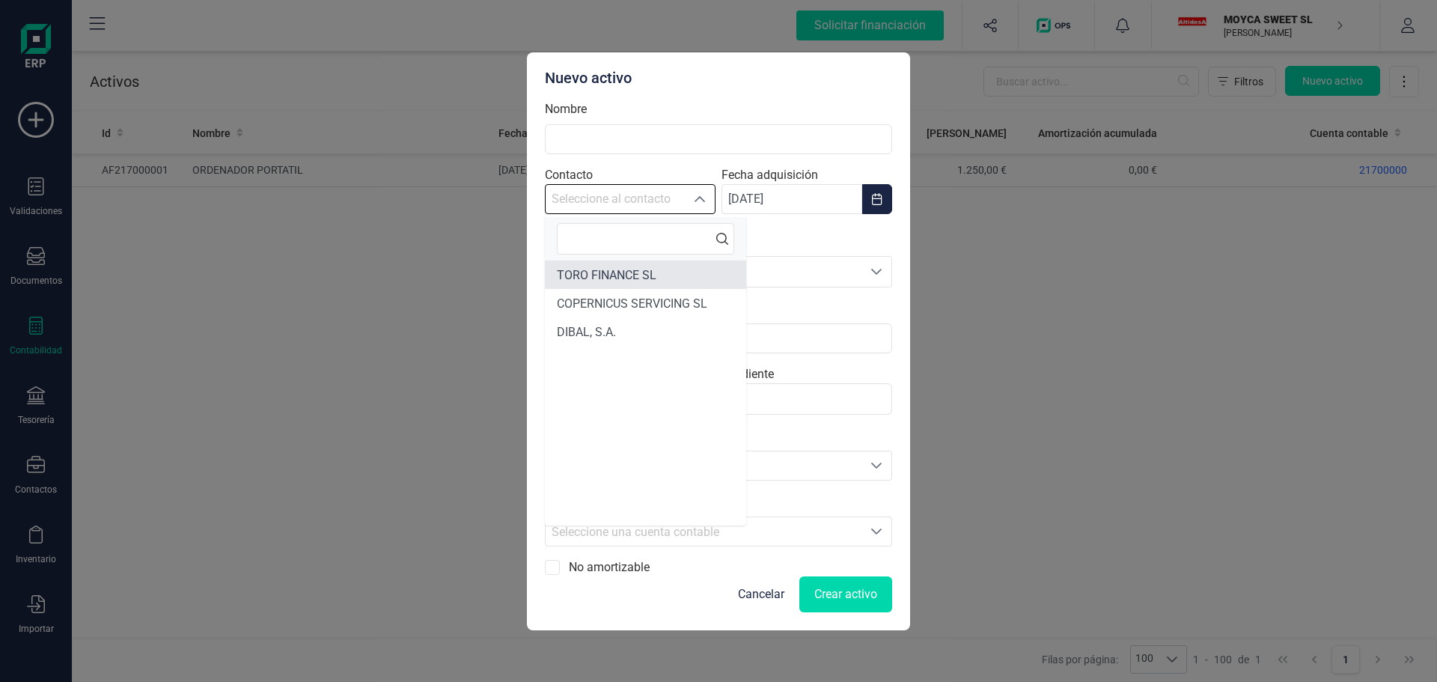
click at [648, 270] on span "TORO FINANCE SL" at bounding box center [607, 275] width 100 height 14
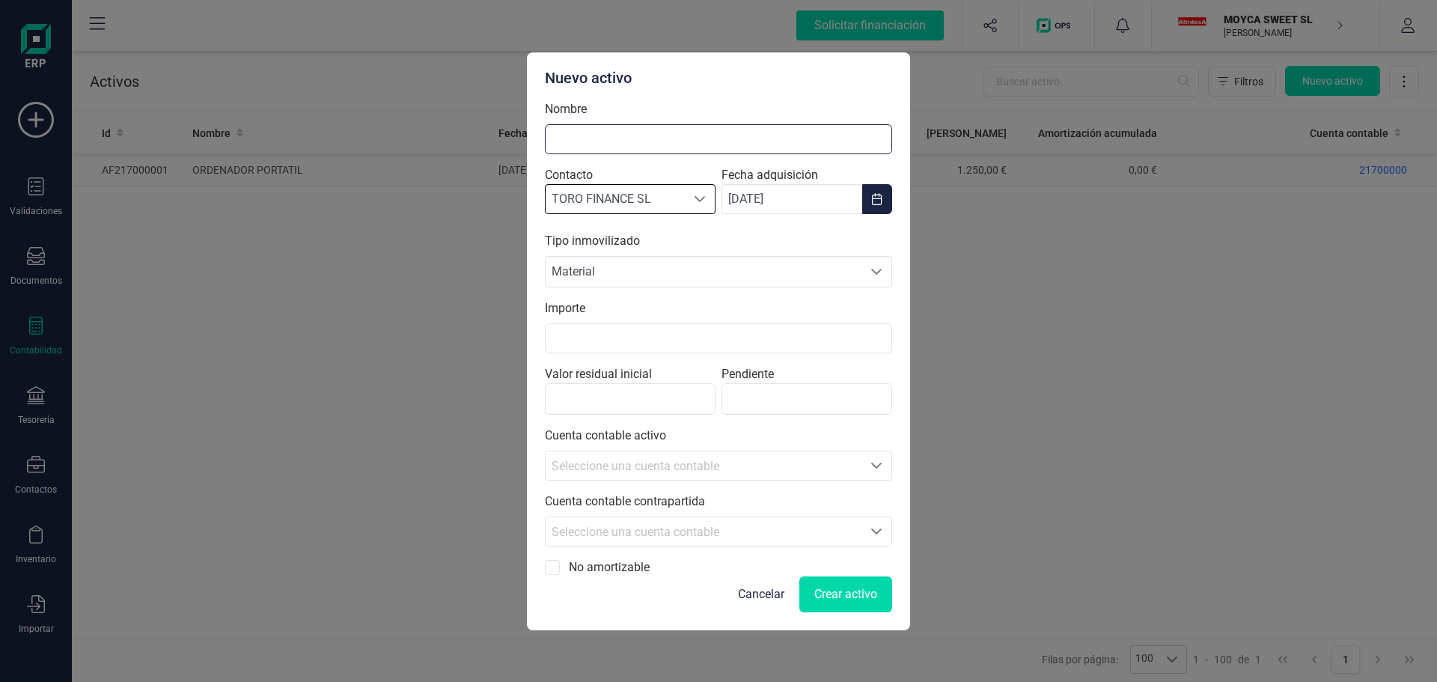
click at [630, 139] on input "Nombre" at bounding box center [718, 139] width 347 height 30
type input "T"
type input "AIRE ACONDICIONADO"
click at [672, 341] on input "Importe" at bounding box center [718, 338] width 347 height 30
type input "1,00 €"
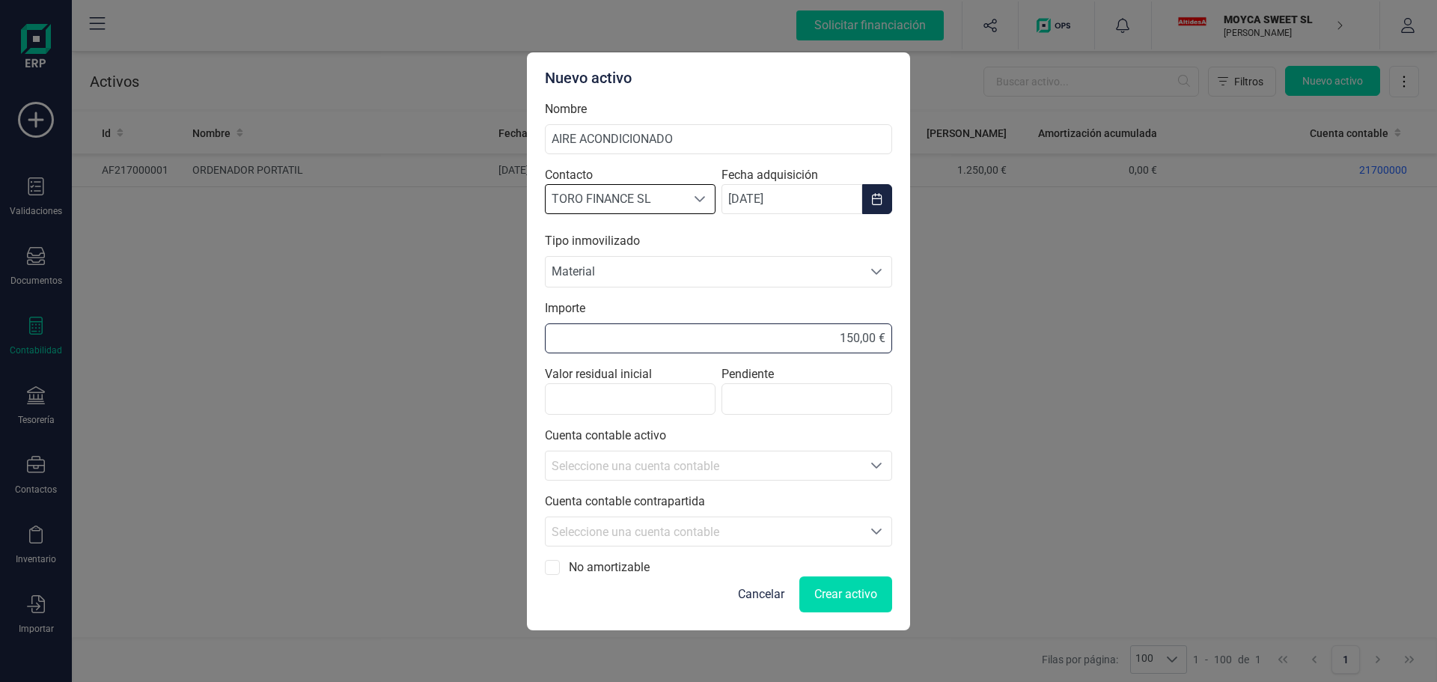
type input "1.500,00 €"
click at [612, 401] on input "Valor residual inicial" at bounding box center [630, 398] width 171 height 31
click at [761, 401] on input "Pendiente" at bounding box center [807, 398] width 171 height 31
click at [871, 466] on icon "Seleccione una cuenta" at bounding box center [877, 466] width 12 height 12
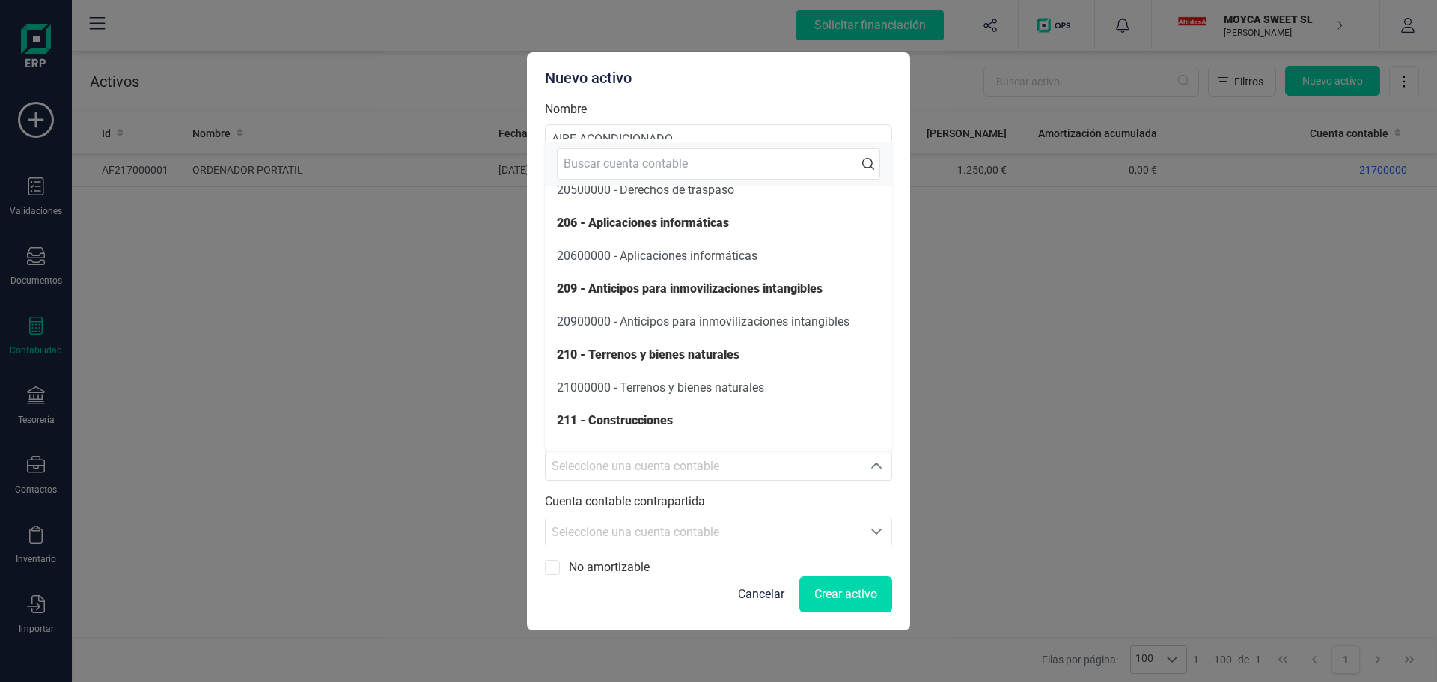
scroll to position [600, 0]
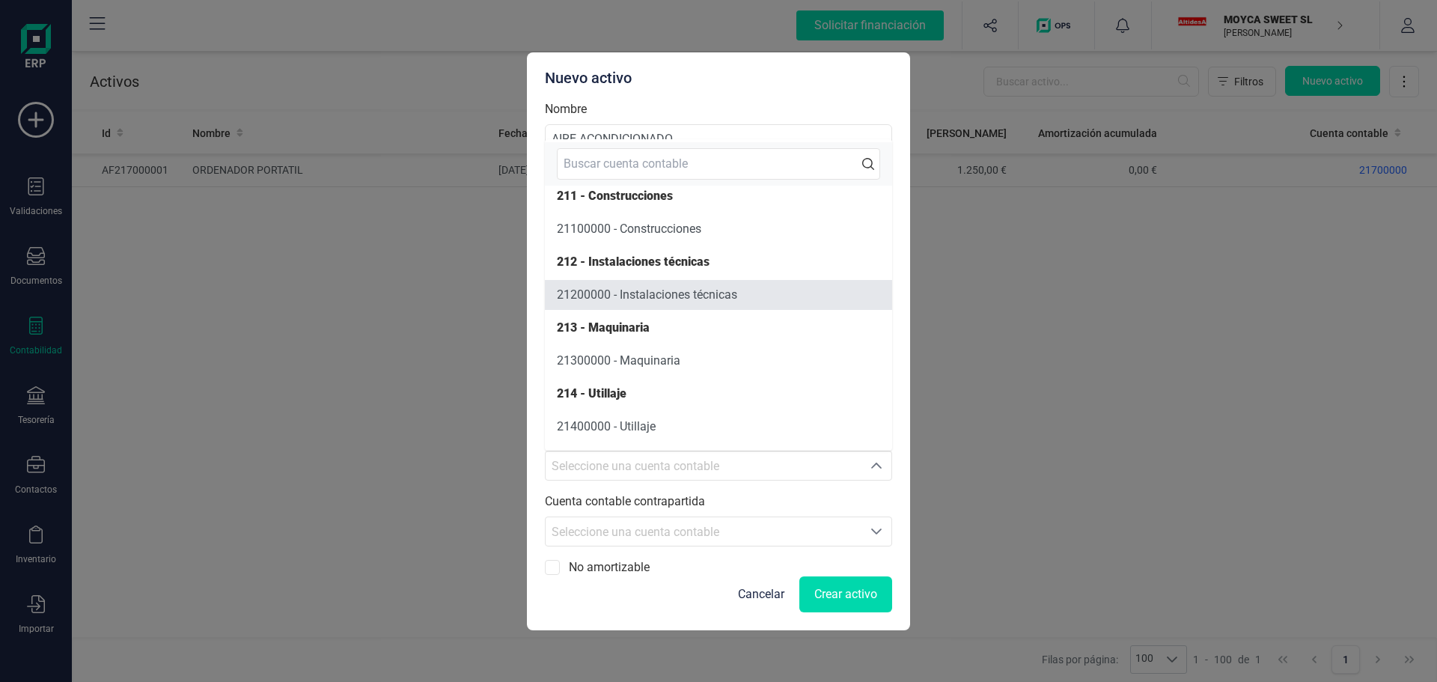
click at [657, 296] on span "21200000 - Instalaciones técnicas" at bounding box center [647, 294] width 180 height 14
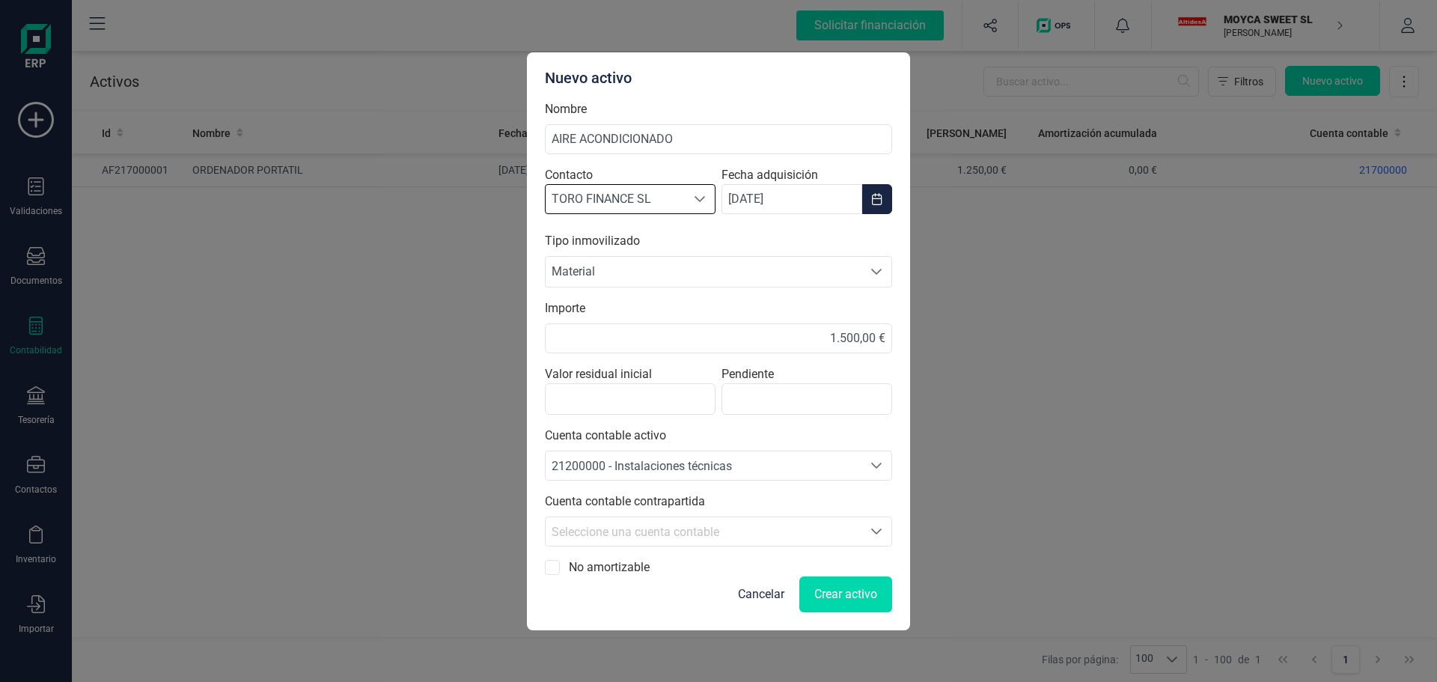
click at [875, 530] on icon "Seleccione una cuenta" at bounding box center [877, 532] width 12 height 12
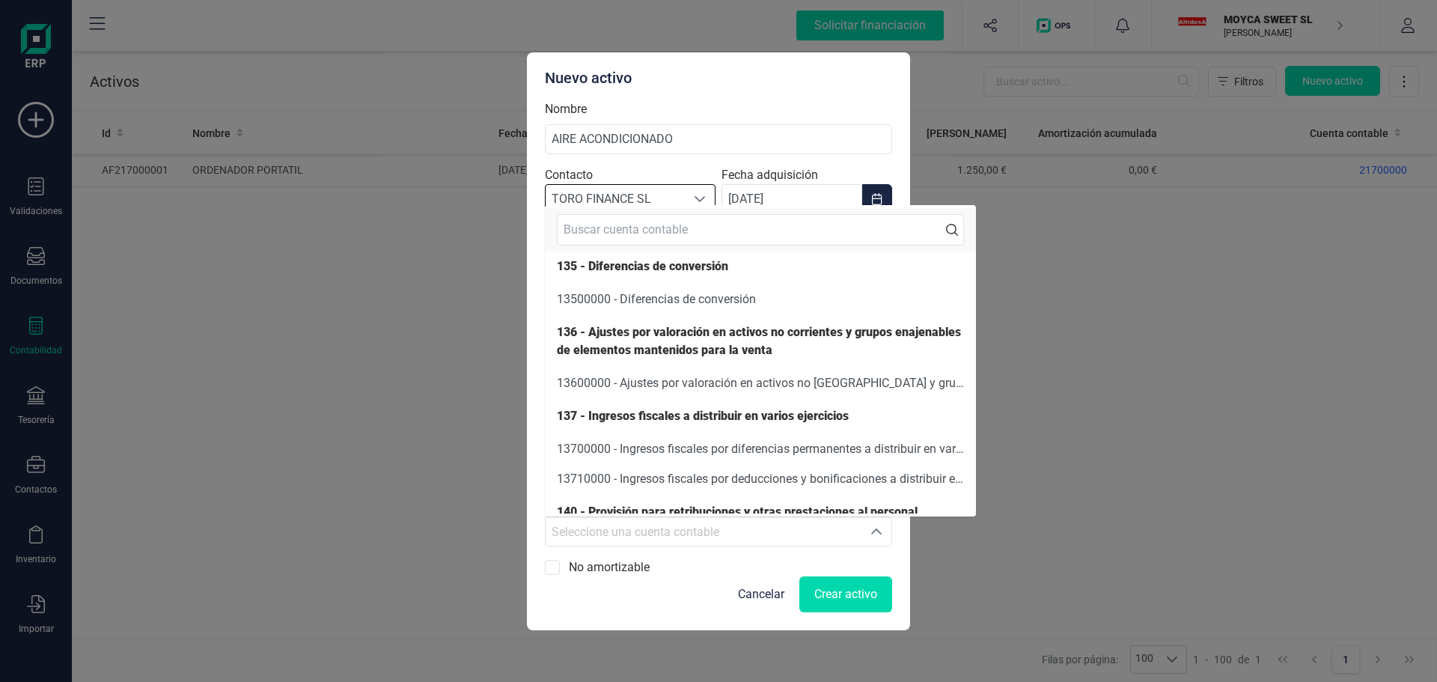
scroll to position [1857, 0]
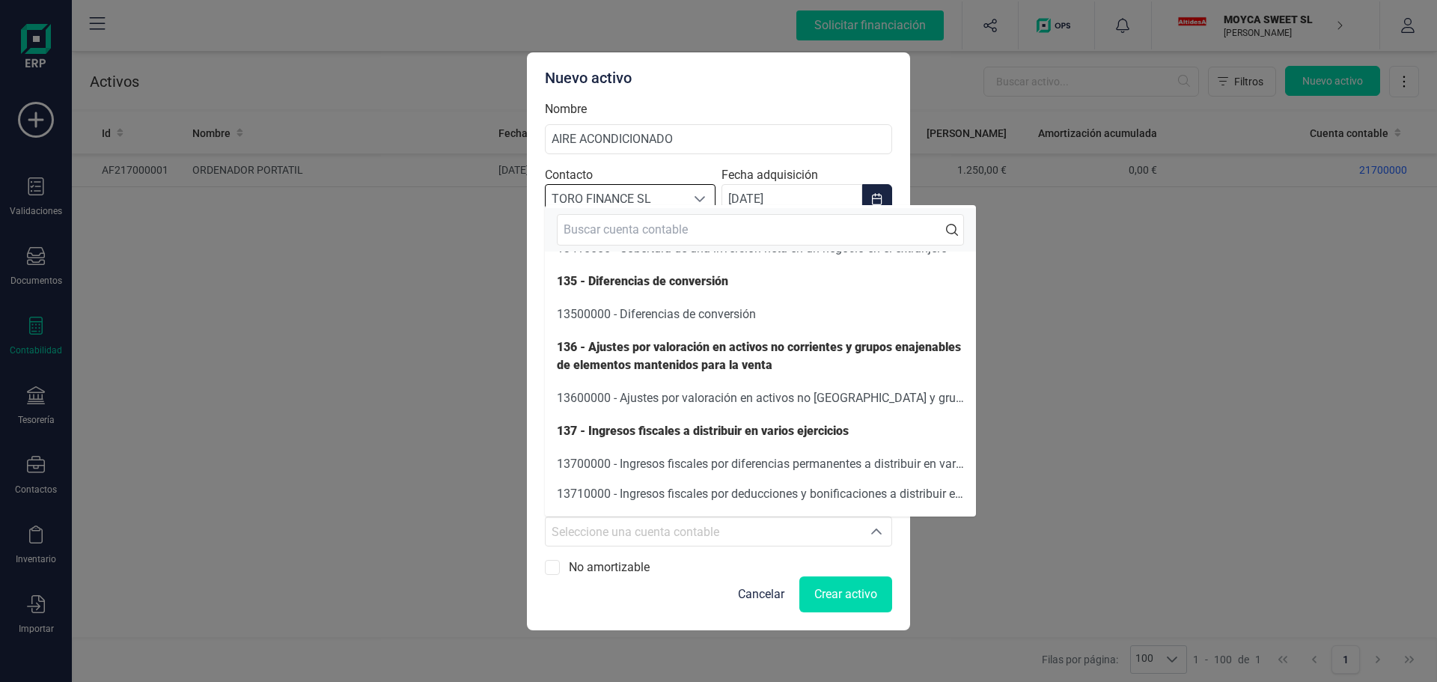
click at [644, 228] on input "text" at bounding box center [760, 229] width 407 height 31
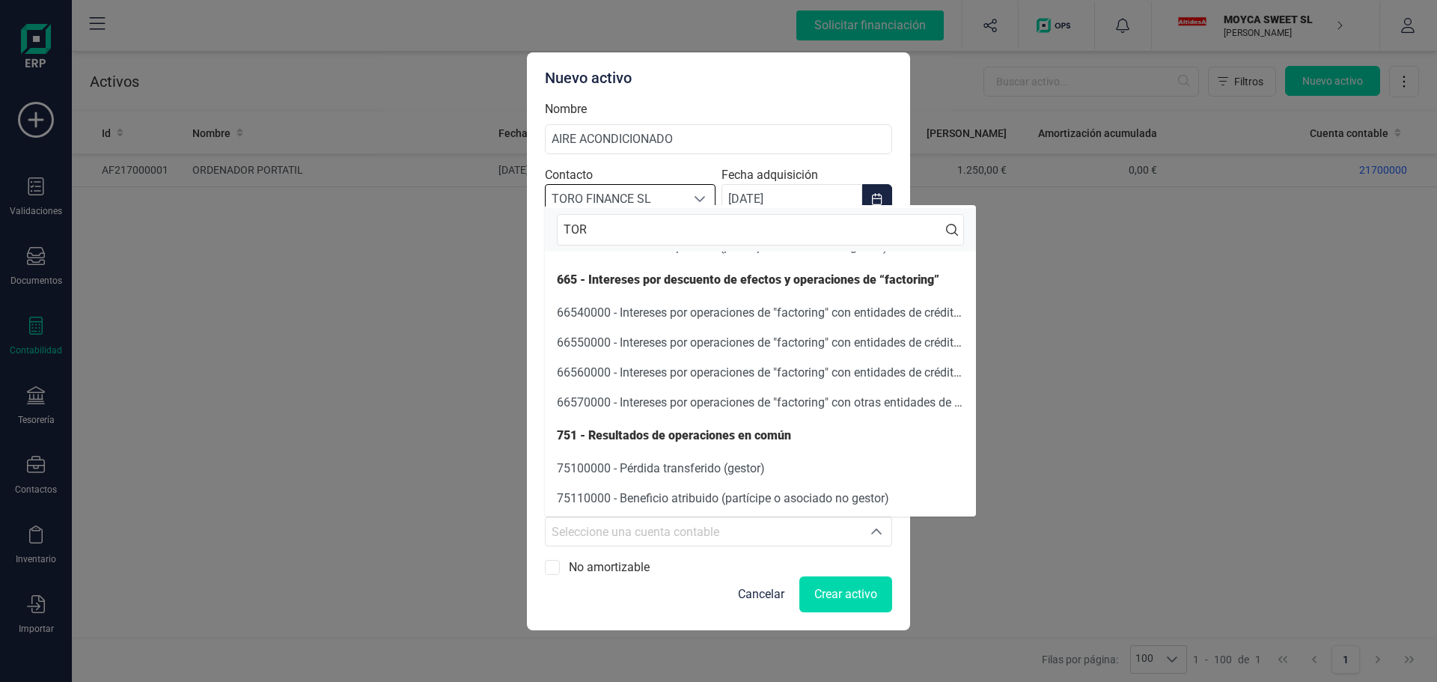
scroll to position [0, 0]
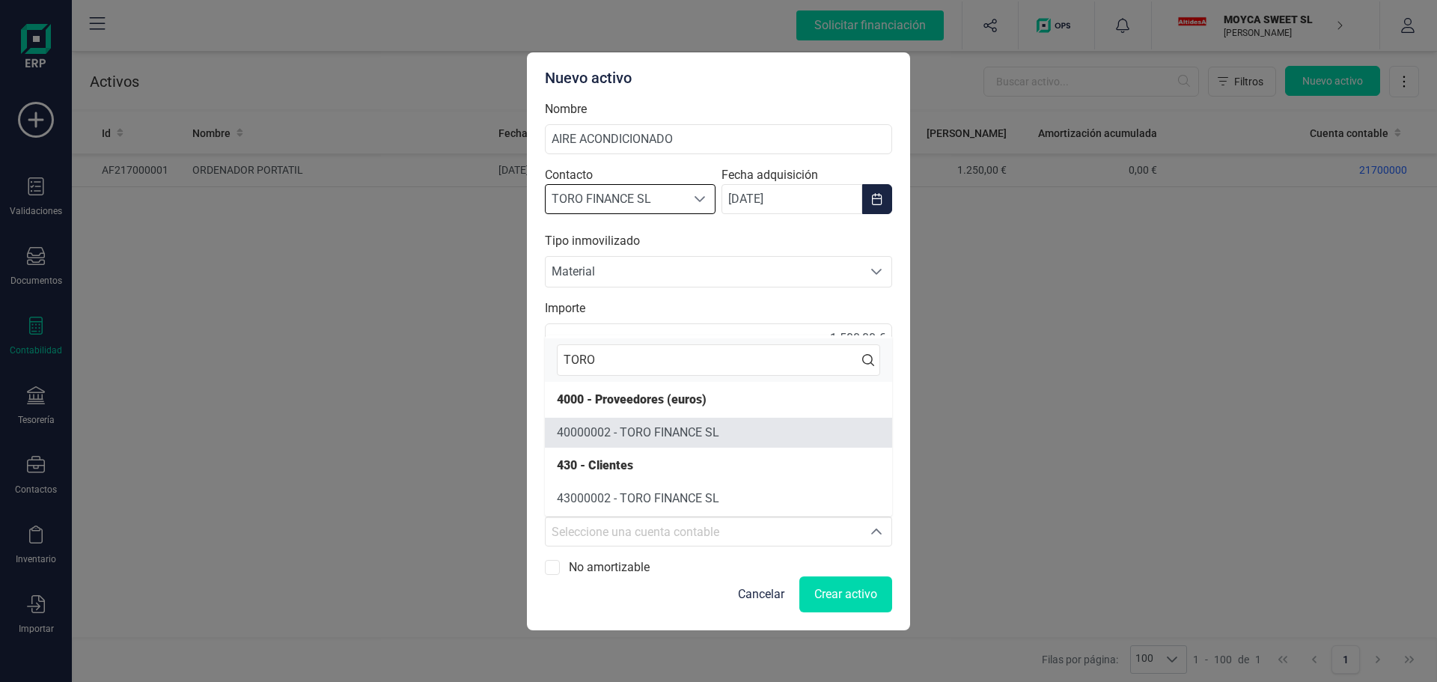
type input "TORO"
click at [668, 434] on span "40000002 - TORO FINANCE SL" at bounding box center [638, 432] width 162 height 14
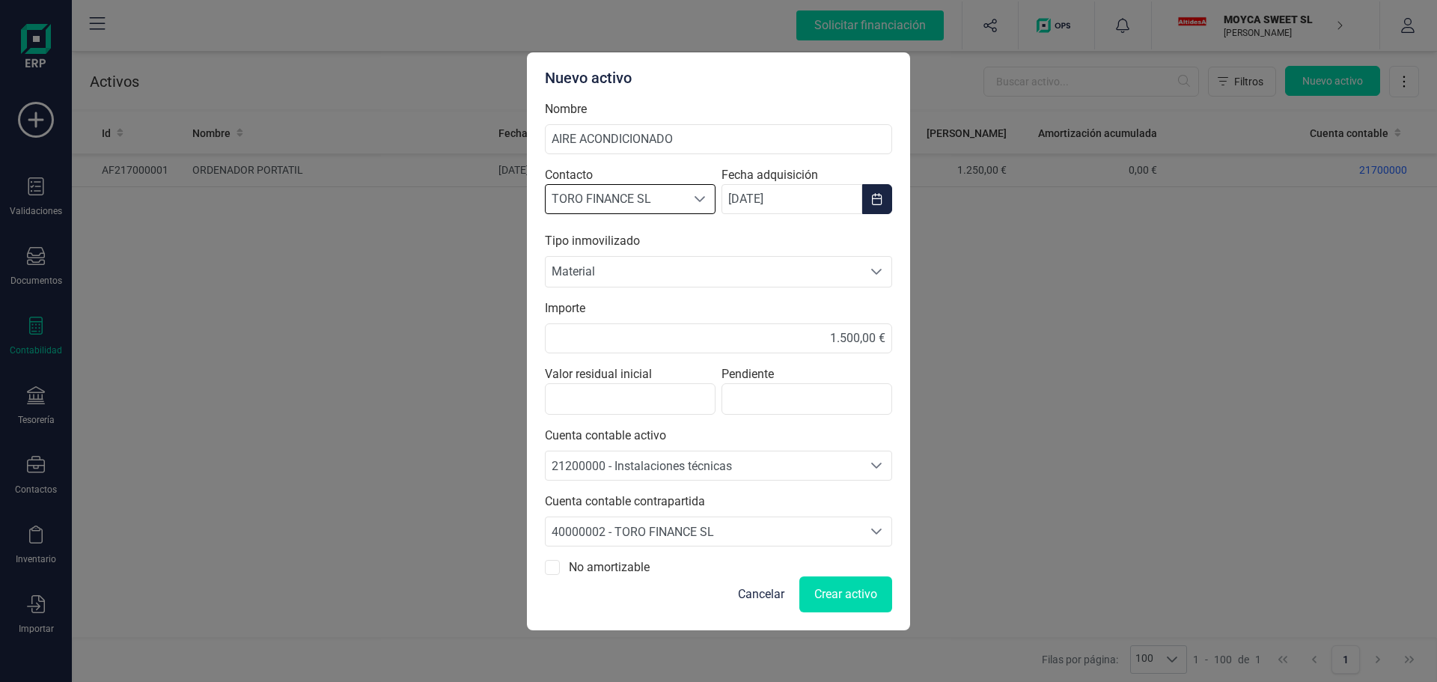
click at [877, 270] on icon "Seleccione una opción" at bounding box center [877, 272] width 12 height 12
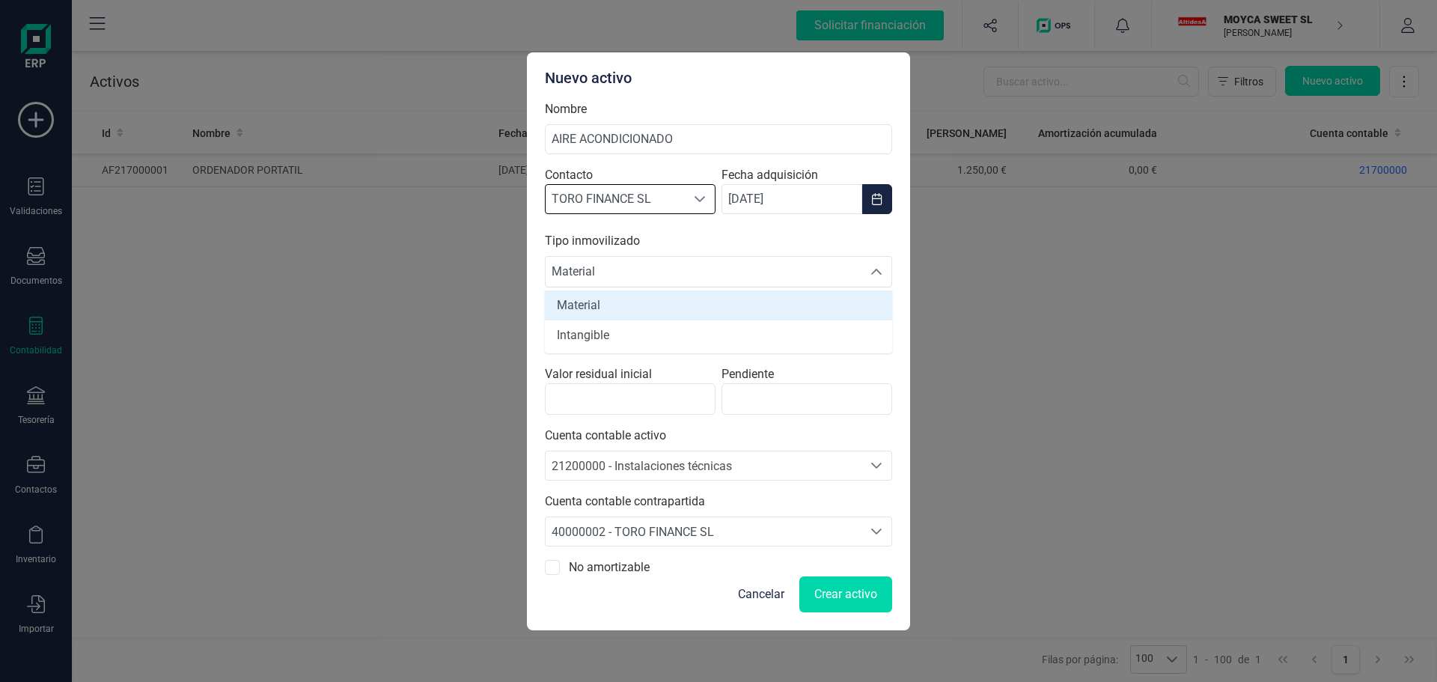
click at [877, 270] on icon "Seleccione una opción" at bounding box center [876, 272] width 10 height 6
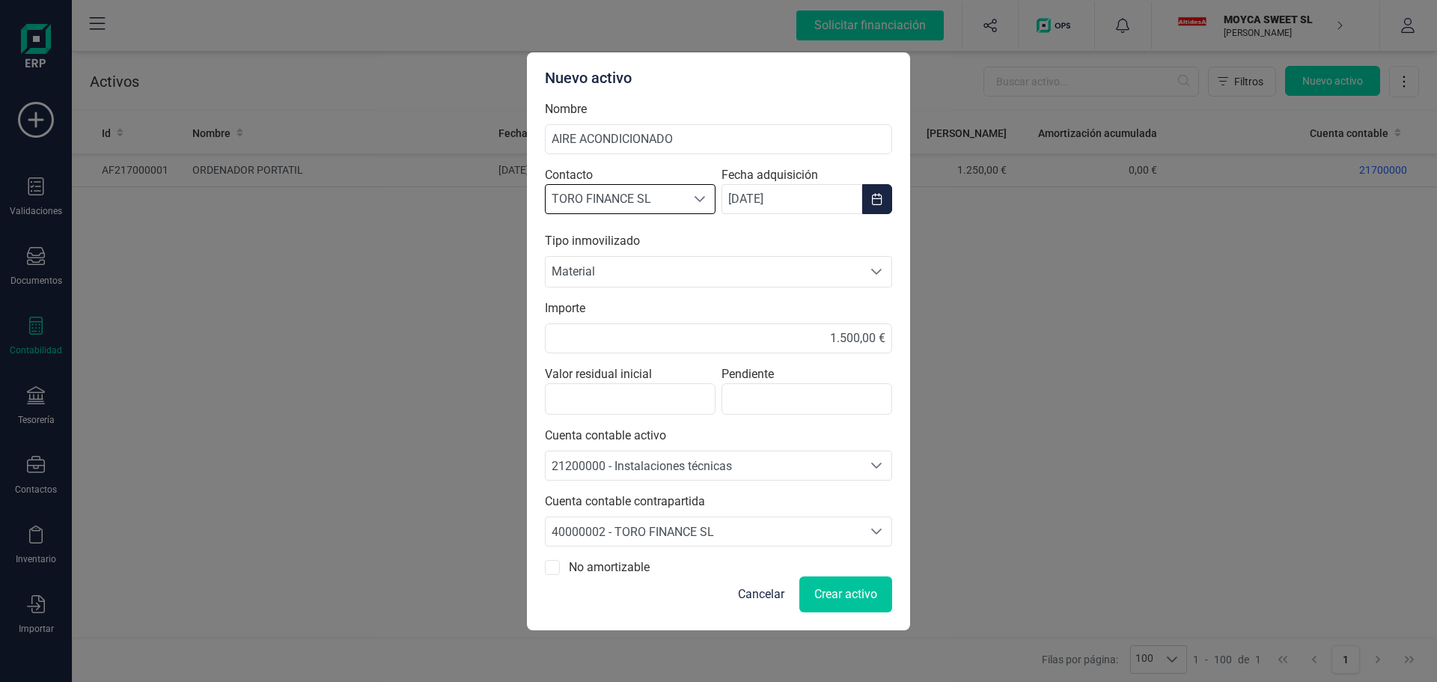
click at [858, 591] on span "Crear activo" at bounding box center [845, 594] width 63 height 18
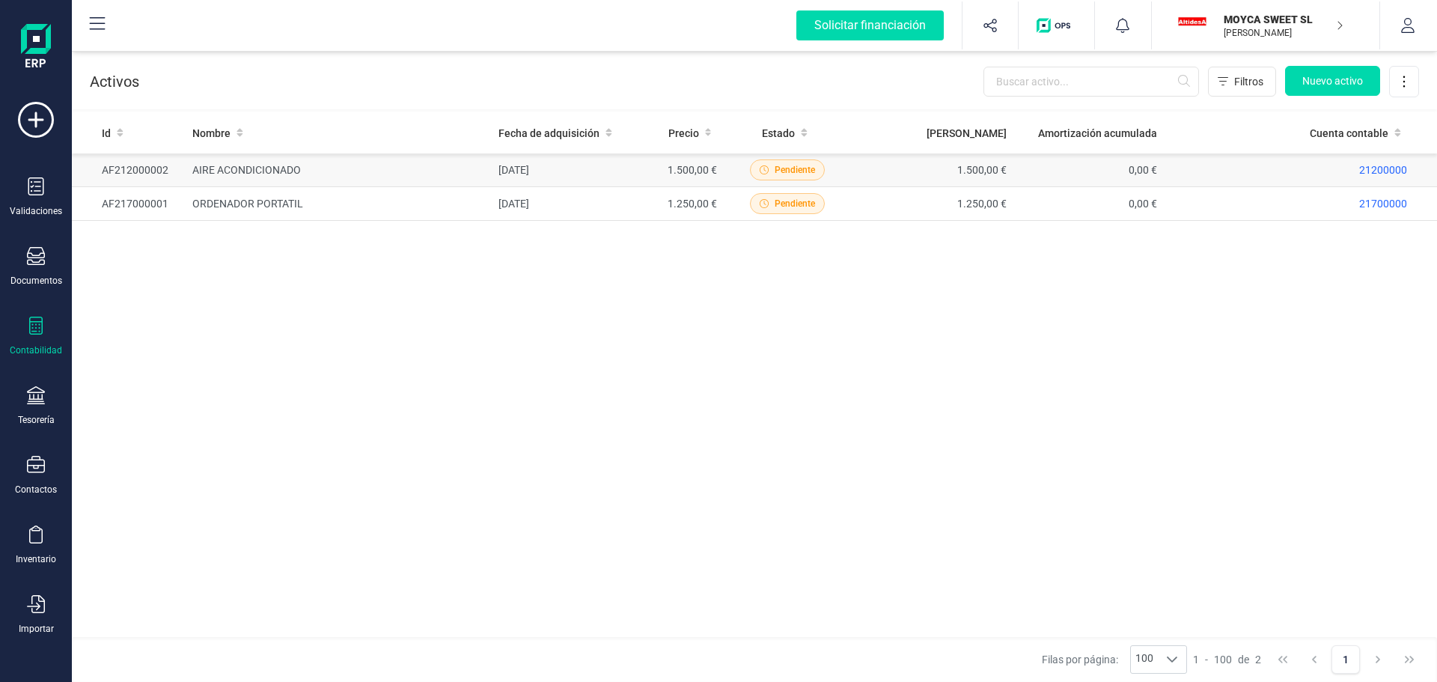
click at [363, 171] on td "AIRE ACONDICIONADO" at bounding box center [339, 170] width 306 height 34
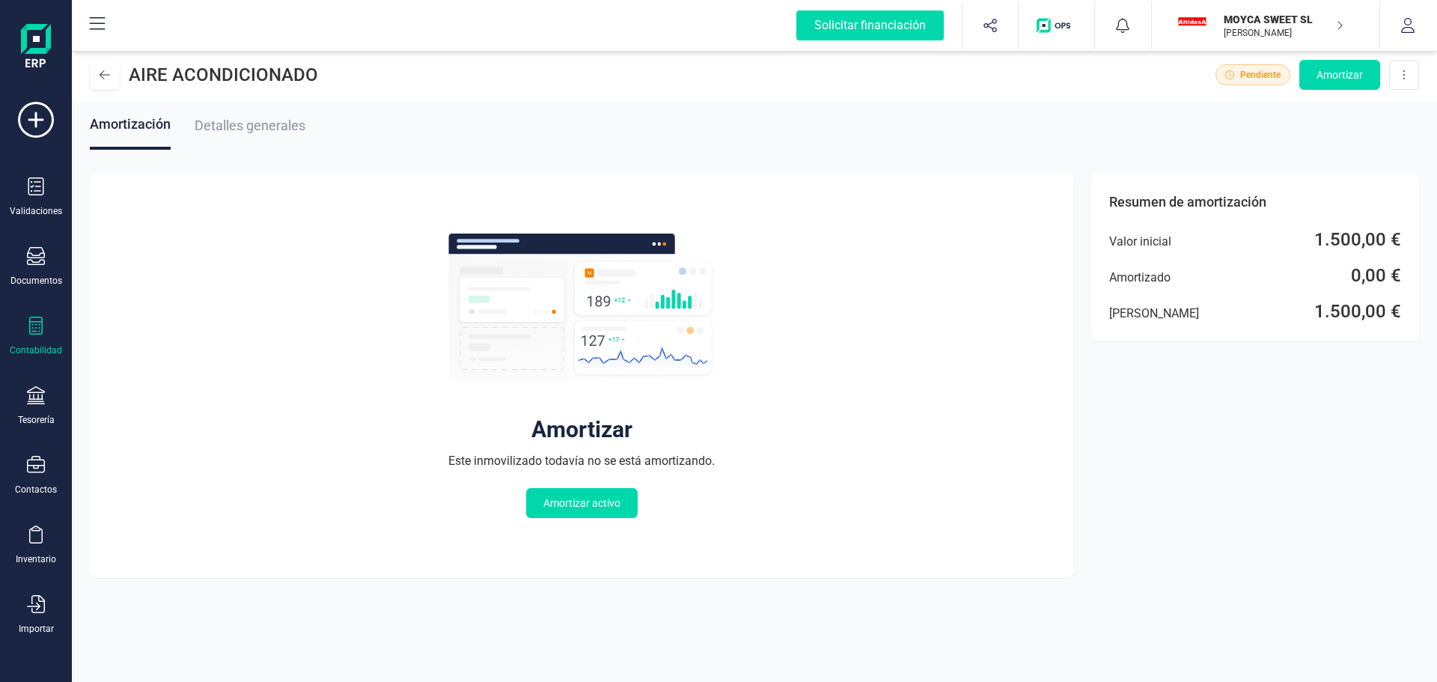
click at [249, 122] on span "Detalles generales" at bounding box center [250, 126] width 111 height 16
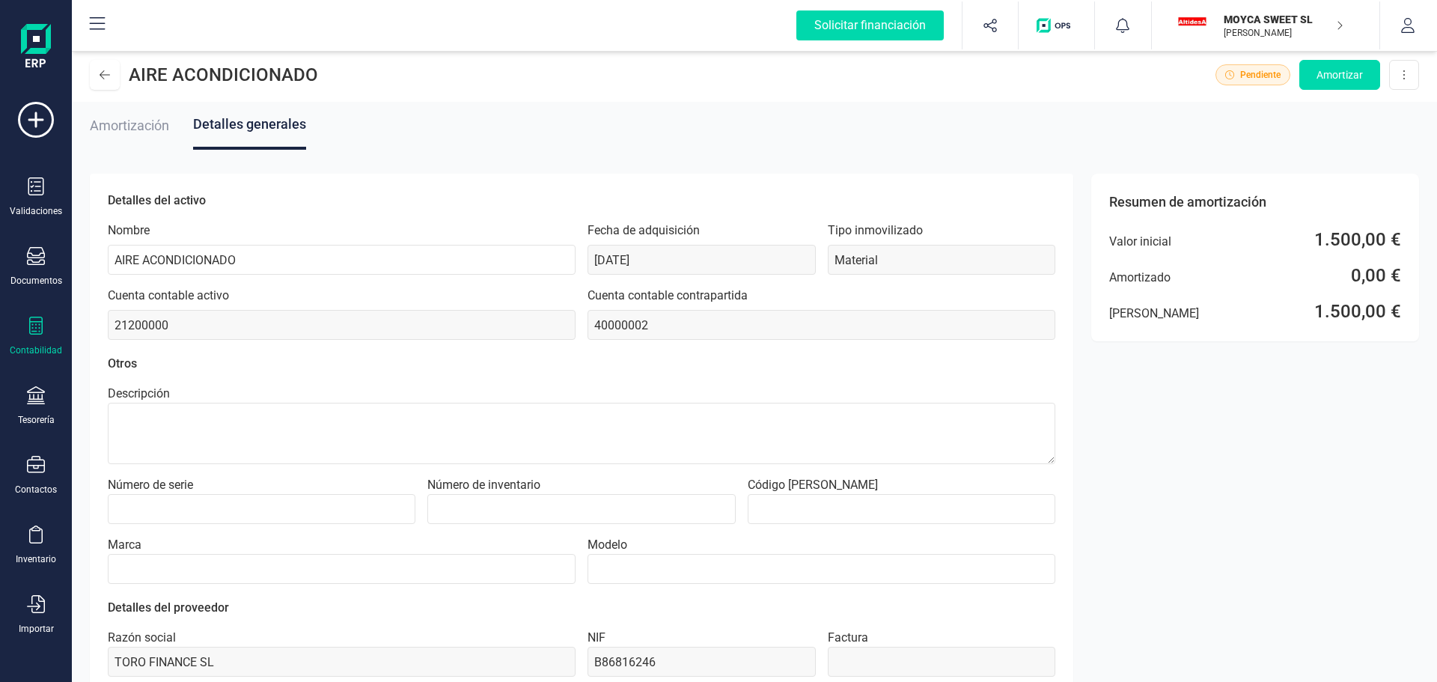
click at [315, 566] on input "Marca" at bounding box center [342, 569] width 468 height 30
click at [1163, 486] on aside "Resumen de amortización Valor inicial 1.500,00 € Amortizado 0,00 € [PERSON_NAME…" at bounding box center [1255, 383] width 328 height 562
click at [147, 127] on span "Amortización" at bounding box center [129, 126] width 79 height 16
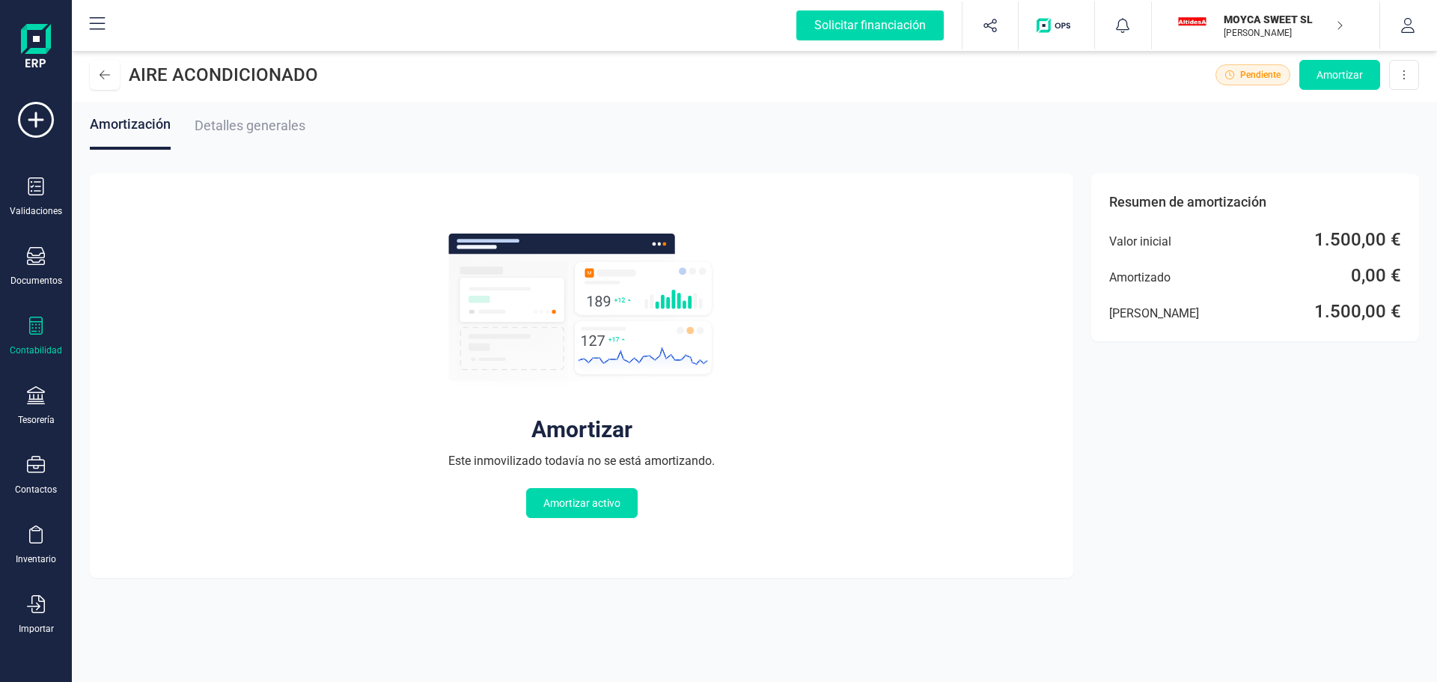
click at [285, 127] on span "Detalles generales" at bounding box center [250, 126] width 111 height 16
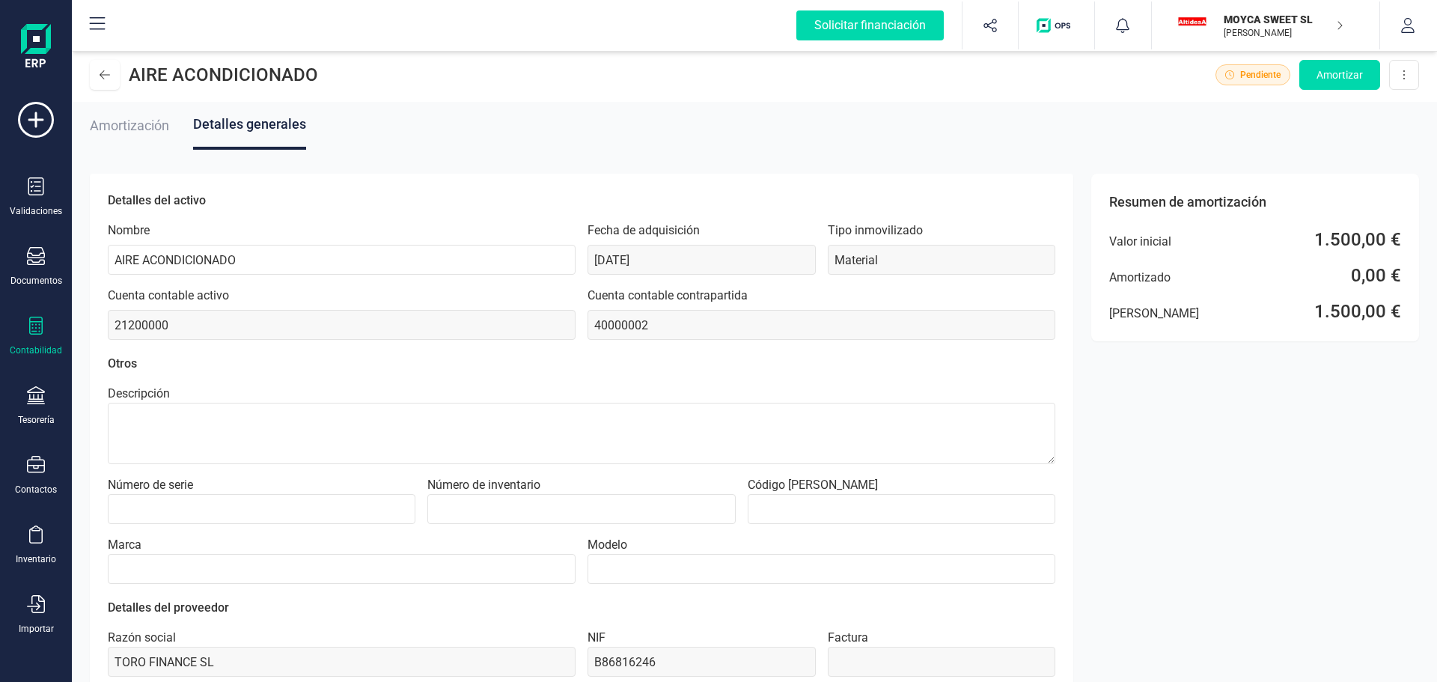
click at [182, 416] on textarea "Descripción" at bounding box center [582, 433] width 948 height 61
click at [210, 506] on input "Número de serie" at bounding box center [262, 509] width 308 height 30
click at [469, 508] on input "Número de inventario" at bounding box center [581, 509] width 308 height 30
click at [779, 502] on input "Código [PERSON_NAME]" at bounding box center [902, 509] width 308 height 30
click at [192, 564] on input "Marca" at bounding box center [342, 569] width 468 height 30
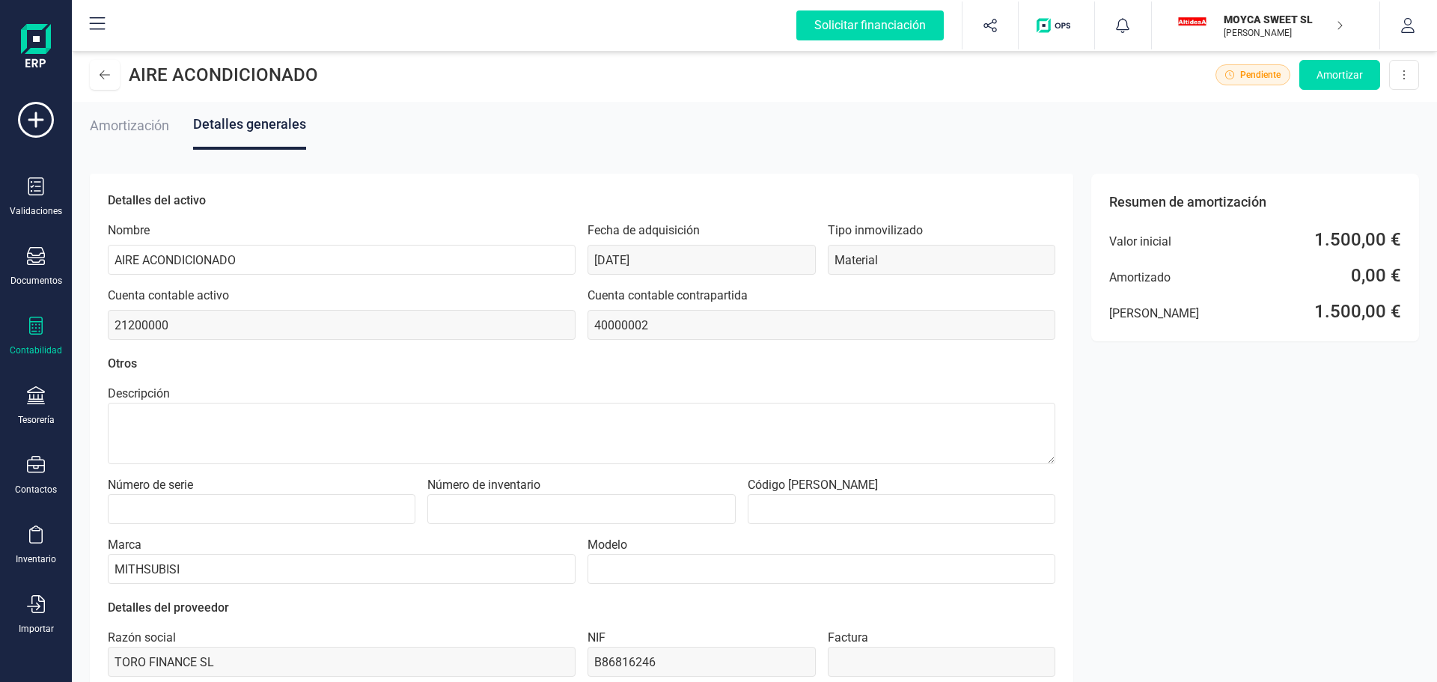
type input "MITHSUBISI"
click at [624, 570] on input "Modelo" at bounding box center [822, 569] width 468 height 30
type input "AK42"
click at [110, 73] on button at bounding box center [105, 75] width 30 height 30
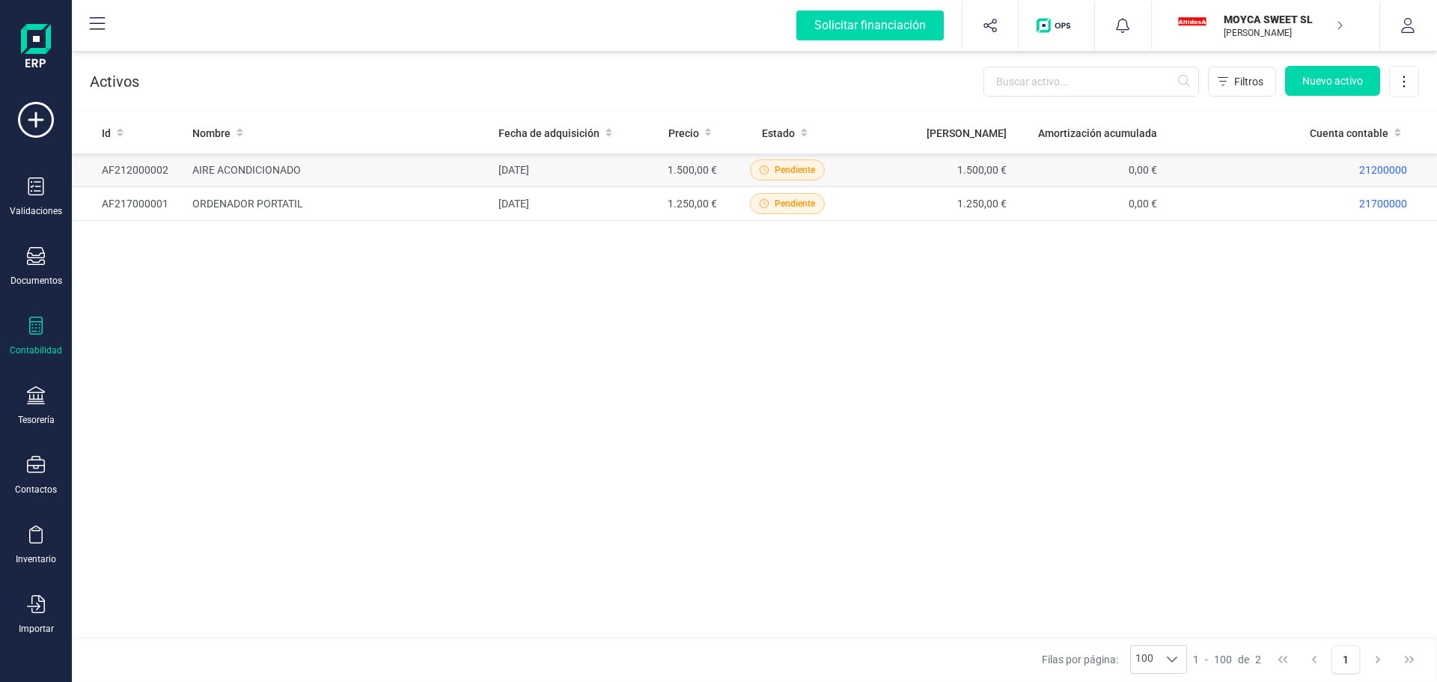
click at [778, 167] on span "Pendiente" at bounding box center [795, 169] width 40 height 13
click at [796, 171] on span "Pendiente" at bounding box center [795, 169] width 40 height 13
click at [35, 469] on icon at bounding box center [36, 465] width 18 height 18
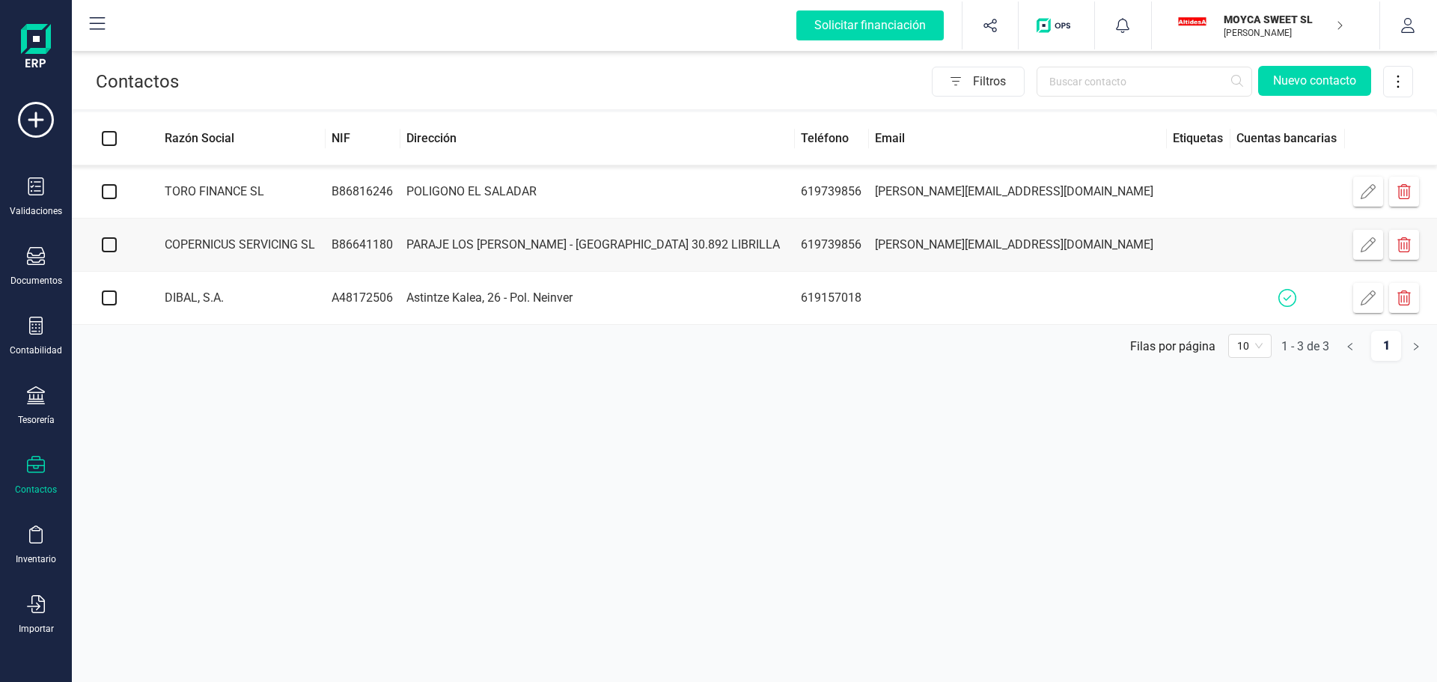
click at [108, 182] on td at bounding box center [109, 191] width 75 height 53
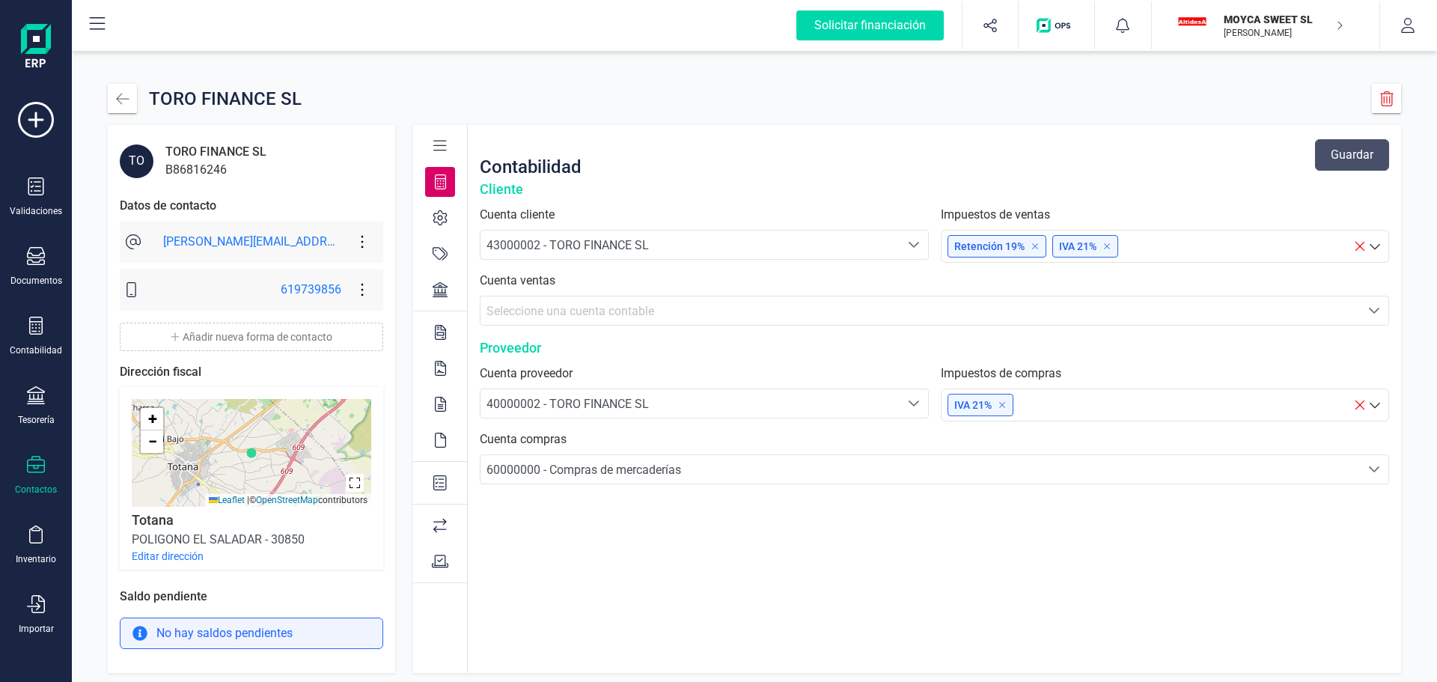
scroll to position [27, 0]
